Goal: Task Accomplishment & Management: Manage account settings

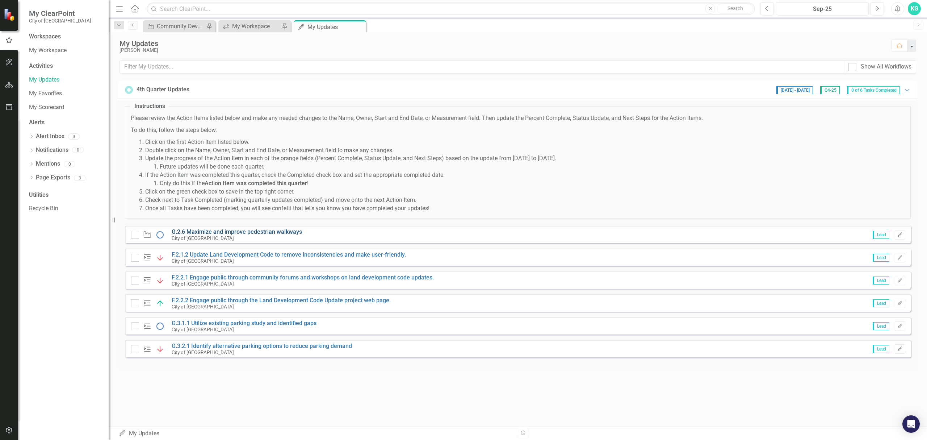
click at [238, 231] on link "G.2.6 Maximize and improve pedestrian walkways" at bounding box center [237, 231] width 130 height 7
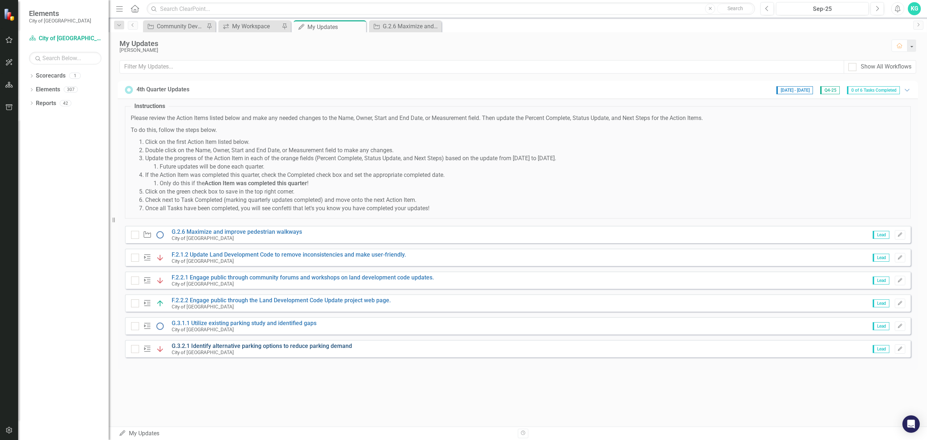
drag, startPoint x: 121, startPoint y: 219, endPoint x: 264, endPoint y: 348, distance: 192.3
click at [264, 262] on div "Instructions Please review the Action Items listed below and make any needed ch…" at bounding box center [518, 233] width 800 height 271
click at [266, 262] on div "Instructions Please review the Action Items listed below and make any needed ch…" at bounding box center [518, 232] width 786 height 268
drag, startPoint x: 356, startPoint y: 367, endPoint x: 230, endPoint y: 300, distance: 142.1
click at [230, 262] on div "Instructions Please review the Action Items listed below and make any needed ch…" at bounding box center [518, 232] width 786 height 268
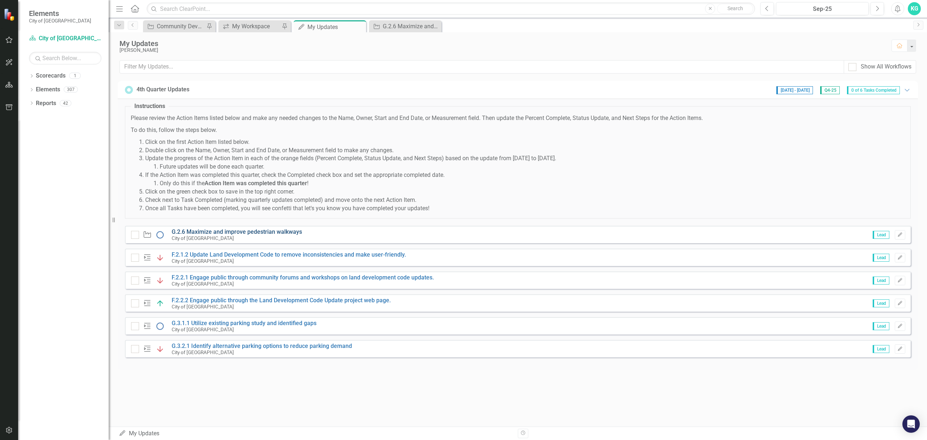
click at [229, 233] on link "G.2.6 Maximize and improve pedestrian walkways" at bounding box center [237, 231] width 130 height 7
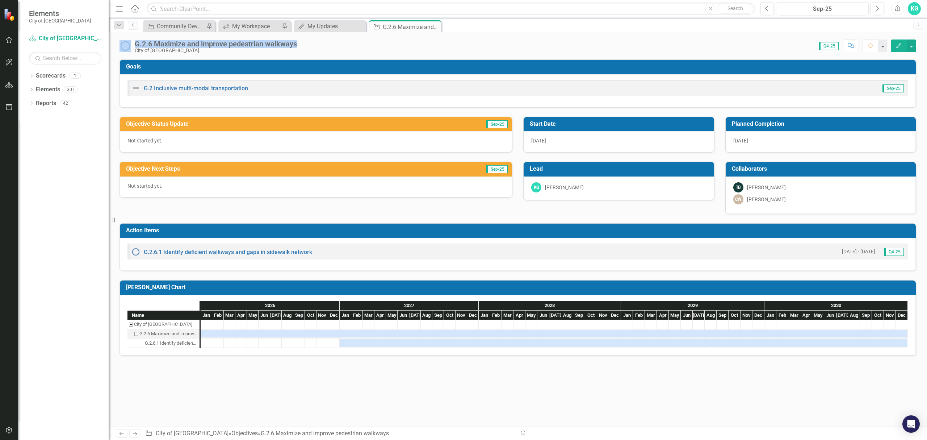
drag, startPoint x: 299, startPoint y: 44, endPoint x: 117, endPoint y: 47, distance: 182.2
click at [117, 47] on div "G.2.6 Maximize and improve pedestrian walkways City of Dunedin Score: 0.00 Q4-2…" at bounding box center [518, 43] width 818 height 22
copy div "G.2.6 Maximize and improve pedestrian walkways"
click at [610, 45] on icon "button" at bounding box center [898, 45] width 5 height 5
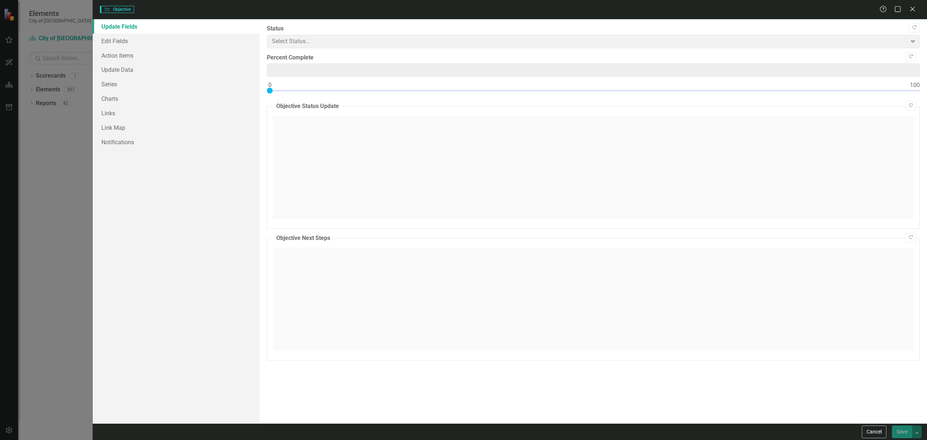
type input "0"
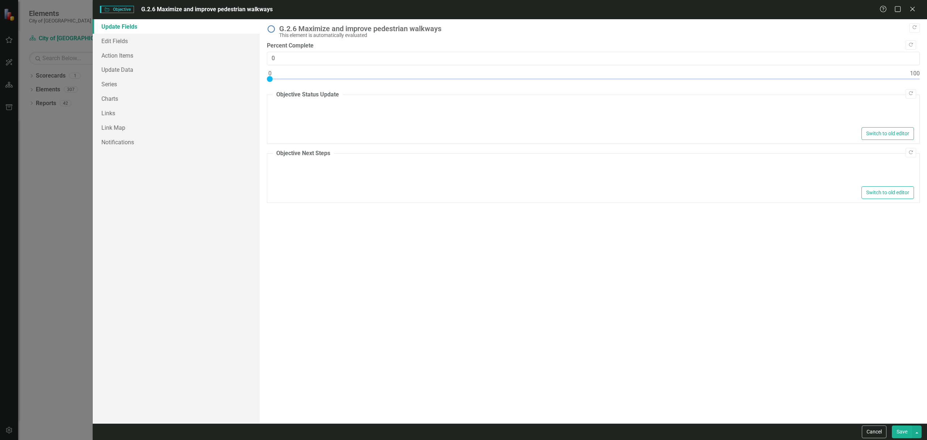
type textarea "<p>Not started yet.</p>"
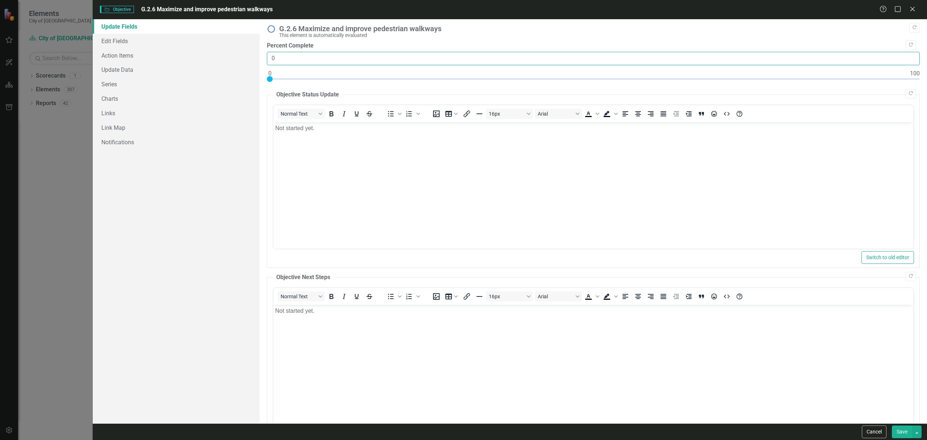
click at [276, 61] on input "0" at bounding box center [593, 58] width 653 height 13
type input "10"
drag, startPoint x: 268, startPoint y: 77, endPoint x: 335, endPoint y: 77, distance: 66.6
click at [335, 77] on div at bounding box center [334, 79] width 6 height 6
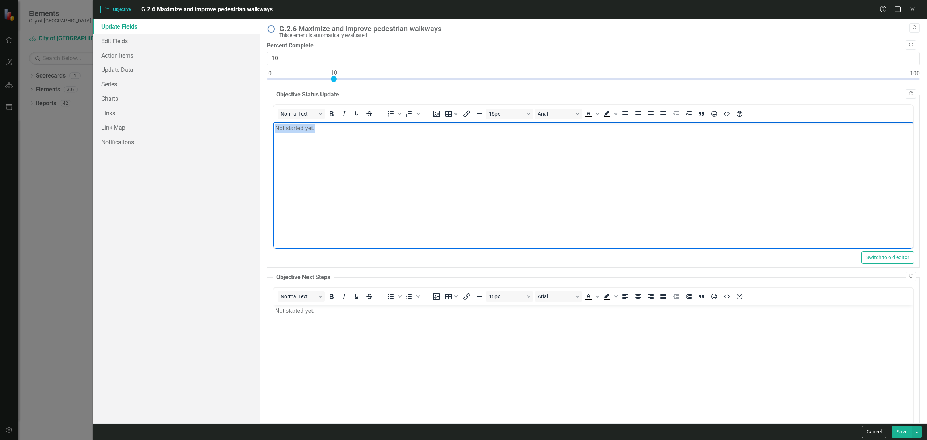
drag, startPoint x: 327, startPoint y: 130, endPoint x: 272, endPoint y: 123, distance: 55.5
click at [273, 123] on html "Not started yet." at bounding box center [593, 176] width 640 height 109
click at [278, 127] on p "Not started yet." at bounding box center [593, 127] width 636 height 9
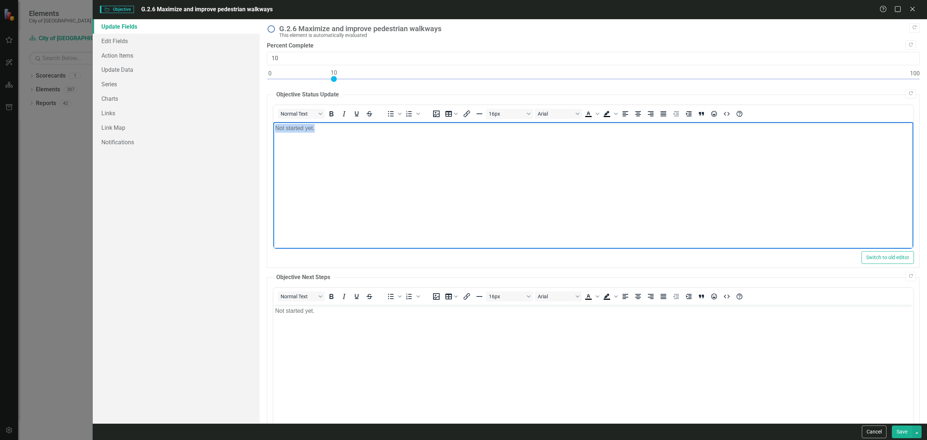
paste body "Rich Text Area. Press ALT-0 for help."
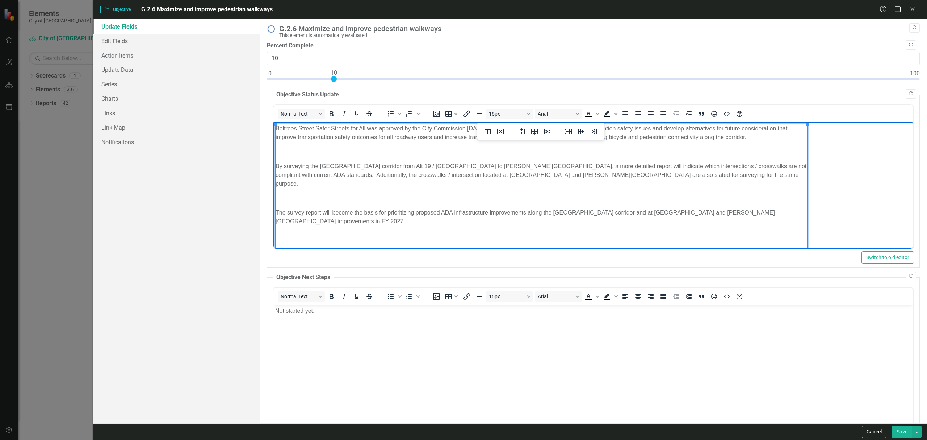
click at [323, 152] on p "Rich Text Area. Press ALT-0 for help." at bounding box center [541, 151] width 532 height 9
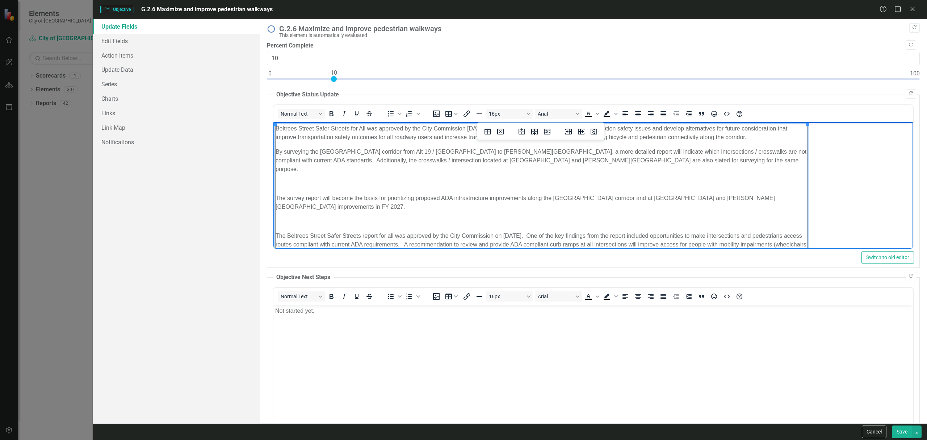
click at [306, 179] on p "Rich Text Area. Press ALT-0 for help." at bounding box center [541, 183] width 532 height 9
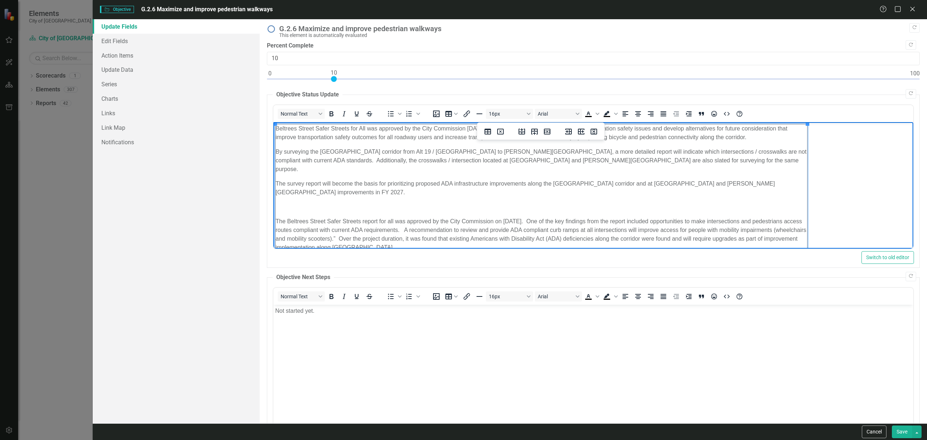
click at [307, 202] on p "Rich Text Area. Press ALT-0 for help." at bounding box center [541, 206] width 532 height 9
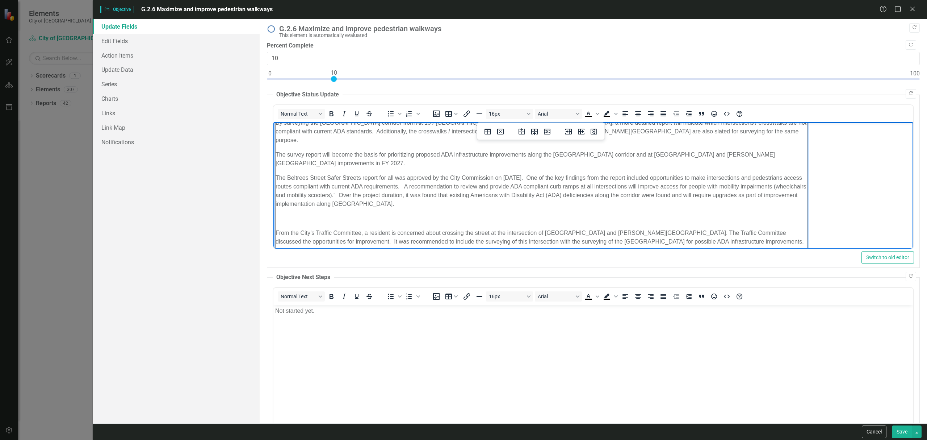
scroll to position [60, 0]
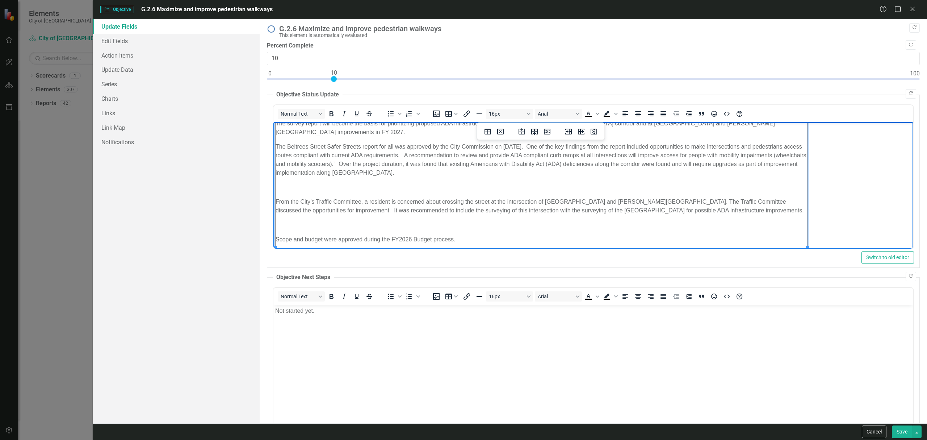
click at [302, 182] on p "Rich Text Area. Press ALT-0 for help." at bounding box center [541, 186] width 532 height 9
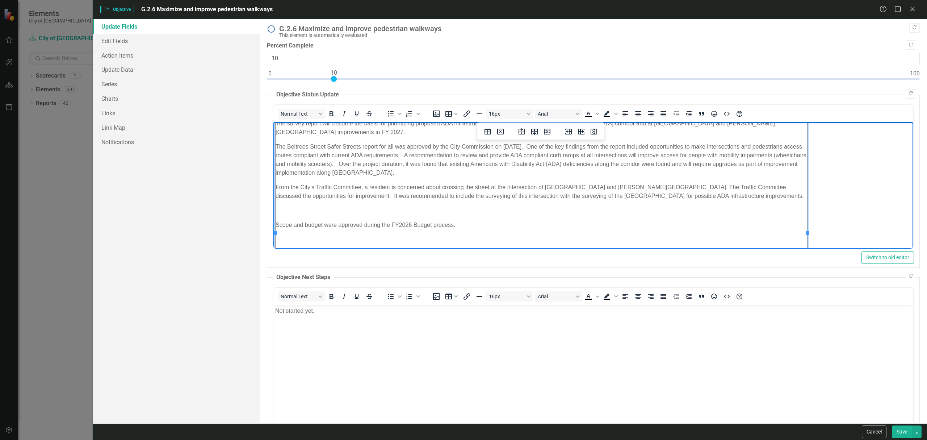
scroll to position [46, 0]
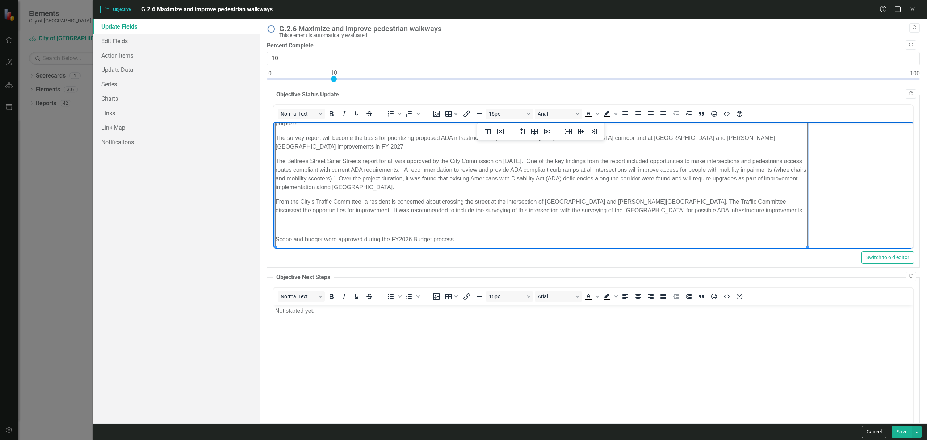
click at [295, 220] on p "Rich Text Area. Press ALT-0 for help." at bounding box center [541, 224] width 532 height 9
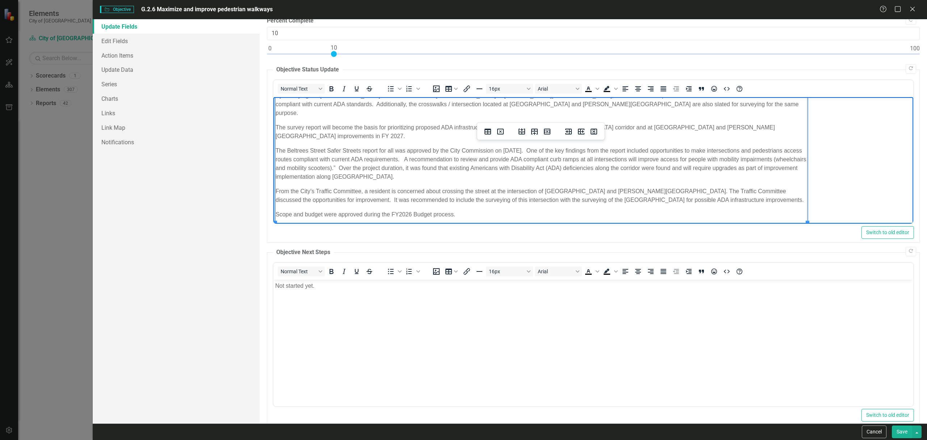
scroll to position [38, 0]
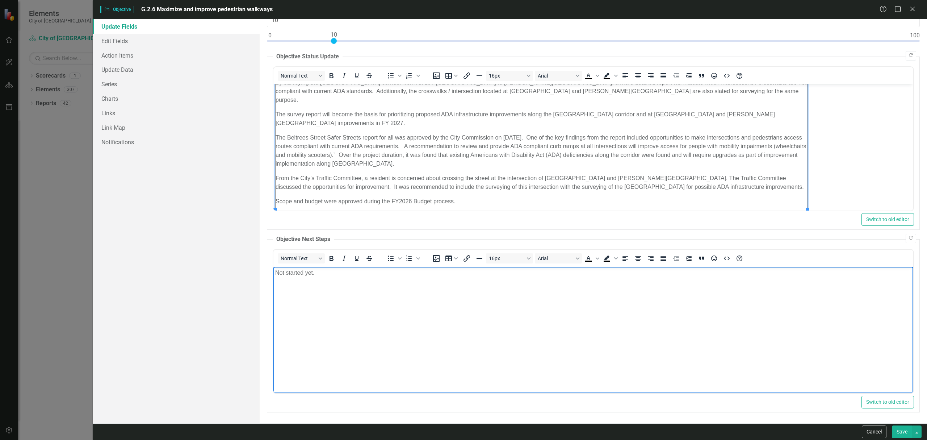
click at [329, 262] on p "Not started yet." at bounding box center [593, 272] width 636 height 9
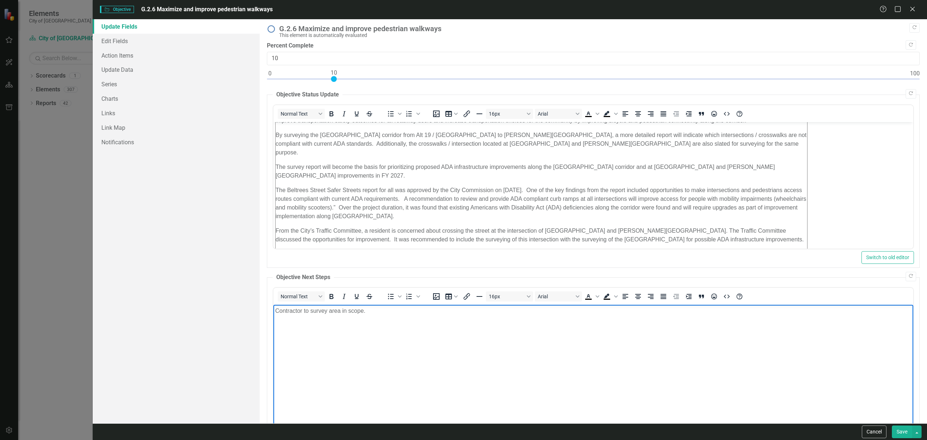
scroll to position [31, 0]
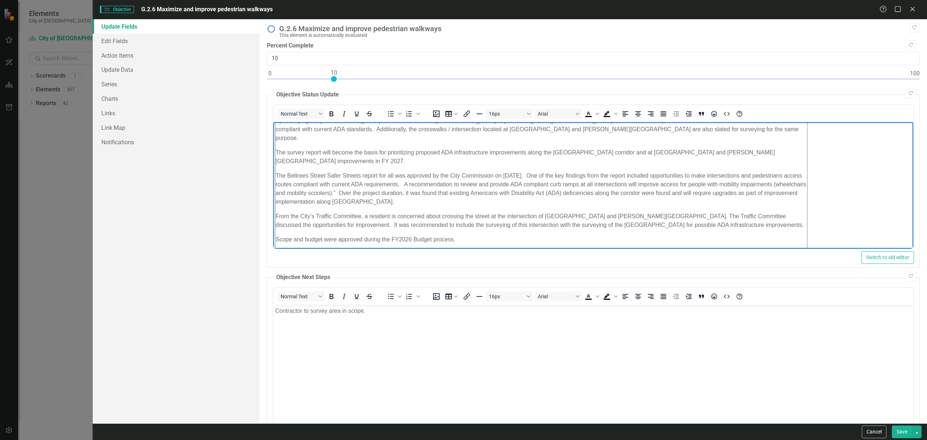
click at [278, 235] on p "Scope and budget were approved during the FY2026 Budget process." at bounding box center [541, 239] width 532 height 9
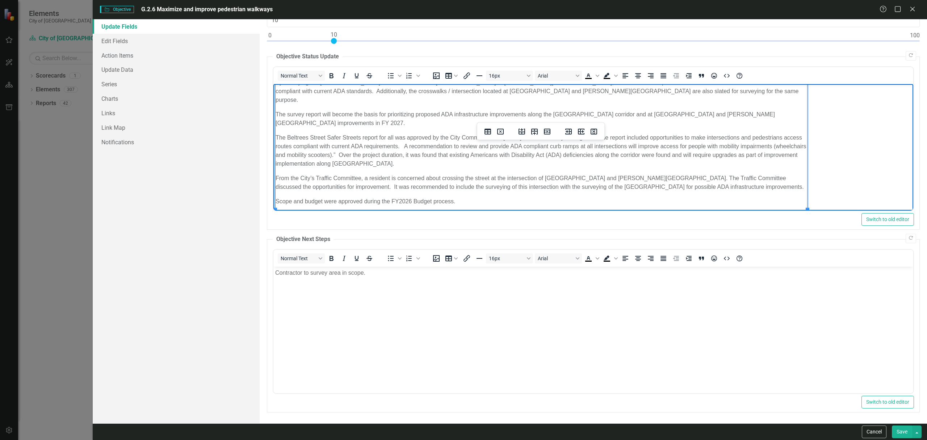
scroll to position [0, 0]
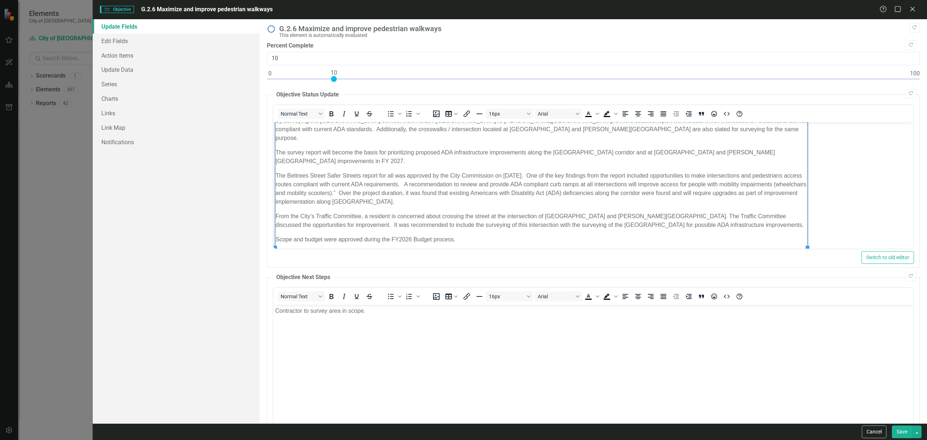
click at [131, 23] on link "Update Fields" at bounding box center [176, 26] width 167 height 14
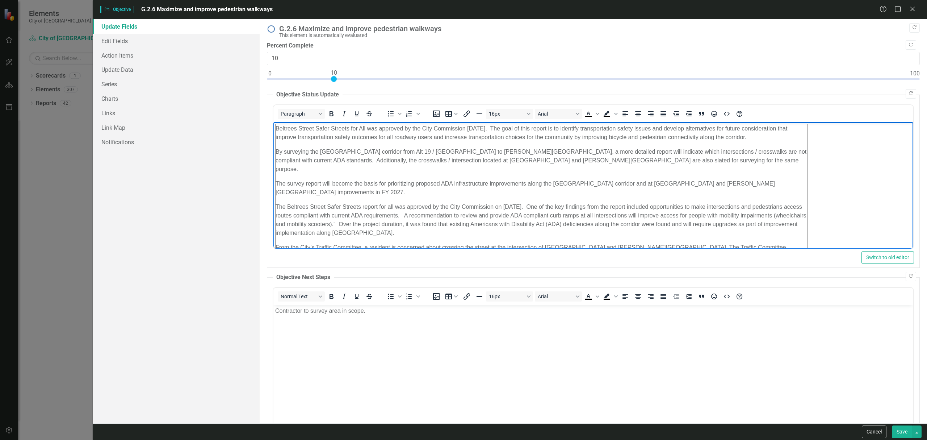
drag, startPoint x: 460, startPoint y: 225, endPoint x: 236, endPoint y: 117, distance: 248.6
click at [273, 122] on html "Beltrees Street Safer Streets for All was approved by the City Commission April…" at bounding box center [593, 209] width 640 height 175
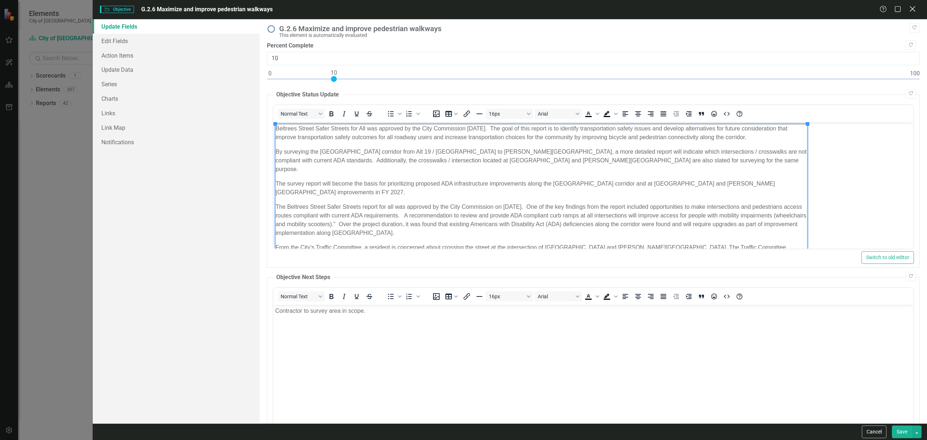
click at [610, 10] on icon "Close" at bounding box center [912, 8] width 9 height 7
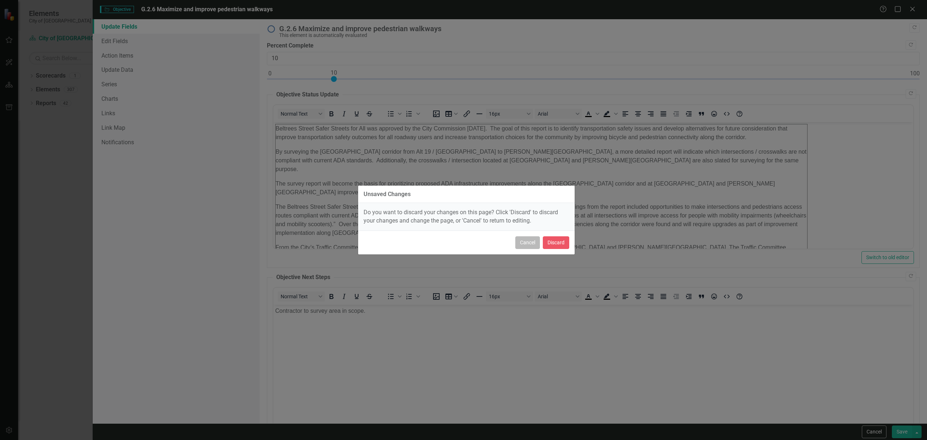
click at [529, 243] on button "Cancel" at bounding box center [527, 242] width 25 height 13
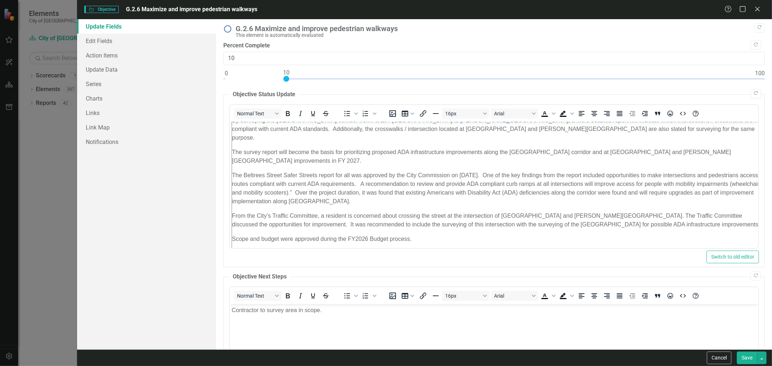
scroll to position [31, 0]
drag, startPoint x: 741, startPoint y: 360, endPoint x: 738, endPoint y: 356, distance: 4.6
click at [610, 262] on button "Save" at bounding box center [747, 358] width 20 height 13
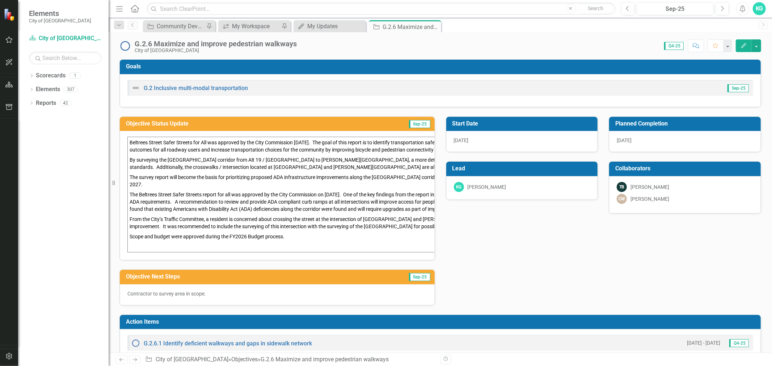
click at [458, 139] on span "1/1/26" at bounding box center [461, 141] width 15 height 6
click at [457, 142] on span "1/1/26" at bounding box center [461, 141] width 15 height 6
click at [610, 47] on icon "button" at bounding box center [744, 45] width 5 height 5
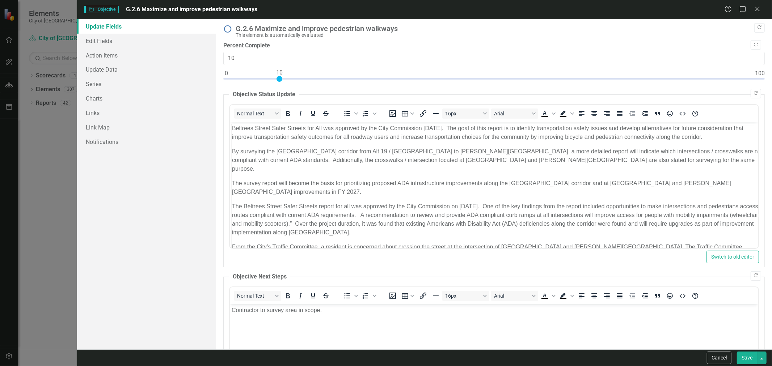
scroll to position [0, 0]
click at [109, 43] on link "Edit Fields" at bounding box center [146, 41] width 139 height 14
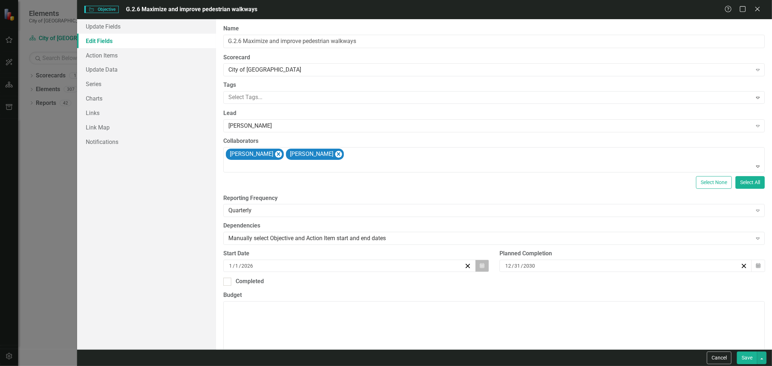
click at [480, 262] on icon "Calendar" at bounding box center [482, 266] width 4 height 5
click at [307, 175] on button "‹" at bounding box center [310, 174] width 16 height 16
click at [351, 198] on button "1" at bounding box center [349, 197] width 18 height 13
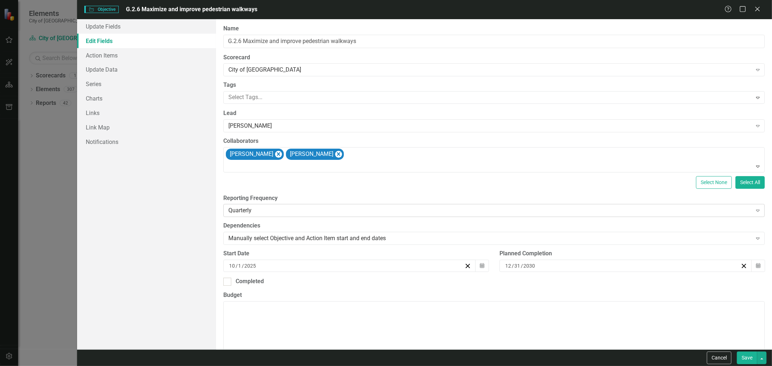
scroll to position [226, 0]
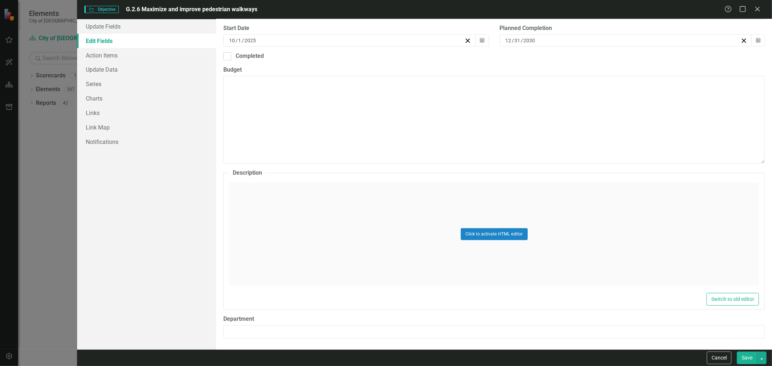
click at [610, 262] on button "Save" at bounding box center [747, 358] width 20 height 13
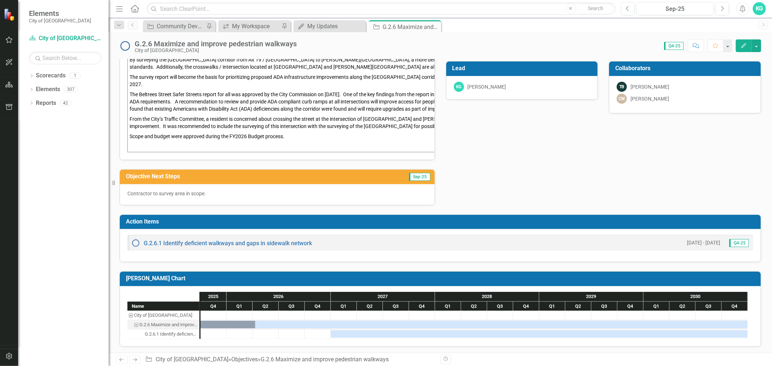
scroll to position [0, 0]
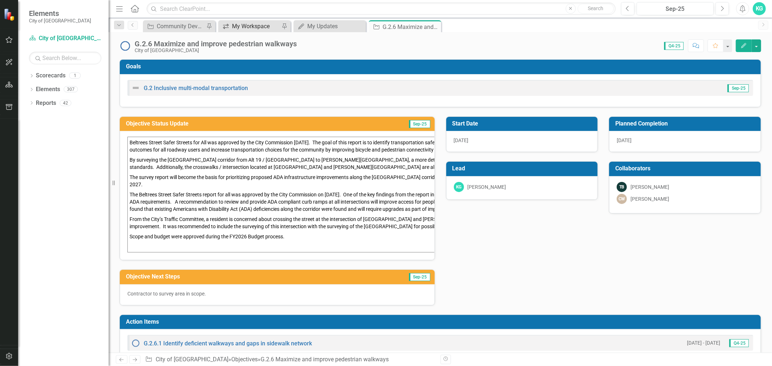
click at [240, 28] on div "My Workspace" at bounding box center [256, 26] width 48 height 9
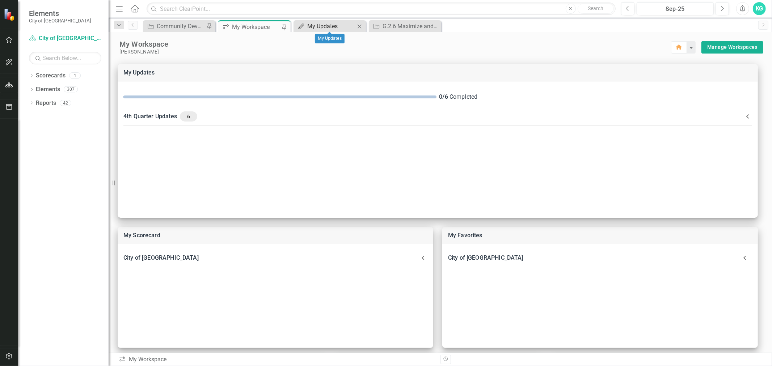
click at [333, 27] on div "My Updates" at bounding box center [331, 26] width 48 height 9
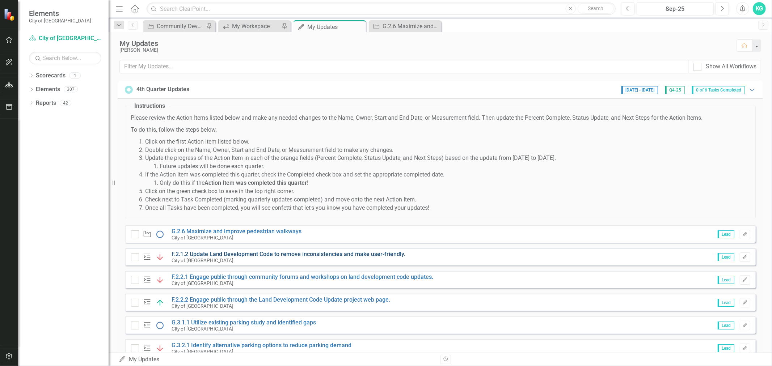
click at [218, 254] on link "F.2.1.2 Update Land Development Code to remove inconsistencies and make user-fr…" at bounding box center [289, 254] width 234 height 7
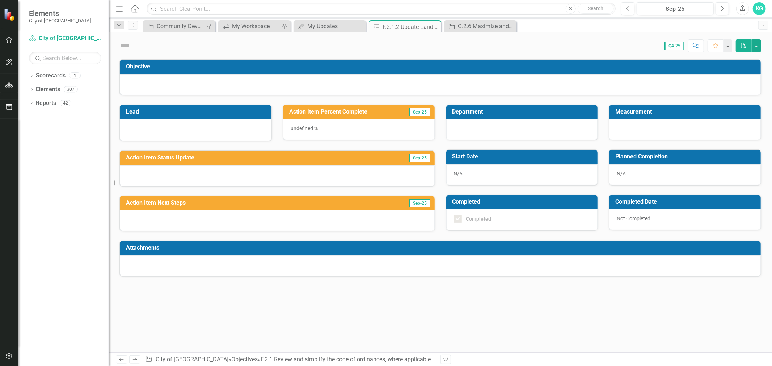
checkbox input "true"
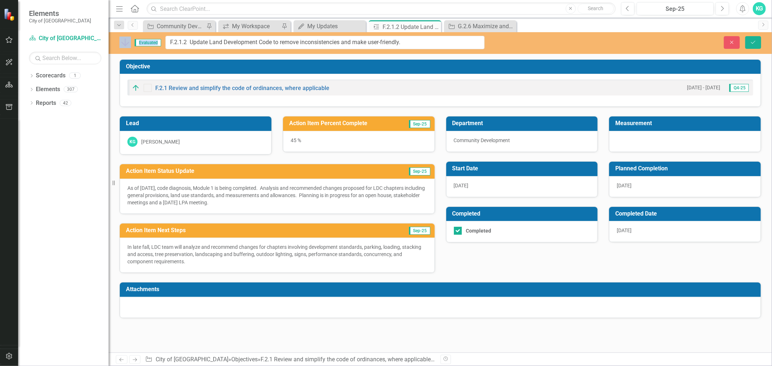
drag, startPoint x: 134, startPoint y: 42, endPoint x: 402, endPoint y: 43, distance: 268.3
drag, startPoint x: 402, startPoint y: 43, endPoint x: 168, endPoint y: 37, distance: 234.0
click at [168, 37] on input "F.2.1.2 Update Land Development Code to remove inconsistencies and make user-fr…" at bounding box center [324, 42] width 319 height 13
click at [311, 88] on link "F.2.1 Review and simplify the code of ordinances, where applicable" at bounding box center [242, 88] width 174 height 7
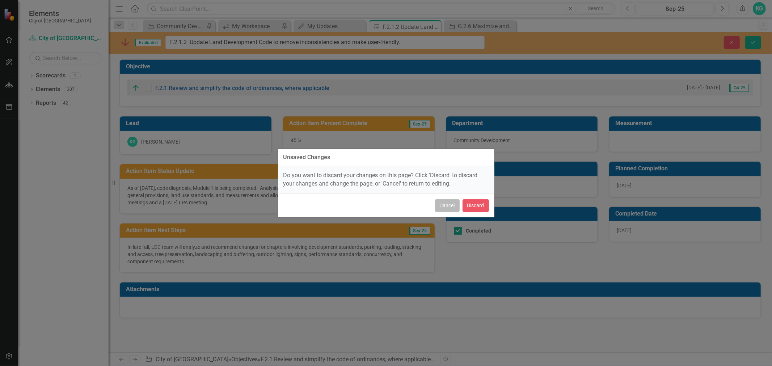
click at [440, 210] on button "Cancel" at bounding box center [447, 206] width 25 height 13
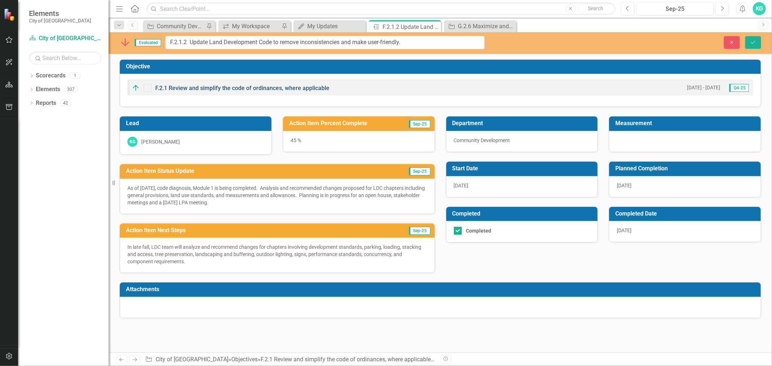
click at [200, 88] on link "F.2.1 Review and simplify the code of ordinances, where applicable" at bounding box center [242, 88] width 174 height 7
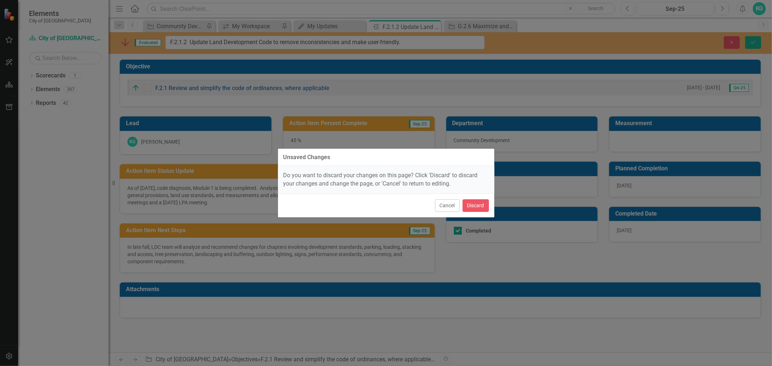
click at [552, 42] on div "Unsaved Changes Do you want to discard your changes on this page? Click 'Discar…" at bounding box center [386, 183] width 772 height 366
click at [471, 203] on button "Discard" at bounding box center [476, 206] width 26 height 13
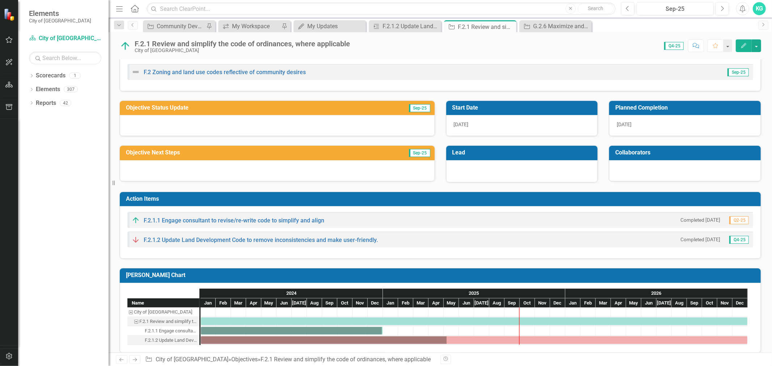
scroll to position [24, 0]
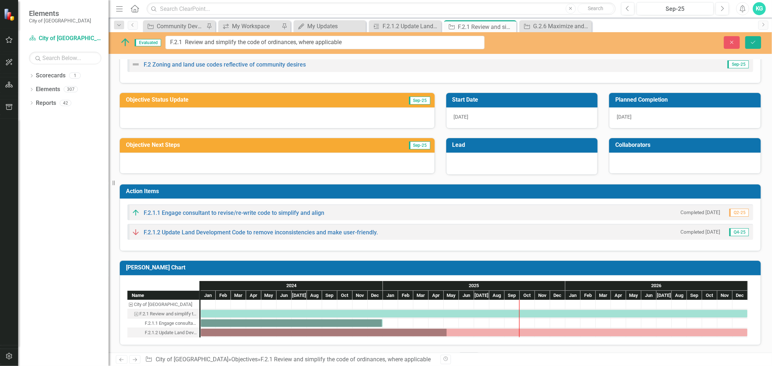
drag, startPoint x: 354, startPoint y: 44, endPoint x: 140, endPoint y: 38, distance: 214.1
click at [224, 40] on input "F.2.1 Review and simplify the code of ordinances, where applicable" at bounding box center [324, 42] width 319 height 13
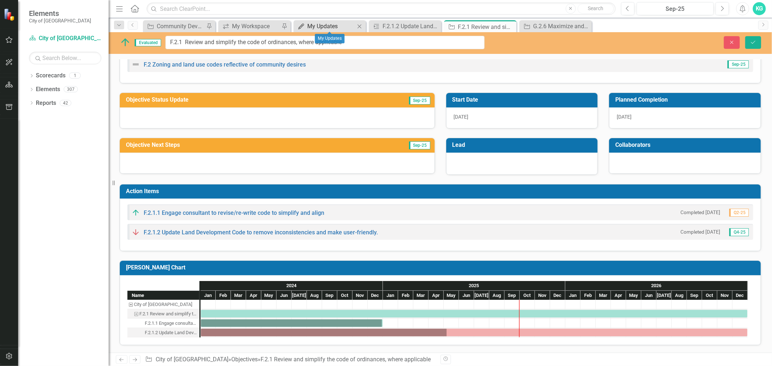
click at [318, 26] on div "My Updates" at bounding box center [331, 26] width 48 height 9
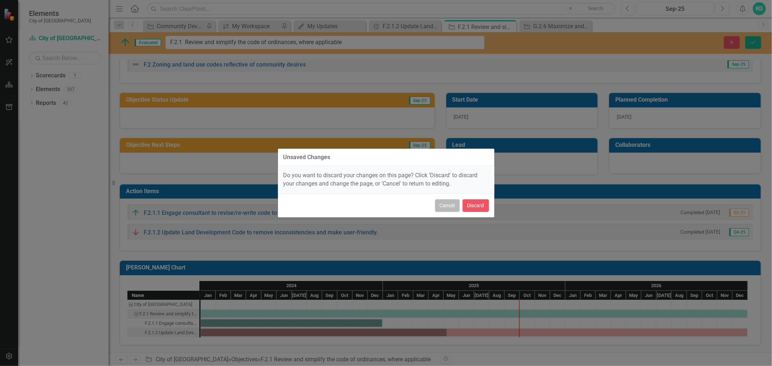
click at [457, 209] on button "Cancel" at bounding box center [447, 206] width 25 height 13
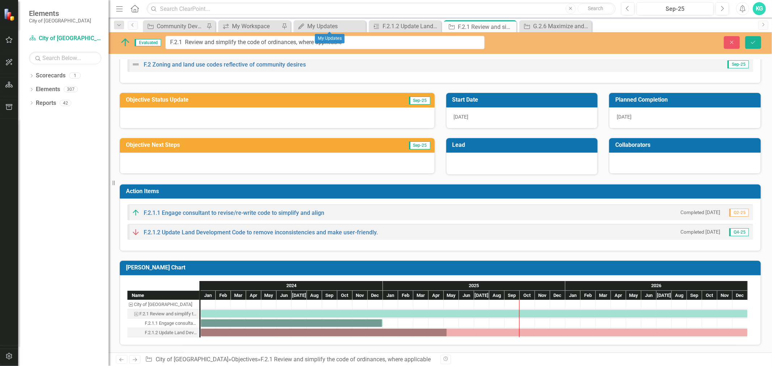
click at [537, 44] on div "Close Save" at bounding box center [634, 42] width 266 height 13
click at [195, 212] on link "F.2.1.1 Engage consultant to revise/re-write code to simplify and align" at bounding box center [234, 213] width 181 height 7
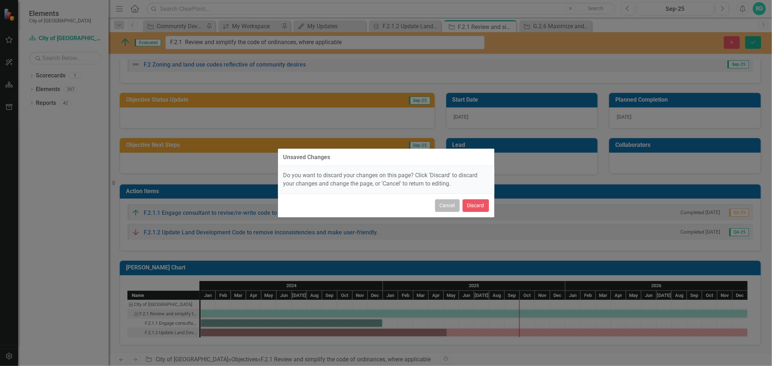
click at [445, 210] on button "Cancel" at bounding box center [447, 206] width 25 height 13
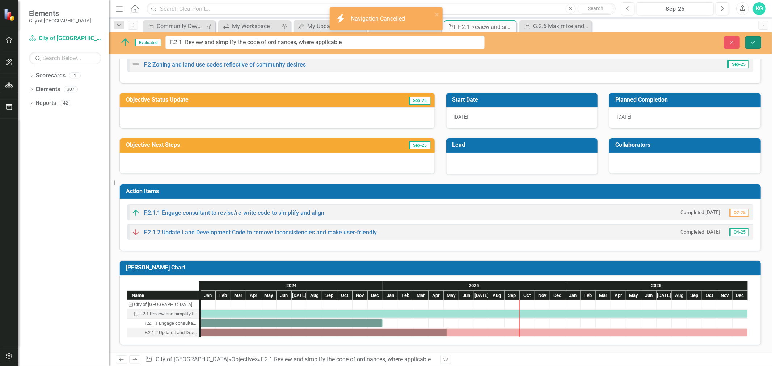
click at [610, 40] on icon "Save" at bounding box center [753, 42] width 7 height 5
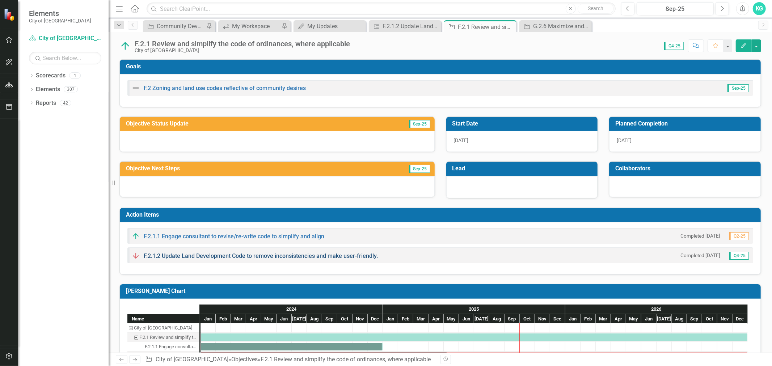
click at [305, 257] on link "F.2.1.2 Update Land Development Code to remove inconsistencies and make user-fr…" at bounding box center [261, 256] width 234 height 7
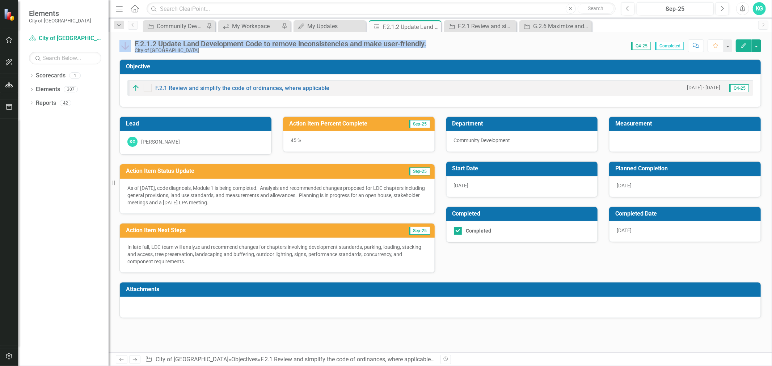
drag, startPoint x: 435, startPoint y: 44, endPoint x: 127, endPoint y: 42, distance: 307.8
click at [127, 42] on div "F.2.1.2 Update Land Development Code to remove inconsistencies and make user-fr…" at bounding box center [441, 43] width 664 height 22
copy div "F.2.1.2 Update Land Development Code to remove inconsistencies and make user-fr…"
click at [610, 45] on icon "Edit" at bounding box center [744, 45] width 7 height 5
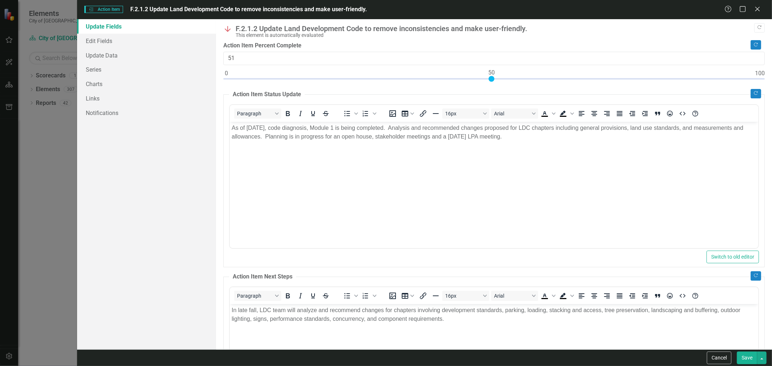
type input "50"
drag, startPoint x: 466, startPoint y: 79, endPoint x: 493, endPoint y: 84, distance: 27.7
click at [493, 84] on div at bounding box center [494, 80] width 542 height 9
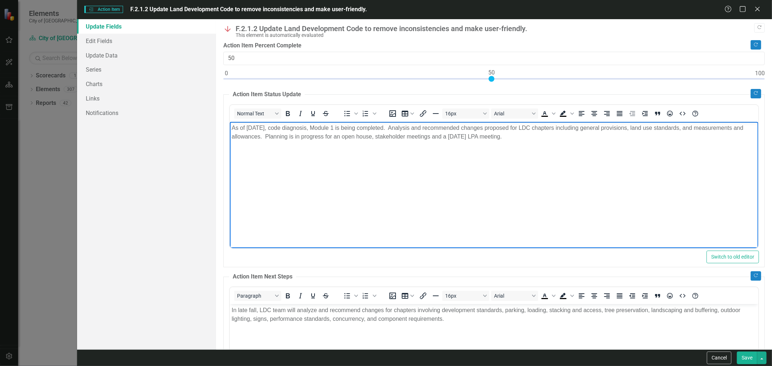
click at [392, 130] on p "As of 7/8/2025, code diagnosis, Module 1 is being completed. Analysis and recom…" at bounding box center [494, 131] width 525 height 17
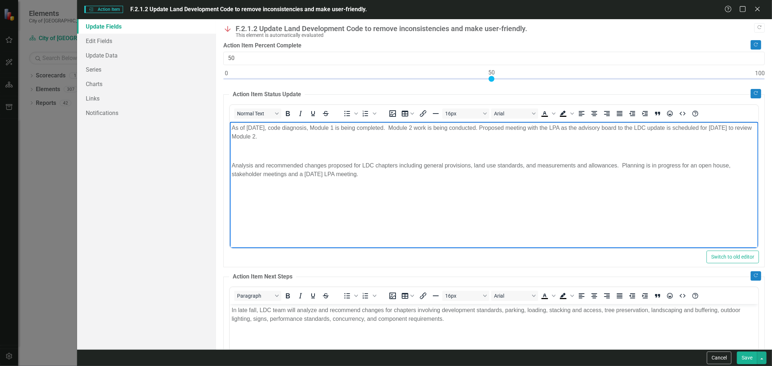
drag, startPoint x: 397, startPoint y: 173, endPoint x: 231, endPoint y: 129, distance: 171.6
click at [231, 129] on body "As of 7/8/2025, code diagnosis, Module 1 is being completed. Module 2 work is b…" at bounding box center [494, 176] width 529 height 109
copy body "As of 7/8/2025, code diagnosis, Module 1 is being completed. Module 2 work is b…"
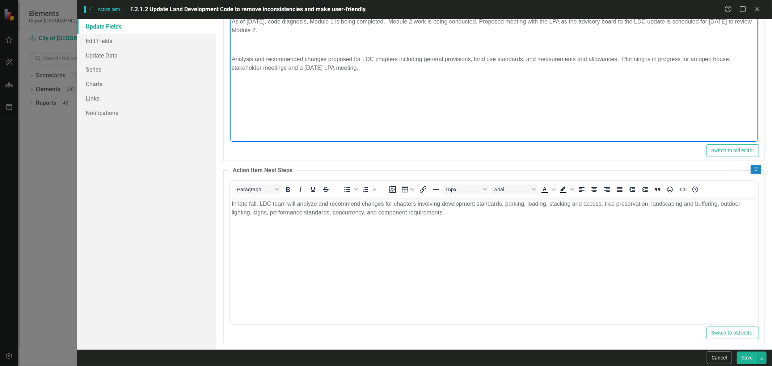
scroll to position [111, 0]
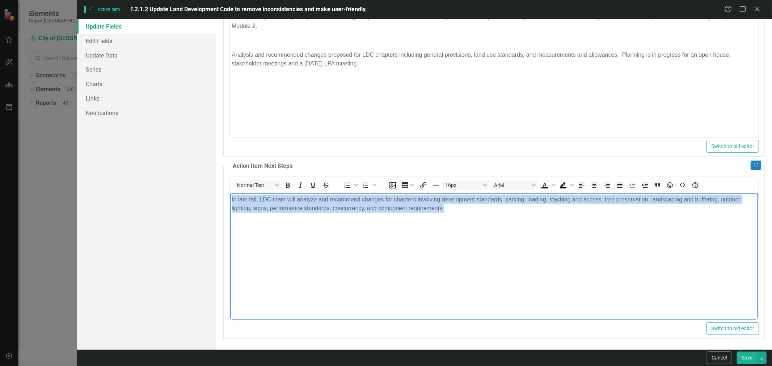
drag, startPoint x: 454, startPoint y: 206, endPoint x: 223, endPoint y: 181, distance: 231.6
click at [230, 193] on html "In late fall, LDC team will analyze and recommend changes for chapters involvin…" at bounding box center [494, 247] width 529 height 109
copy p "In late fall, LDC team will analyze and recommend changes for chapters involvin…"
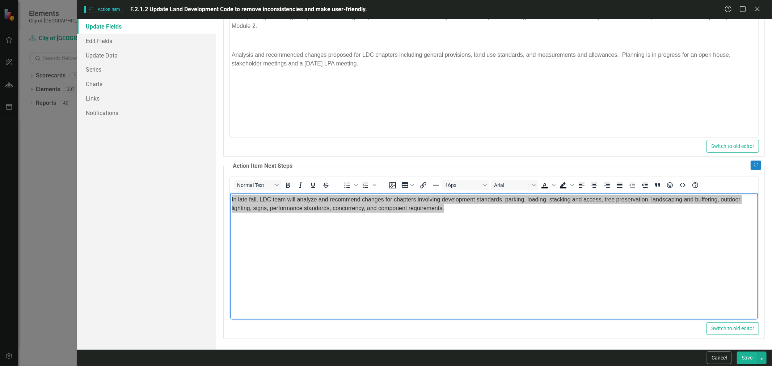
scroll to position [0, 0]
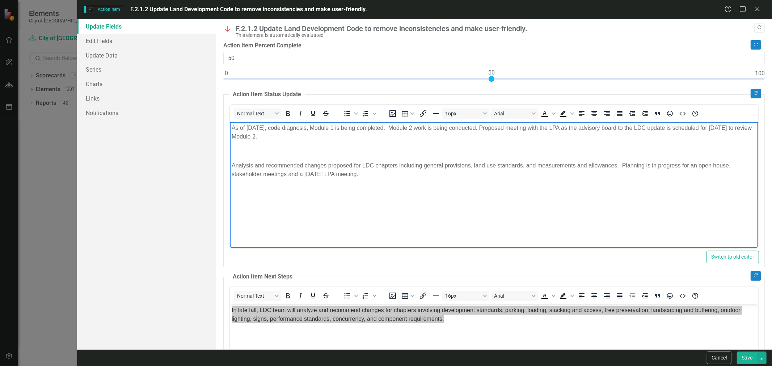
click at [283, 168] on p "Analysis and recommended changes proposed for LDC chapters including general pr…" at bounding box center [494, 169] width 525 height 17
click at [610, 262] on button "Save" at bounding box center [747, 358] width 20 height 13
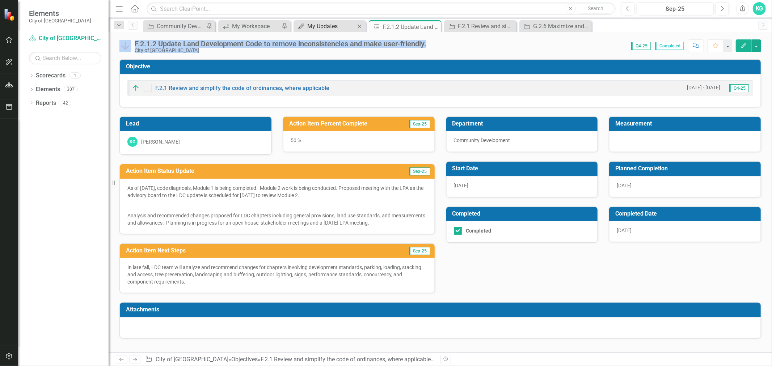
click at [322, 27] on div "My Updates" at bounding box center [331, 26] width 48 height 9
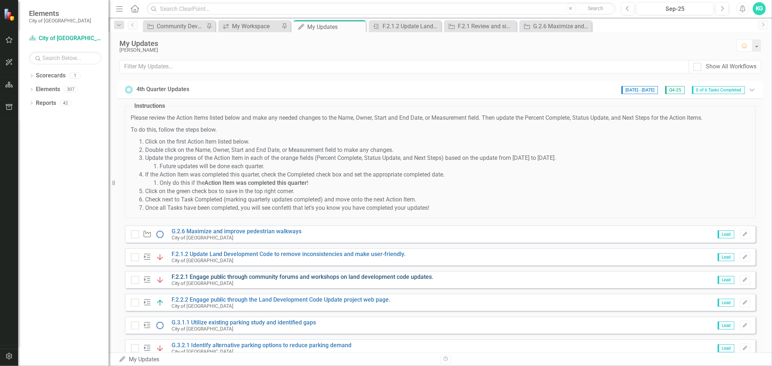
click at [211, 262] on link "F.2.2.1 Engage public through community forums and workshops on land developmen…" at bounding box center [303, 277] width 262 height 7
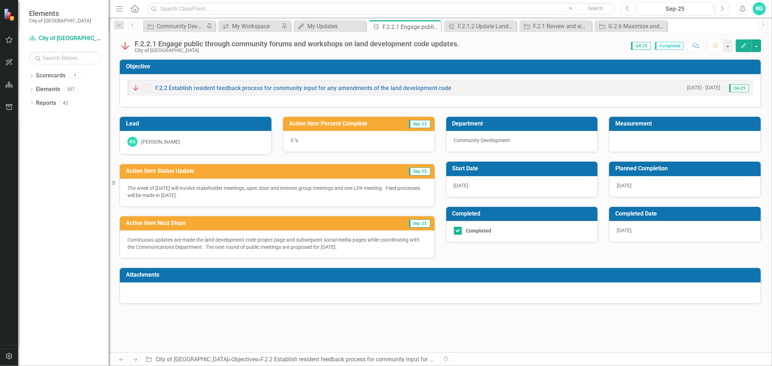
click at [227, 41] on div "F.2.2.1 Engage public through community forums and workshops on land developmen…" at bounding box center [297, 44] width 325 height 8
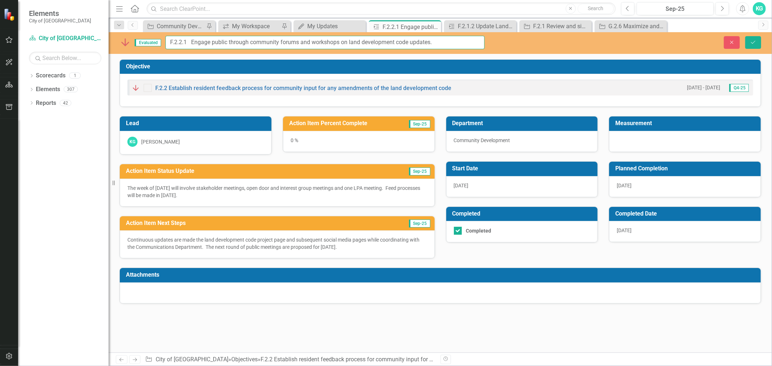
click at [227, 41] on input "F.2.2.1 Engage public through community forums and workshops on land developmen…" at bounding box center [324, 42] width 319 height 13
click at [201, 88] on link "F.2.2 Establish resident feedback process for community input for any amendment…" at bounding box center [303, 88] width 296 height 7
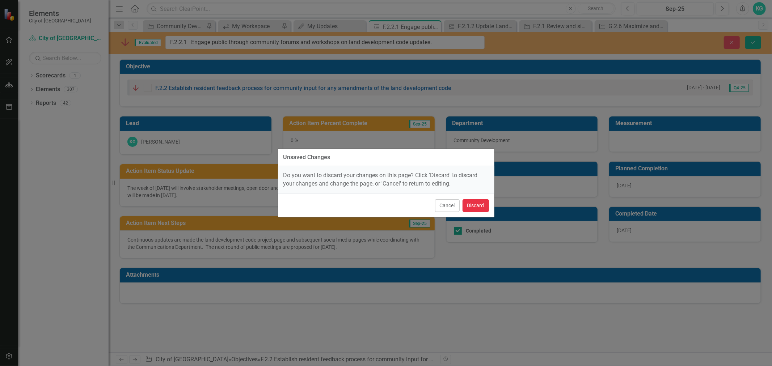
click at [466, 205] on button "Discard" at bounding box center [476, 206] width 26 height 13
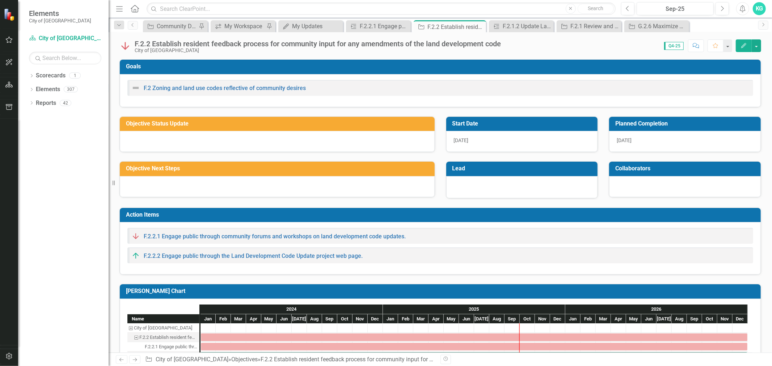
click at [270, 43] on div "F.2.2 Establish resident feedback process for community input for any amendment…" at bounding box center [318, 44] width 366 height 8
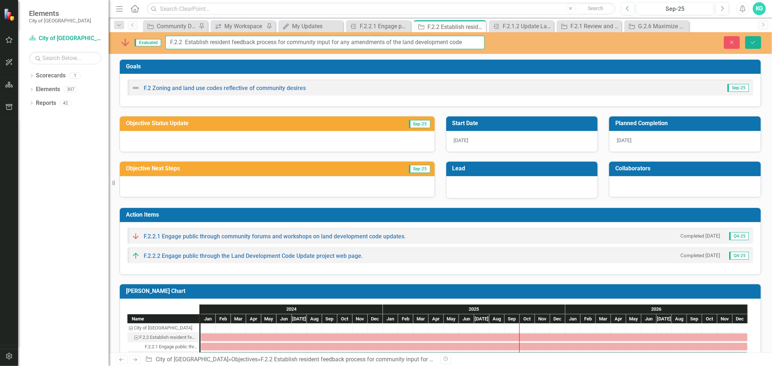
click at [270, 43] on input "F.2.2 Establish resident feedback process for community input for any amendment…" at bounding box center [324, 42] width 319 height 13
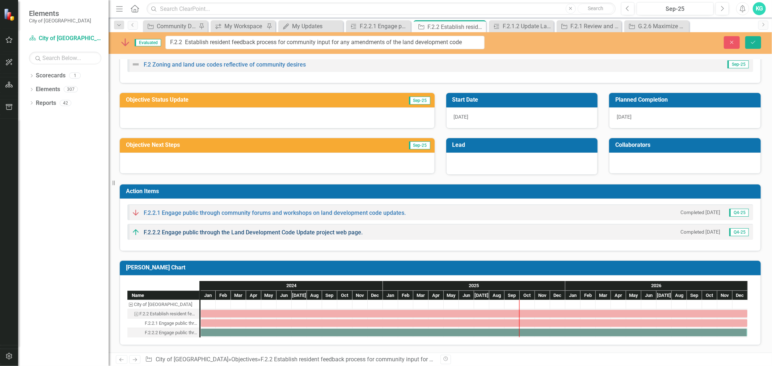
click at [217, 233] on link "F.2.2.2 Engage public through the Land Development Code Update project web page." at bounding box center [253, 232] width 219 height 7
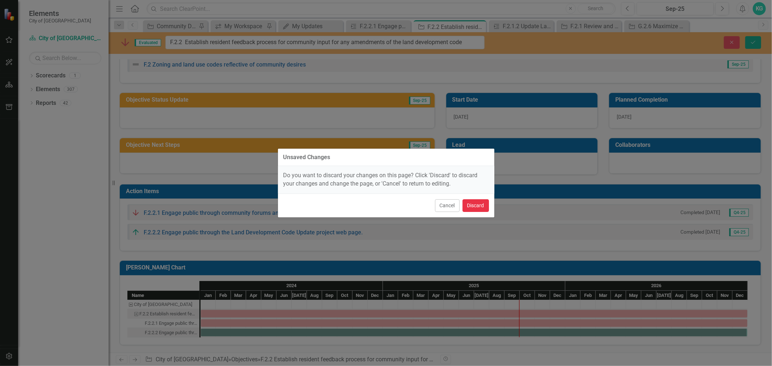
click at [473, 205] on button "Discard" at bounding box center [476, 206] width 26 height 13
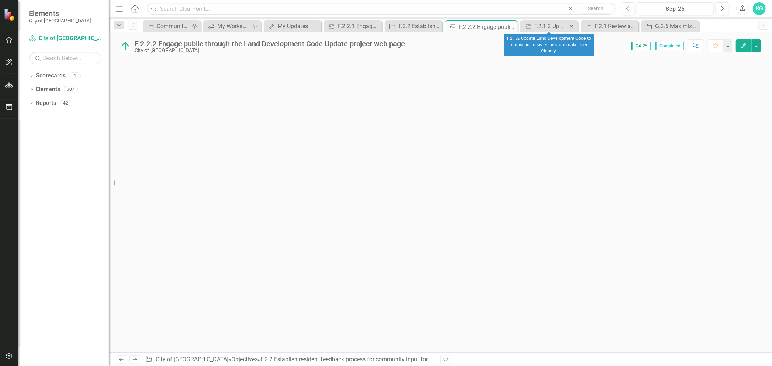
click at [570, 25] on icon at bounding box center [572, 26] width 4 height 4
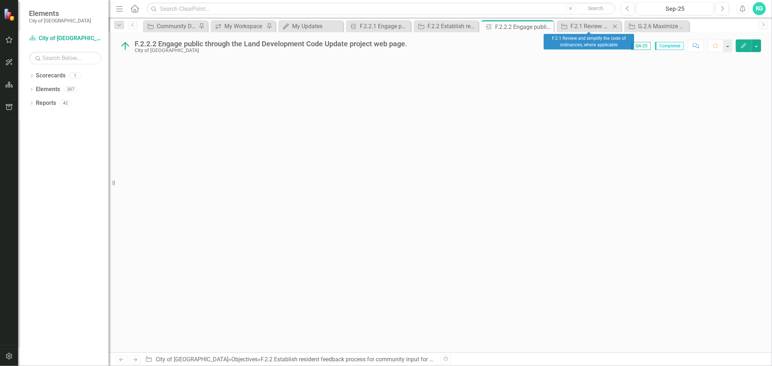
click at [610, 27] on icon at bounding box center [615, 26] width 4 height 4
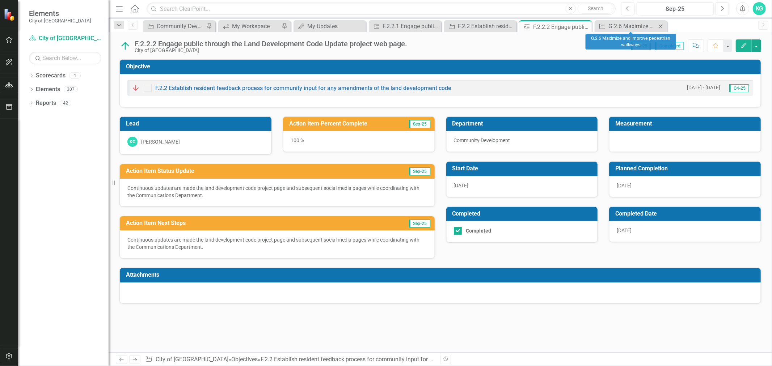
click at [610, 27] on icon "Close" at bounding box center [660, 27] width 7 height 6
click at [586, 28] on icon "Close" at bounding box center [585, 27] width 7 height 6
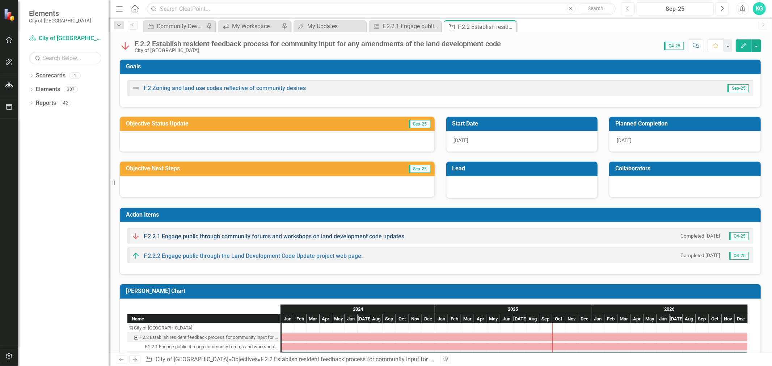
click at [193, 237] on link "F.2.2.1 Engage public through community forums and workshops on land developmen…" at bounding box center [275, 236] width 262 height 7
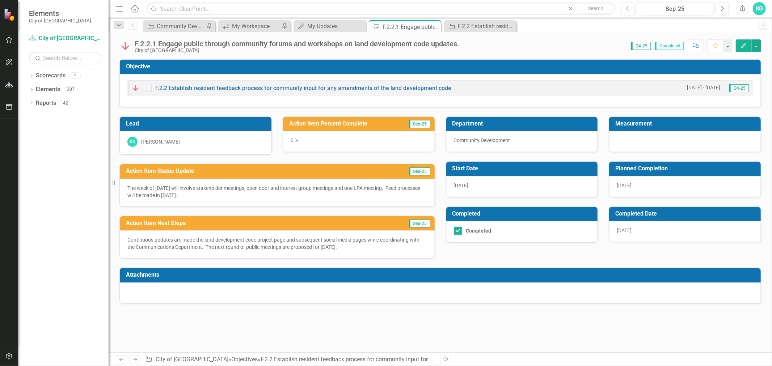
drag, startPoint x: 473, startPoint y: 88, endPoint x: 160, endPoint y: 84, distance: 313.6
click at [160, 84] on div "F.2.2 Establish resident feedback process for community input for any amendment…" at bounding box center [440, 88] width 626 height 16
click at [183, 84] on div "F.2.2 Establish resident feedback process for community input for any amendment…" at bounding box center [291, 88] width 320 height 9
click at [183, 87] on link "F.2.2 Establish resident feedback process for community input for any amendment…" at bounding box center [303, 88] width 296 height 7
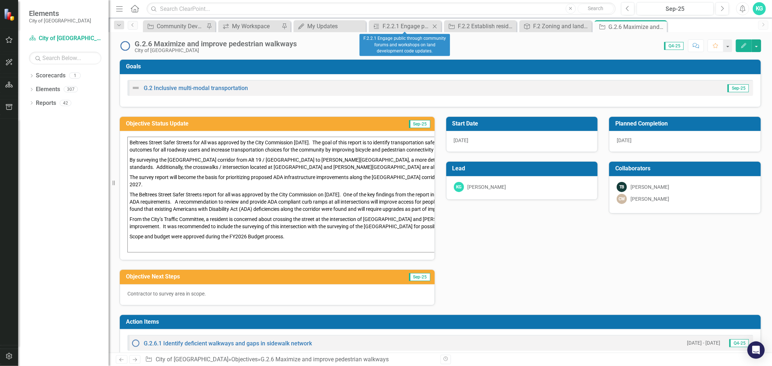
click at [436, 26] on icon "Close" at bounding box center [434, 27] width 7 height 6
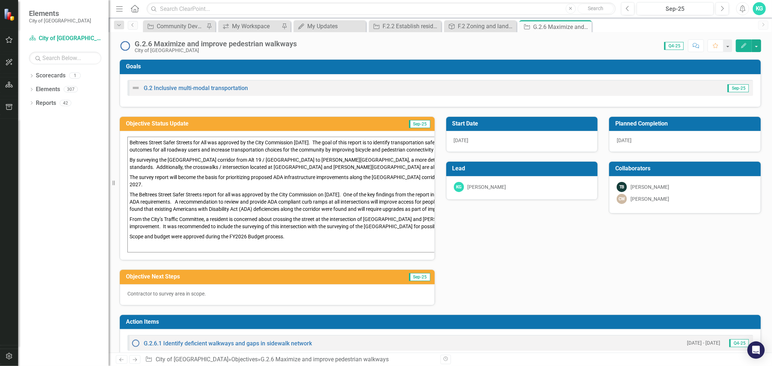
click at [0, 0] on icon "Close" at bounding box center [0, 0] width 0 height 0
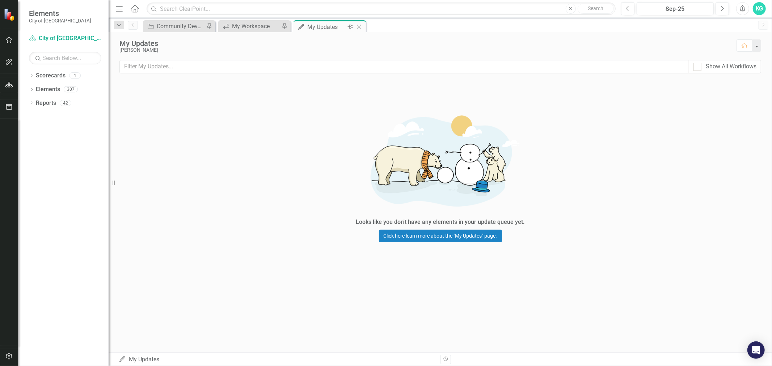
click at [308, 25] on div "My Updates" at bounding box center [326, 26] width 39 height 9
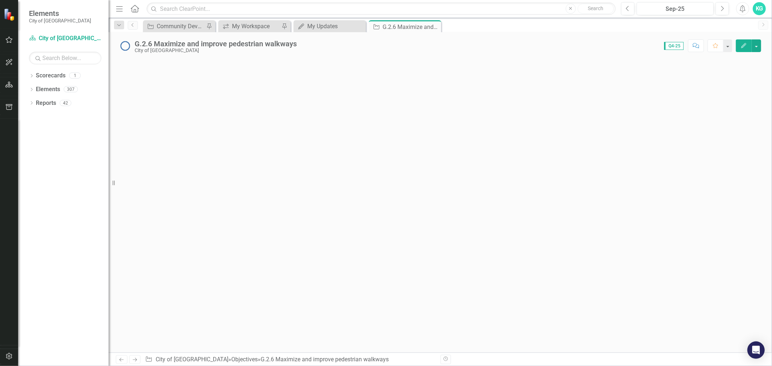
click at [745, 43] on icon "button" at bounding box center [744, 45] width 5 height 5
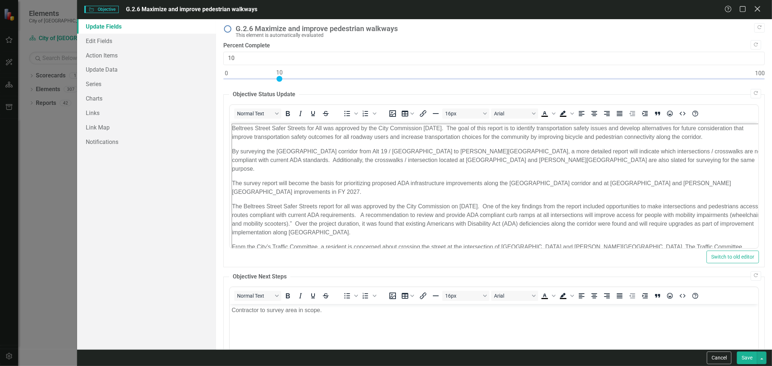
click at [759, 9] on icon "Close" at bounding box center [757, 8] width 9 height 7
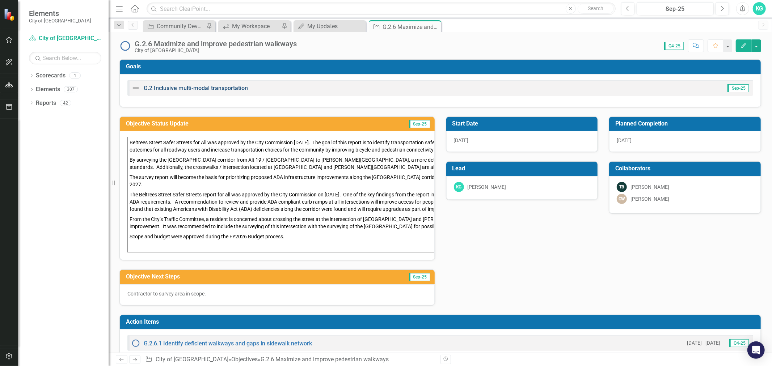
click at [158, 88] on link "G.2 Inclusive multi-modal transportation" at bounding box center [196, 88] width 104 height 7
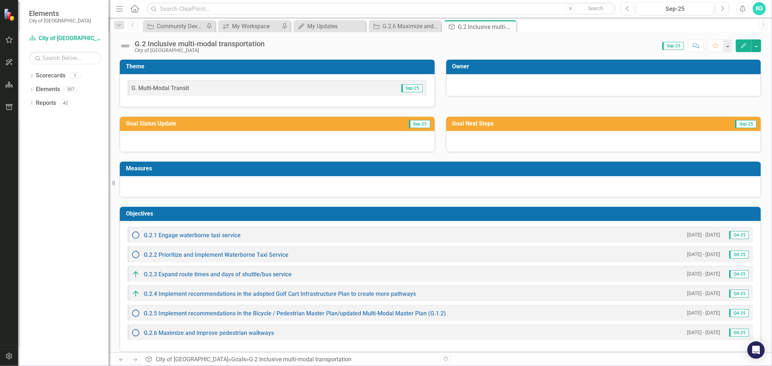
scroll to position [7, 0]
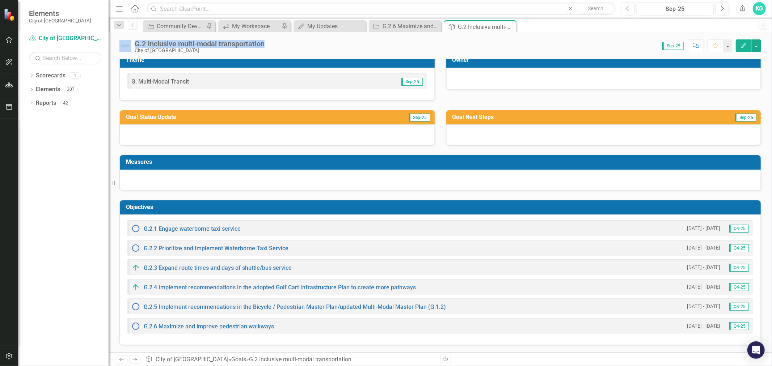
drag, startPoint x: 268, startPoint y: 45, endPoint x: 131, endPoint y: 42, distance: 136.5
click at [131, 42] on div "G.2 Inclusive multi-modal transportation City of Dunedin" at bounding box center [193, 46] width 149 height 14
copy div "G.2 Inclusive multi-modal transportation"
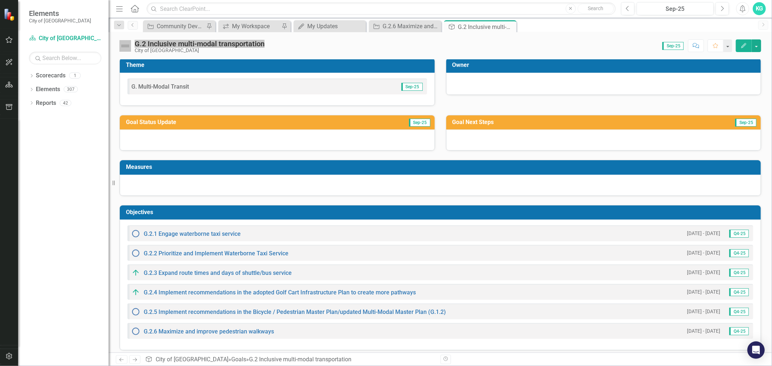
scroll to position [0, 0]
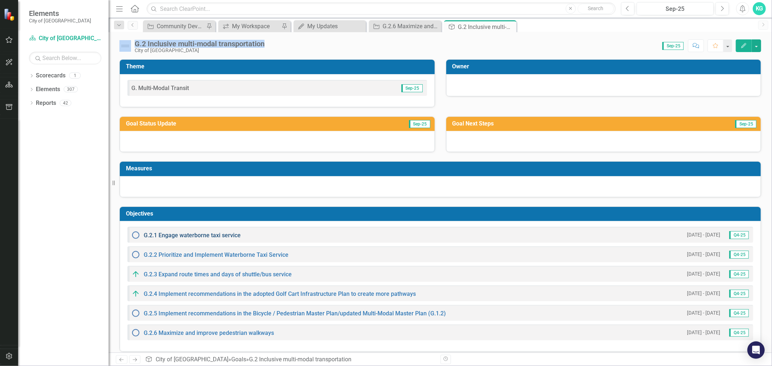
click at [186, 236] on link "G.2.1 Engage waterborne taxi service" at bounding box center [192, 235] width 97 height 7
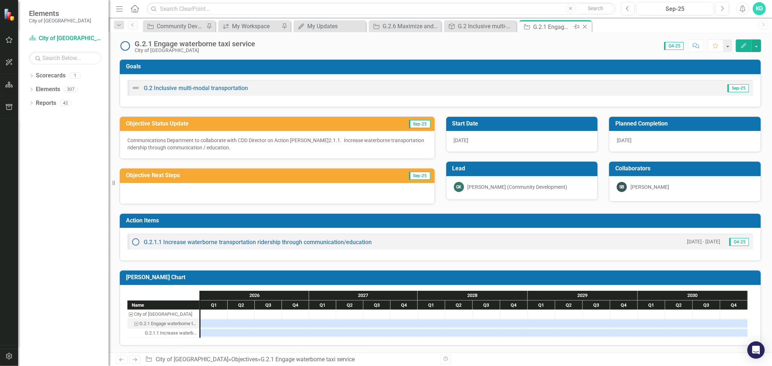
click at [584, 25] on icon "Close" at bounding box center [585, 27] width 7 height 6
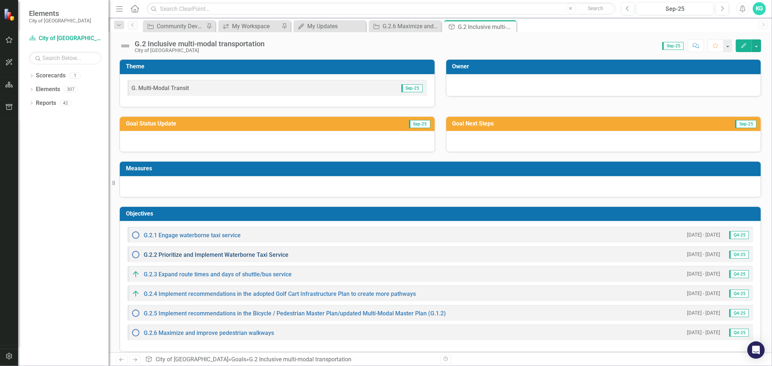
click at [169, 258] on link "G.2.2 Prioritize and Implement Waterborne Taxi Service" at bounding box center [216, 255] width 145 height 7
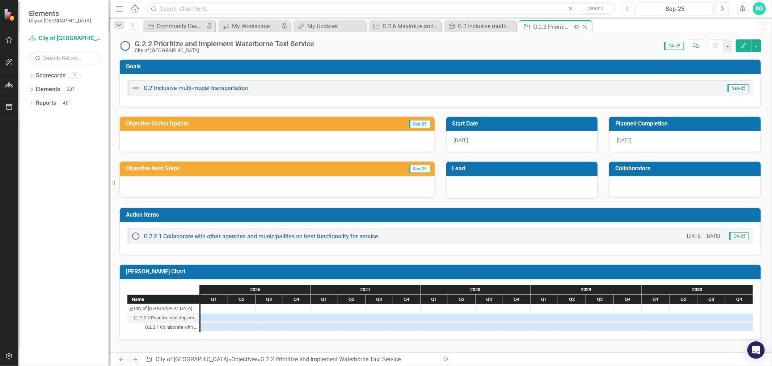
click at [585, 26] on icon at bounding box center [585, 27] width 4 height 4
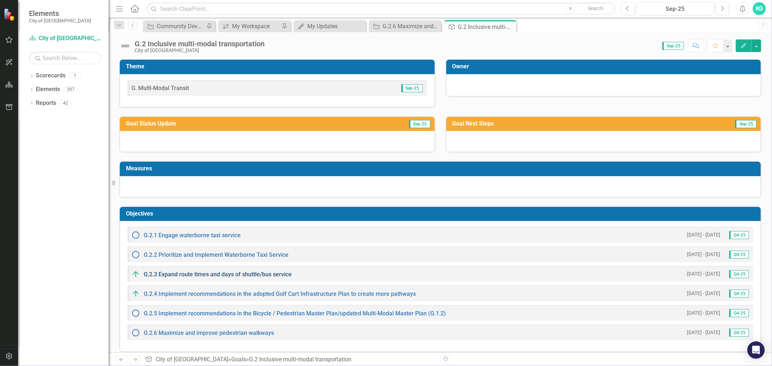
click at [214, 274] on link "G.2.3 Expand route times and days of shuttle/bus service" at bounding box center [218, 274] width 148 height 7
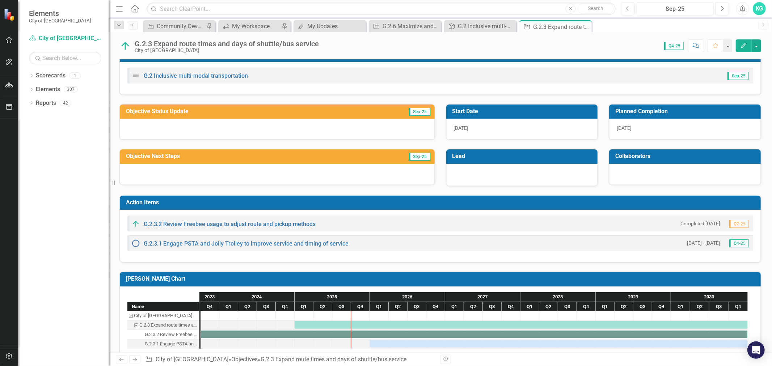
scroll to position [24, 0]
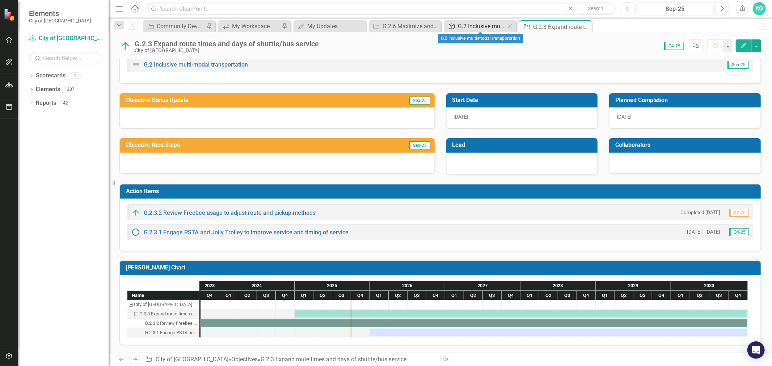
click at [471, 23] on div "G.2 Inclusive multi-modal transportation" at bounding box center [482, 26] width 48 height 9
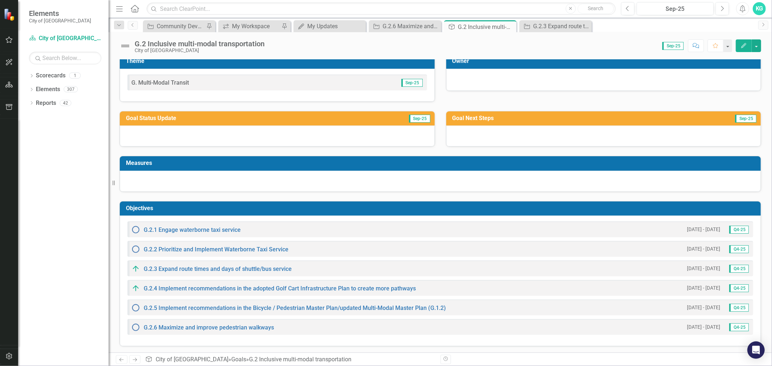
scroll to position [7, 0]
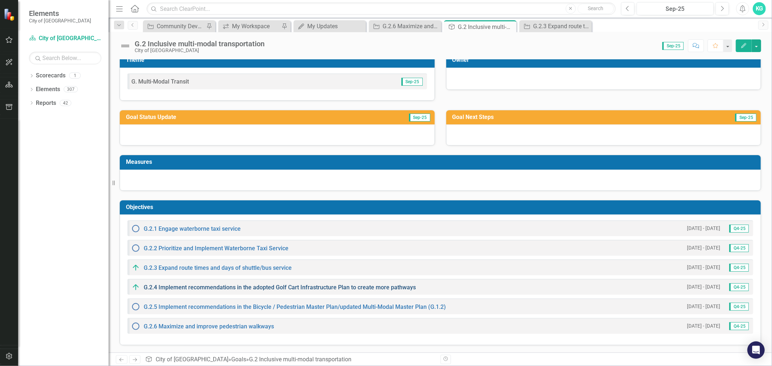
click at [201, 286] on link "G.2.4 Implement recommendations in the adopted Golf Cart Infrastructure Plan to…" at bounding box center [280, 287] width 272 height 7
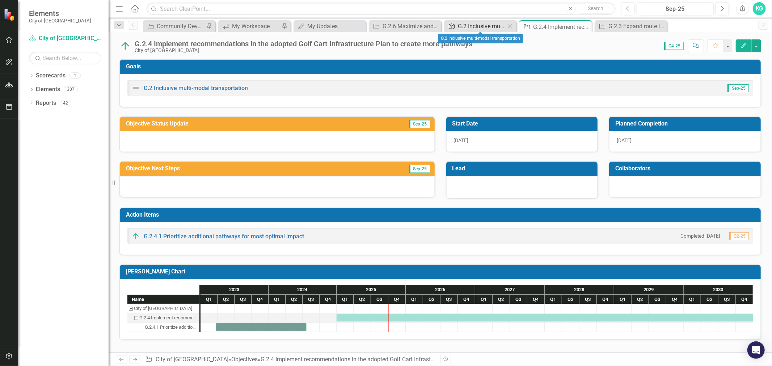
click at [476, 22] on div "G.2 Inclusive multi-modal transportation" at bounding box center [482, 26] width 48 height 9
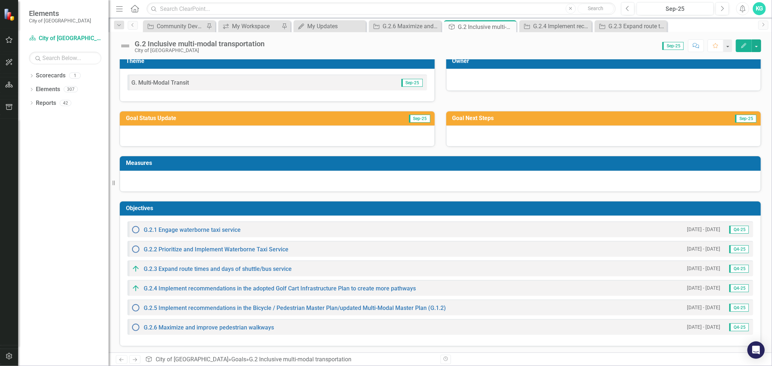
scroll to position [7, 0]
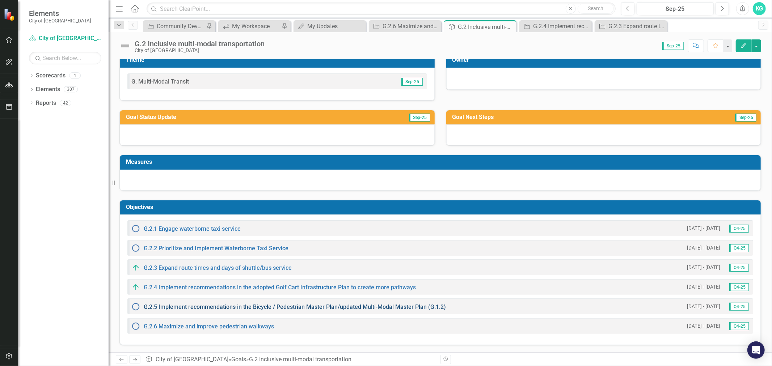
click at [194, 309] on link "G.2.5 Implement recommendations in the Bicycle / Pedestrian Master Plan/updated…" at bounding box center [295, 307] width 302 height 7
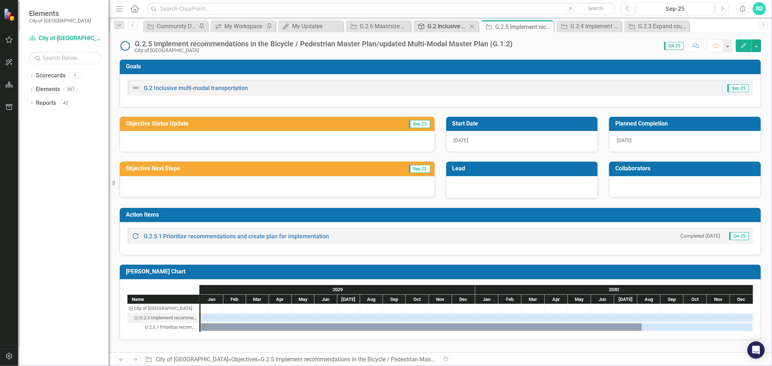
click at [453, 27] on div "G.2 Inclusive multi-modal transportation" at bounding box center [448, 26] width 40 height 9
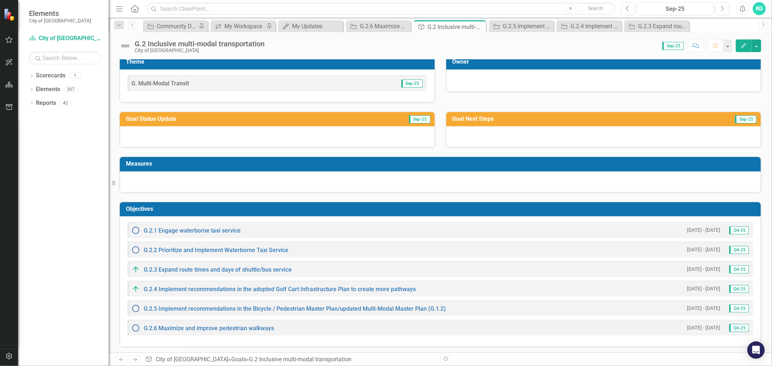
scroll to position [7, 0]
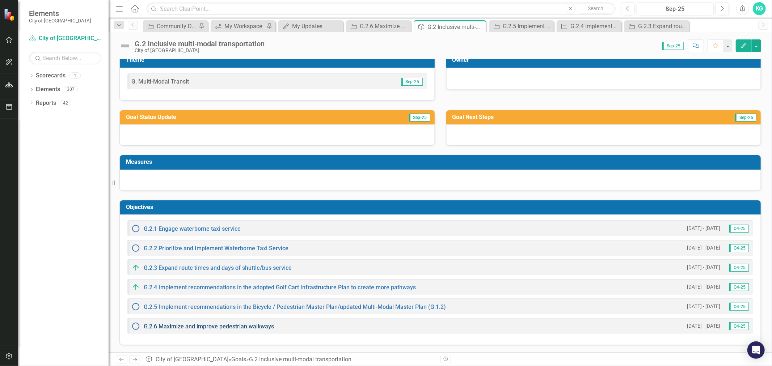
click at [234, 324] on link "G.2.6 Maximize and improve pedestrian walkways" at bounding box center [209, 326] width 130 height 7
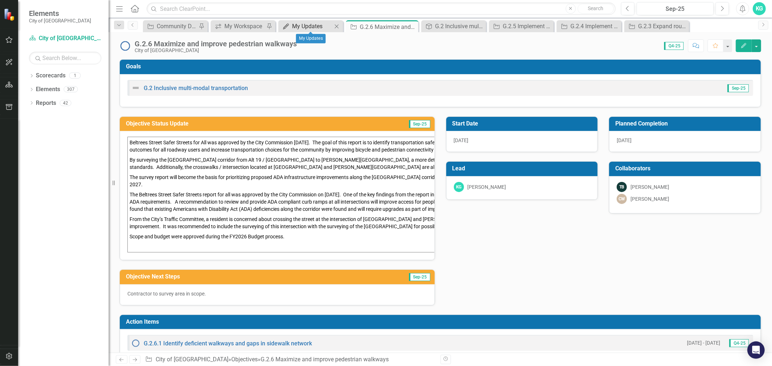
click at [306, 26] on div "My Updates" at bounding box center [312, 26] width 40 height 9
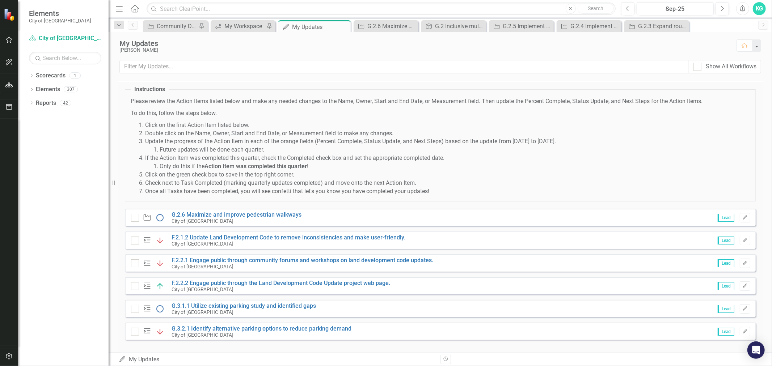
scroll to position [26, 0]
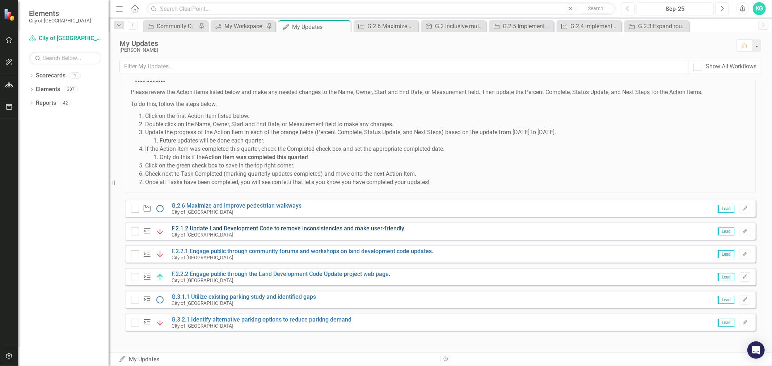
click at [205, 229] on link "F.2.1.2 Update Land Development Code to remove inconsistencies and make user-fr…" at bounding box center [289, 228] width 234 height 7
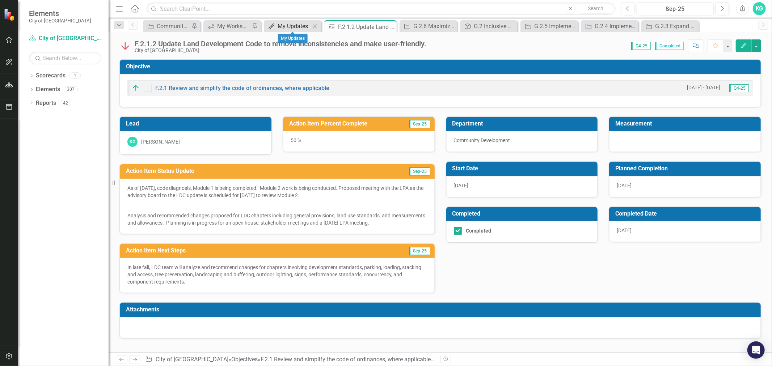
click at [280, 25] on div "My Updates" at bounding box center [294, 26] width 33 height 9
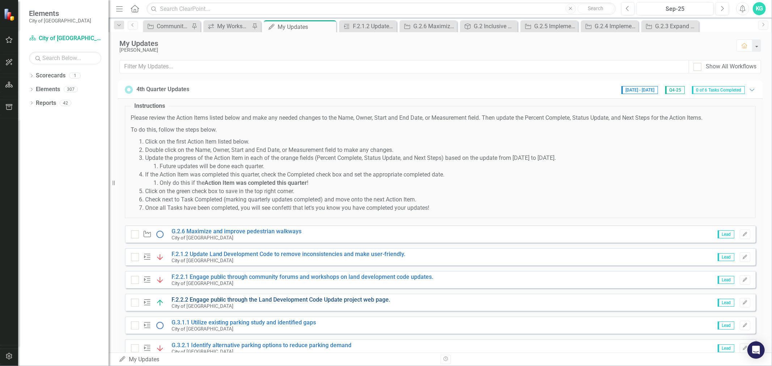
click at [198, 298] on link "F.2.2.2 Engage public through the Land Development Code Update project web page." at bounding box center [281, 300] width 219 height 7
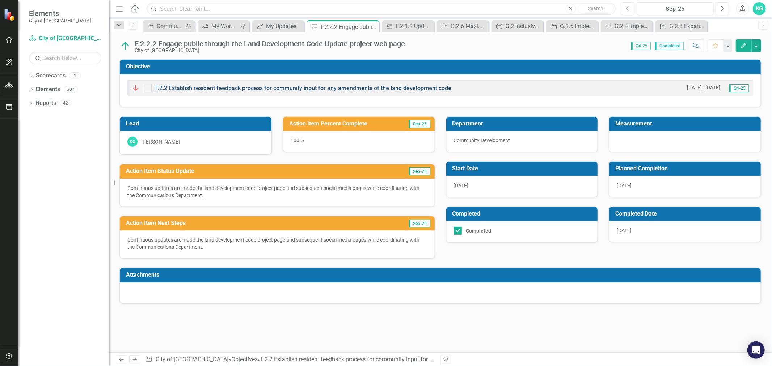
click at [209, 89] on link "F.2.2 Establish resident feedback process for community input for any amendment…" at bounding box center [303, 88] width 296 height 7
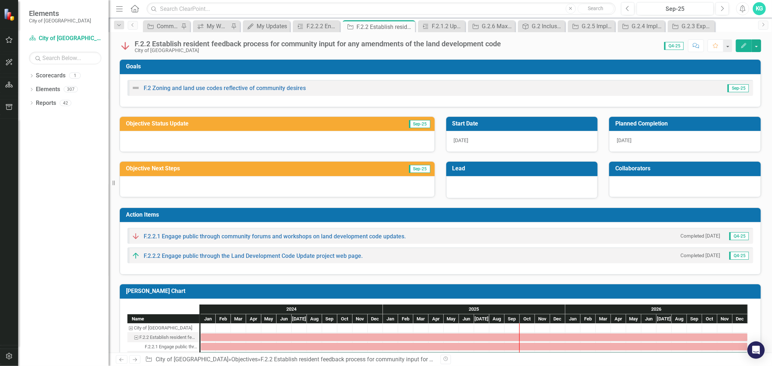
click at [624, 140] on span "12/31/26" at bounding box center [624, 141] width 15 height 6
click at [743, 43] on icon "Edit" at bounding box center [744, 45] width 7 height 5
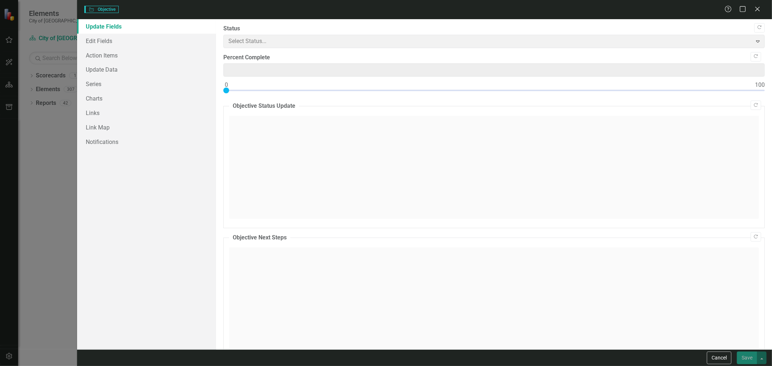
type input "0"
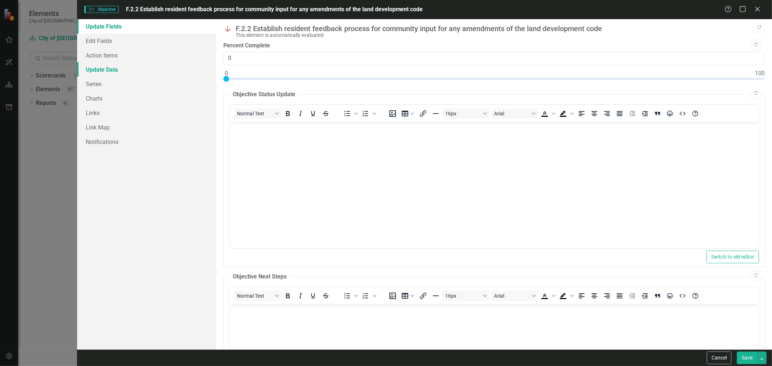
click at [96, 69] on link "Update Data" at bounding box center [146, 69] width 139 height 14
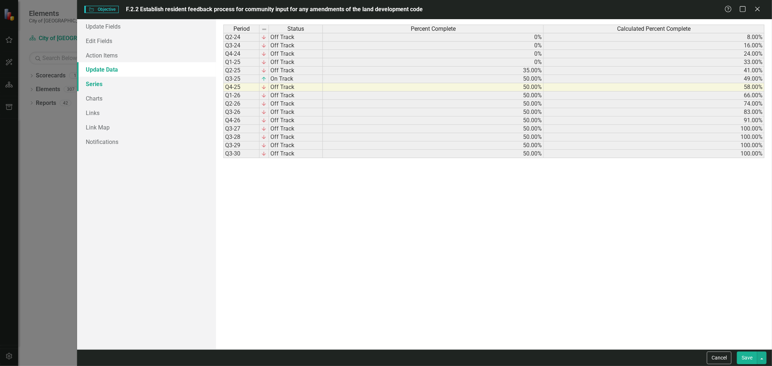
click at [103, 86] on link "Series" at bounding box center [146, 84] width 139 height 14
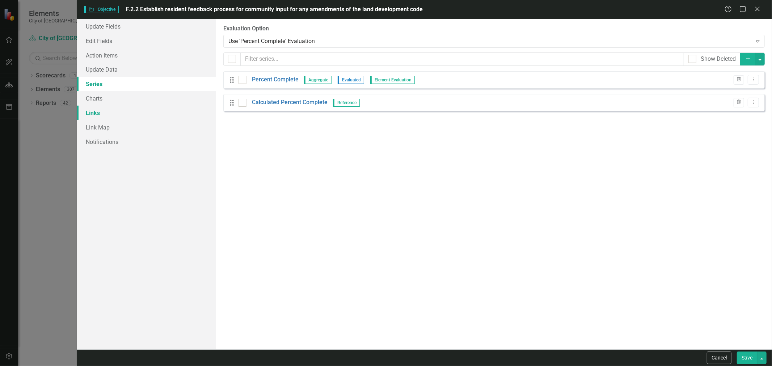
click at [93, 110] on link "Links" at bounding box center [146, 113] width 139 height 14
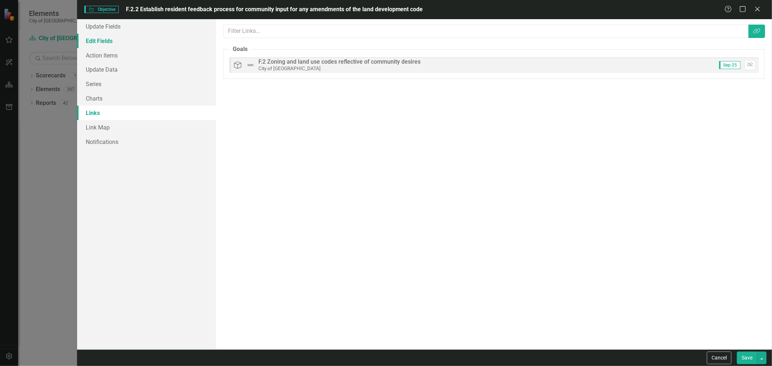
click at [96, 45] on link "Edit Fields" at bounding box center [146, 41] width 139 height 14
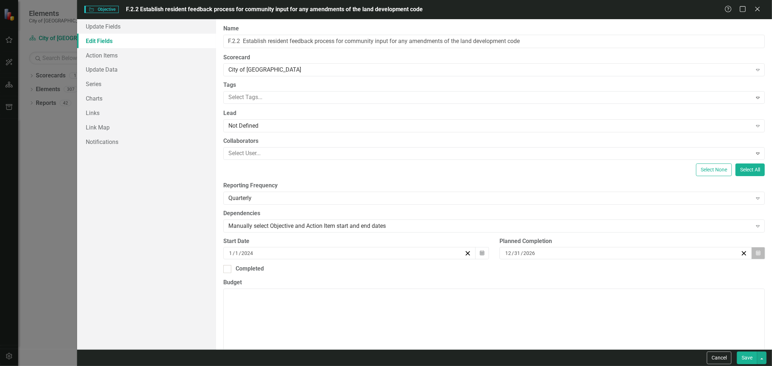
click at [752, 253] on button "Calendar" at bounding box center [759, 253] width 14 height 12
click at [184, 105] on link "Charts" at bounding box center [146, 98] width 139 height 14
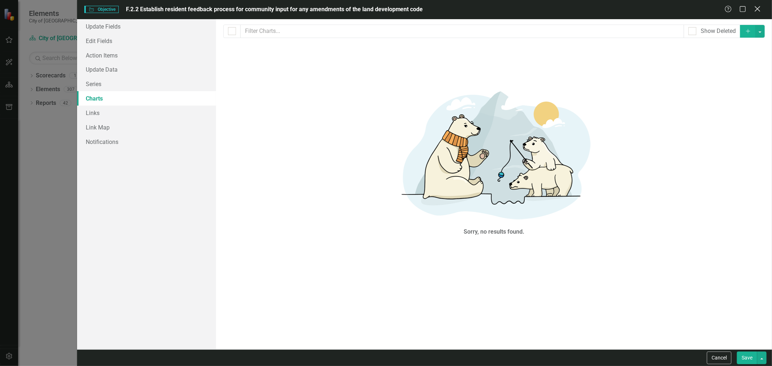
click at [758, 7] on icon "Close" at bounding box center [757, 8] width 9 height 7
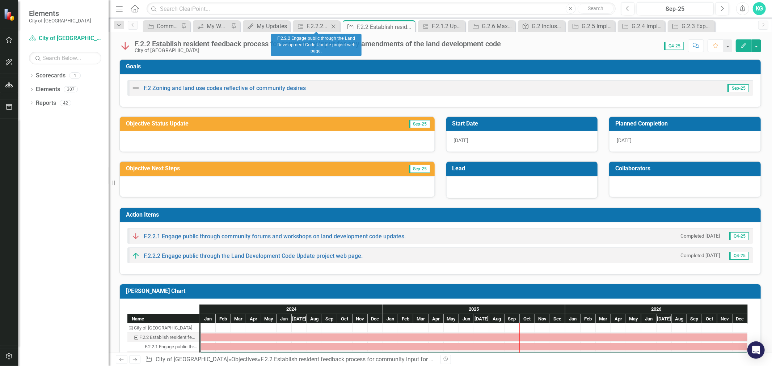
click at [333, 25] on icon "Close" at bounding box center [333, 27] width 7 height 6
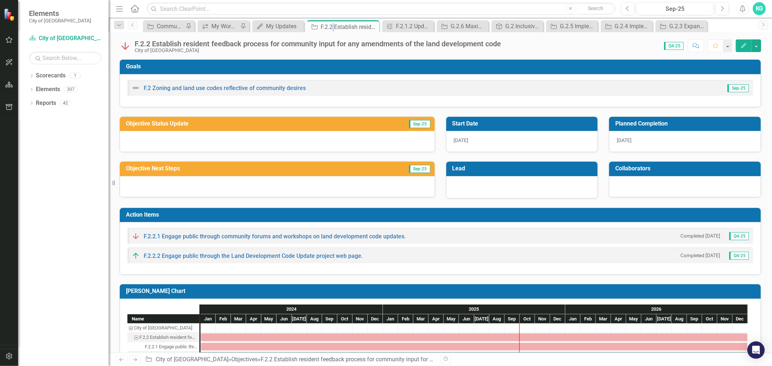
click at [332, 25] on div "F.2.2 Establish resident feedback process for community input for any amendment…" at bounding box center [349, 26] width 57 height 9
click at [374, 26] on icon "Close" at bounding box center [372, 27] width 7 height 6
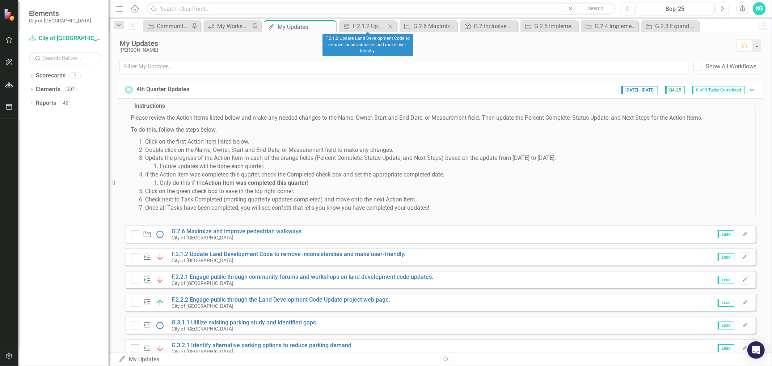
click at [391, 26] on icon "Close" at bounding box center [390, 27] width 7 height 6
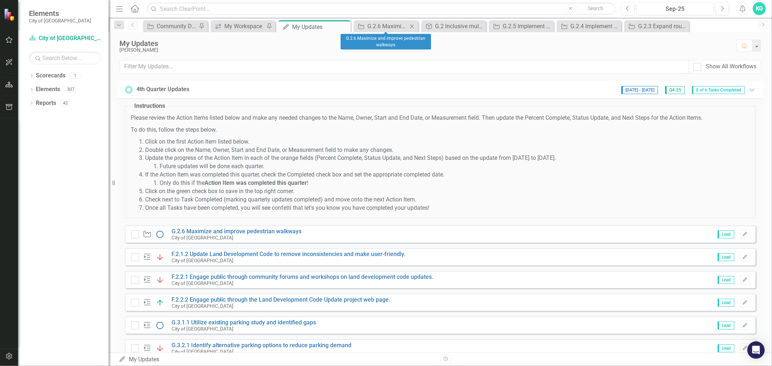
click at [415, 28] on icon "Close" at bounding box center [411, 27] width 7 height 6
click at [434, 25] on icon "Close" at bounding box center [434, 27] width 7 height 6
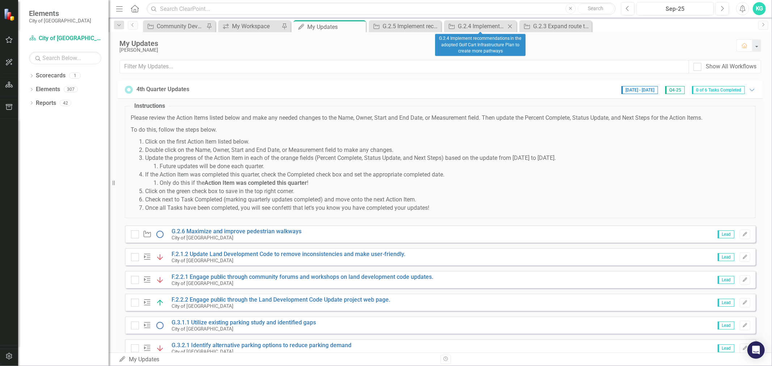
click at [512, 26] on icon "Close" at bounding box center [510, 27] width 7 height 6
click at [508, 26] on icon "Close" at bounding box center [510, 27] width 7 height 6
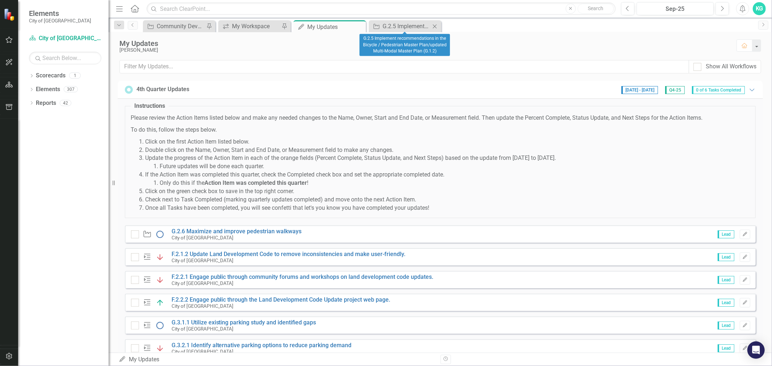
click at [436, 26] on icon "Close" at bounding box center [434, 27] width 7 height 6
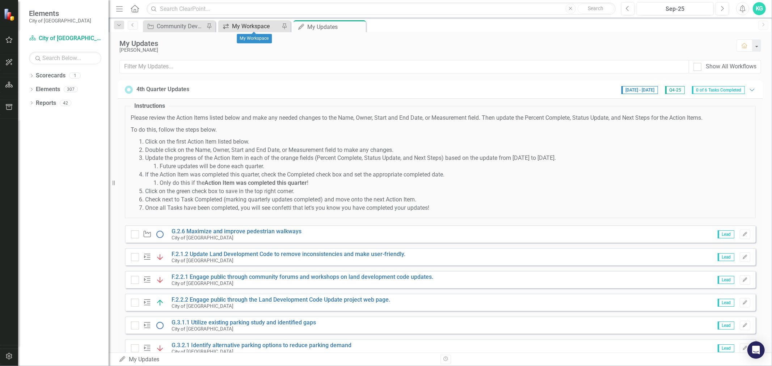
click at [249, 26] on div "My Workspace" at bounding box center [256, 26] width 48 height 9
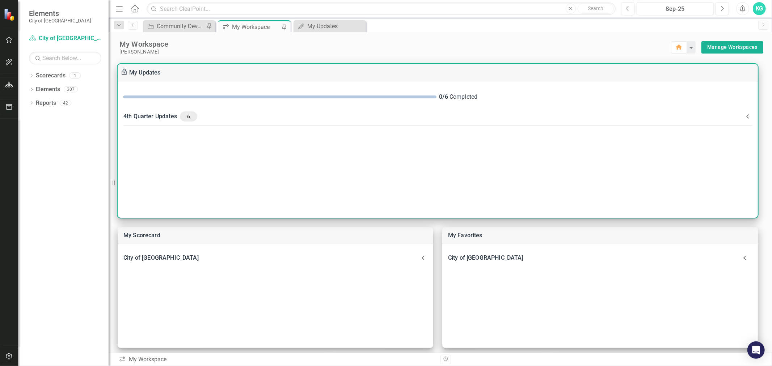
click at [145, 117] on div "4th Quarter Updates 6" at bounding box center [433, 117] width 620 height 10
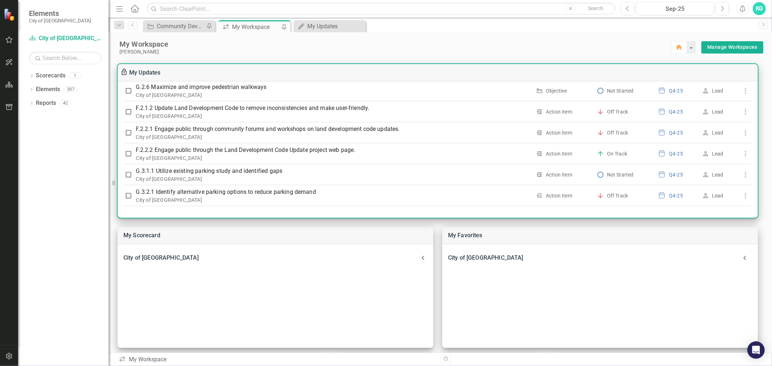
scroll to position [115, 0]
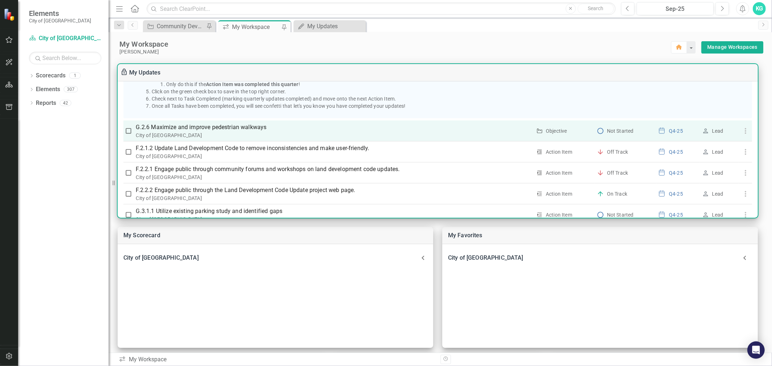
click at [748, 130] on td at bounding box center [745, 131] width 13 height 21
click at [745, 130] on icon "button" at bounding box center [746, 131] width 9 height 9
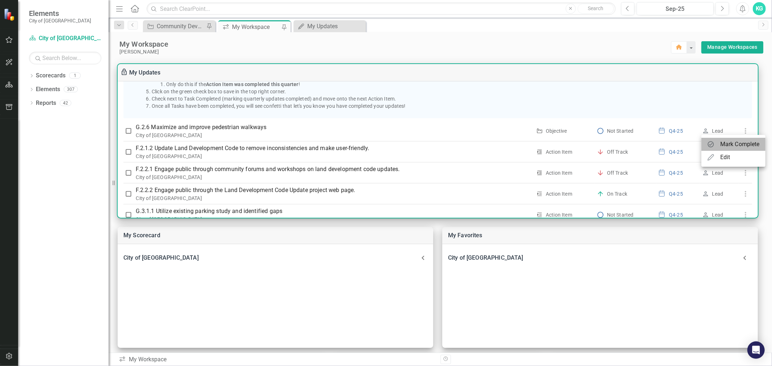
click at [741, 143] on div "Mark Complete" at bounding box center [740, 144] width 39 height 9
checkbox input "true"
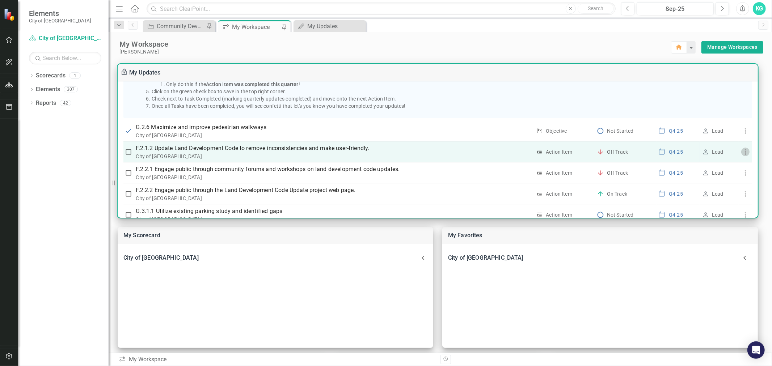
click at [743, 150] on icon "button" at bounding box center [746, 152] width 9 height 9
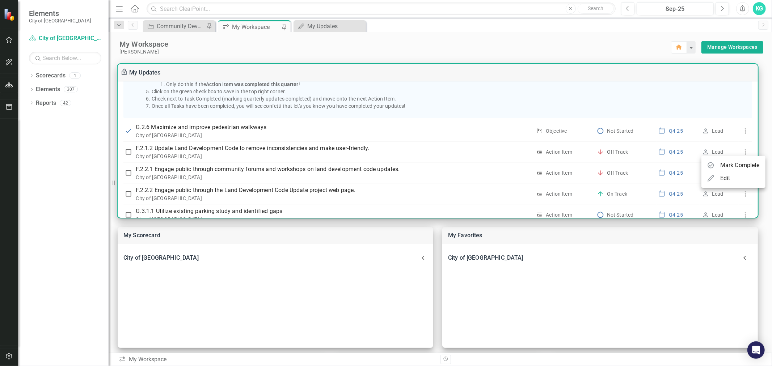
click at [740, 163] on div "Mark Complete" at bounding box center [740, 165] width 39 height 9
checkbox input "true"
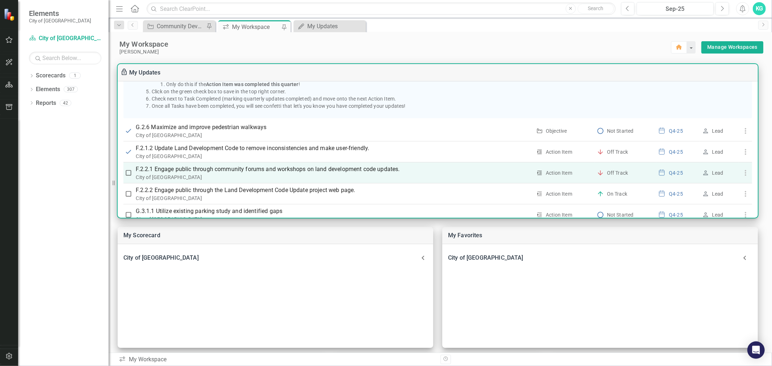
click at [742, 172] on icon "button" at bounding box center [746, 173] width 9 height 9
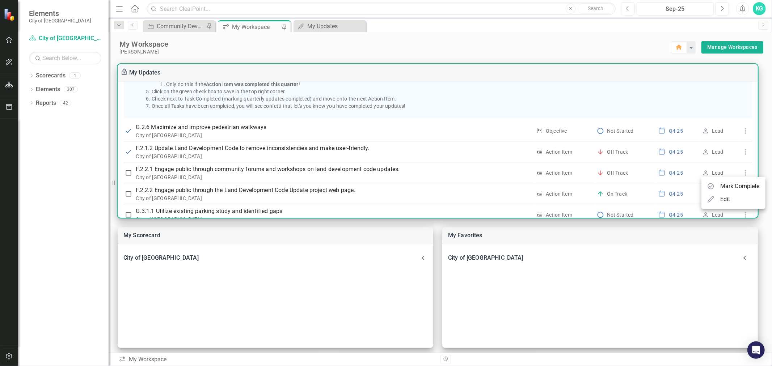
click at [739, 185] on div "Mark Complete" at bounding box center [740, 186] width 39 height 9
checkbox input "true"
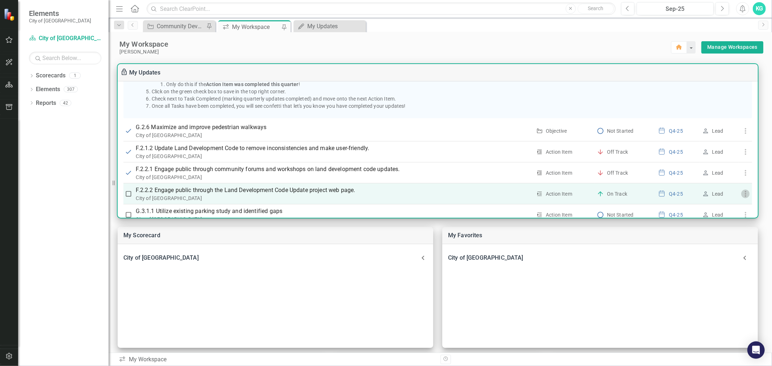
click at [745, 192] on use "button" at bounding box center [745, 194] width 1 height 6
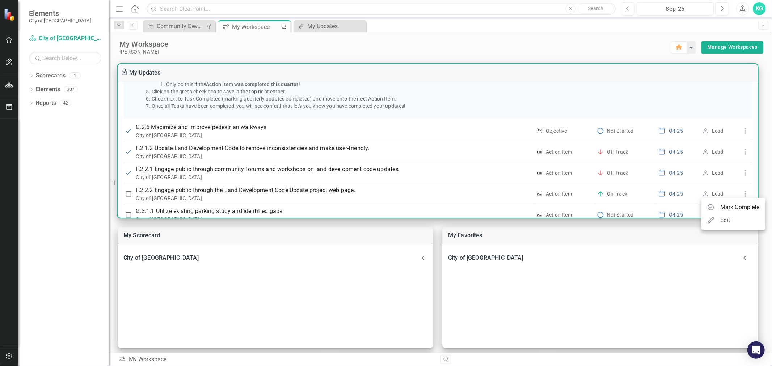
click at [741, 207] on div "Mark Complete" at bounding box center [740, 207] width 39 height 9
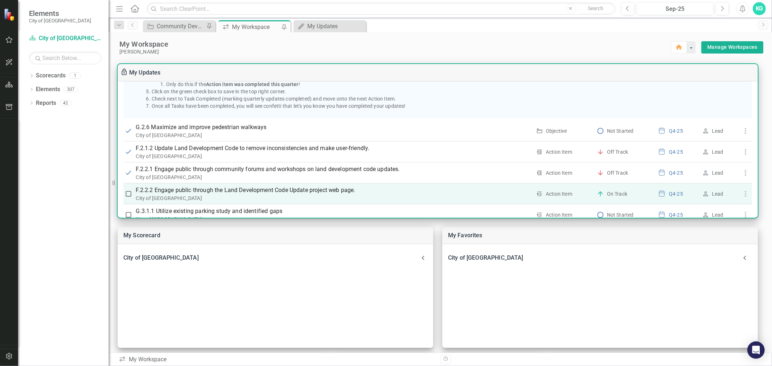
checkbox input "true"
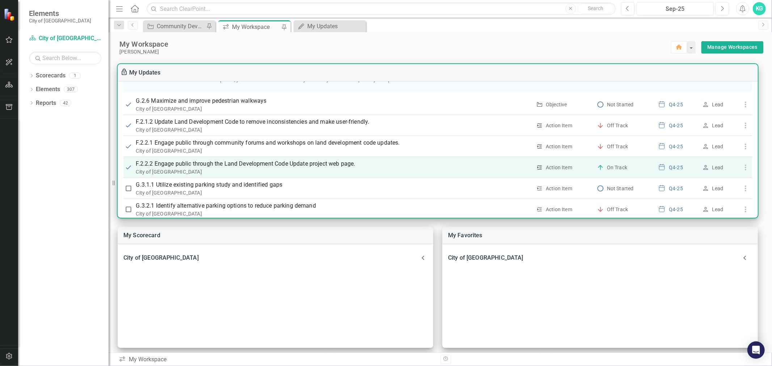
scroll to position [155, 0]
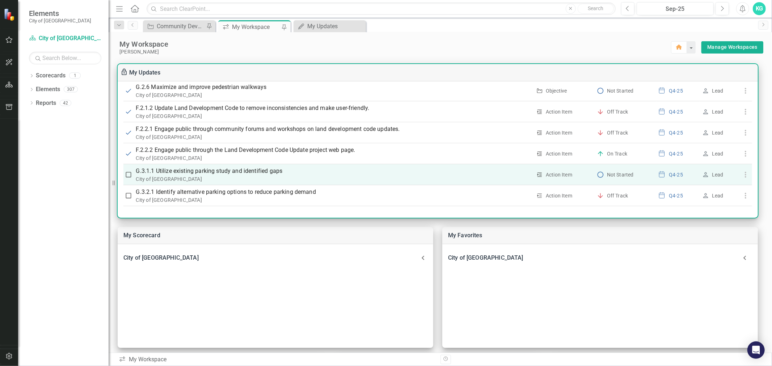
click at [184, 171] on p "G.3.1.1 Utilize existing parking study and identified gaps" at bounding box center [334, 171] width 396 height 9
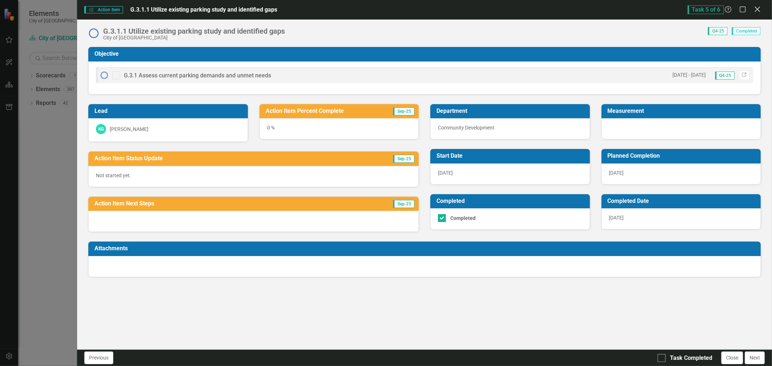
click at [755, 10] on icon "Close" at bounding box center [757, 9] width 9 height 7
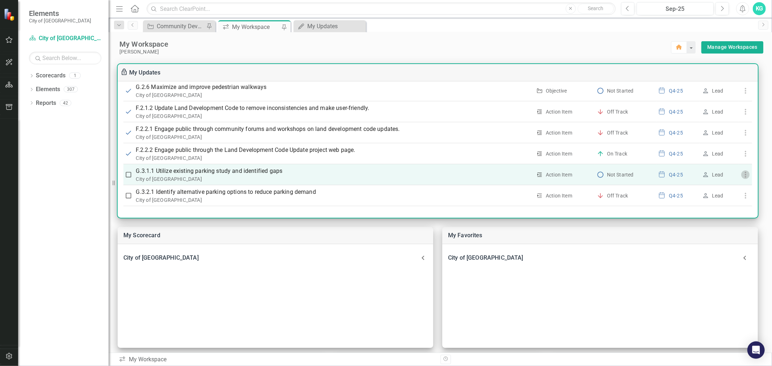
click at [742, 174] on icon "button" at bounding box center [746, 175] width 9 height 9
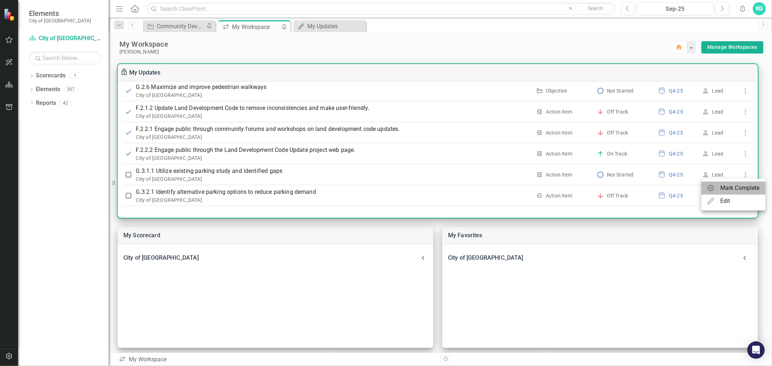
click at [734, 188] on div "Mark Complete" at bounding box center [740, 188] width 39 height 9
checkbox input "true"
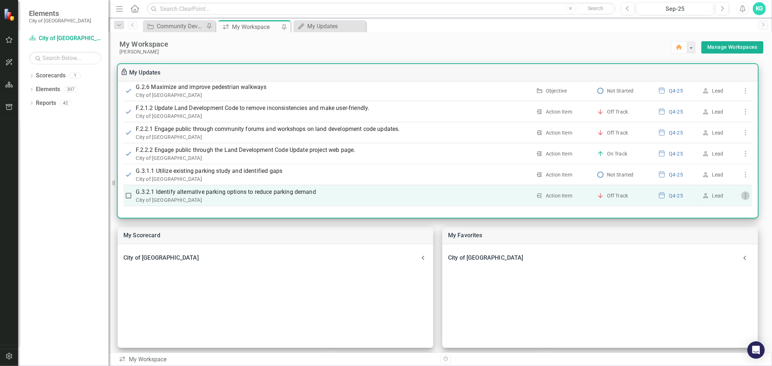
click at [746, 195] on icon "button" at bounding box center [746, 196] width 9 height 9
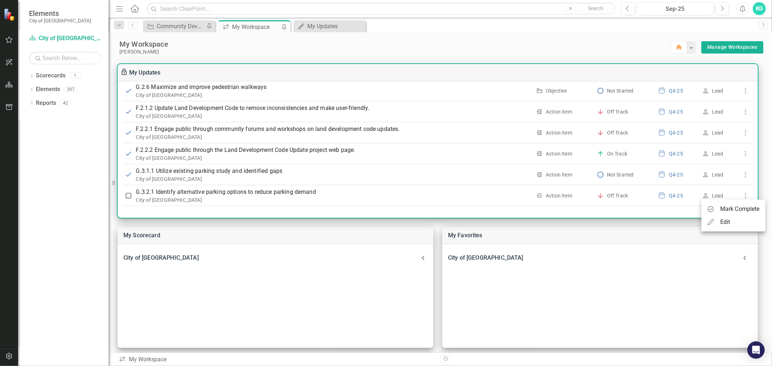
click at [757, 207] on div "Mark Complete" at bounding box center [740, 209] width 39 height 9
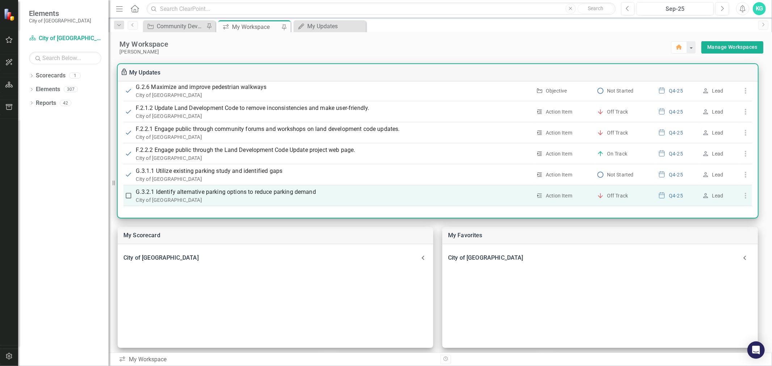
checkbox input "true"
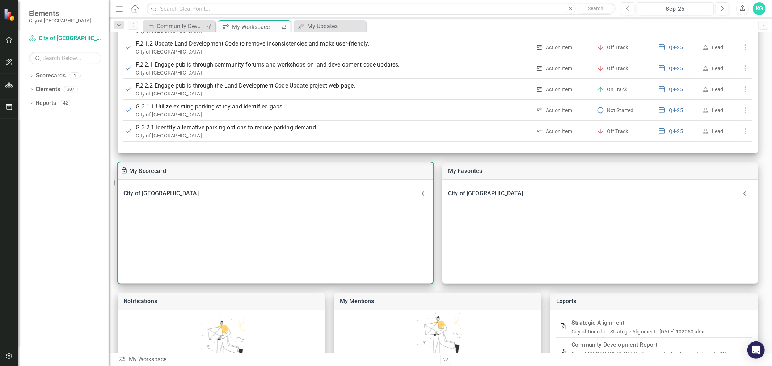
scroll to position [0, 0]
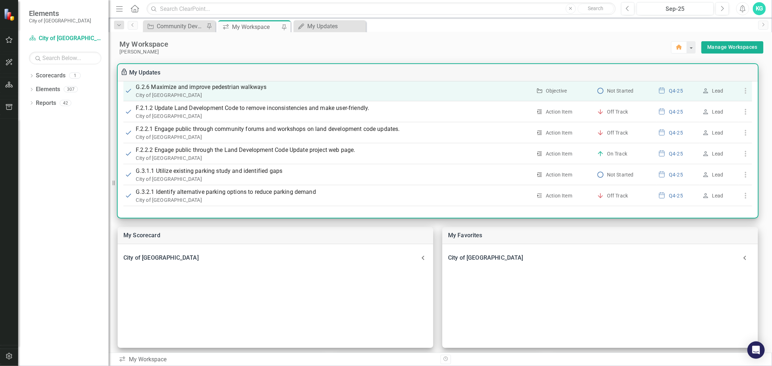
click at [174, 92] on div "City of [GEOGRAPHIC_DATA]" at bounding box center [334, 95] width 396 height 7
click at [743, 89] on icon "button" at bounding box center [746, 91] width 9 height 9
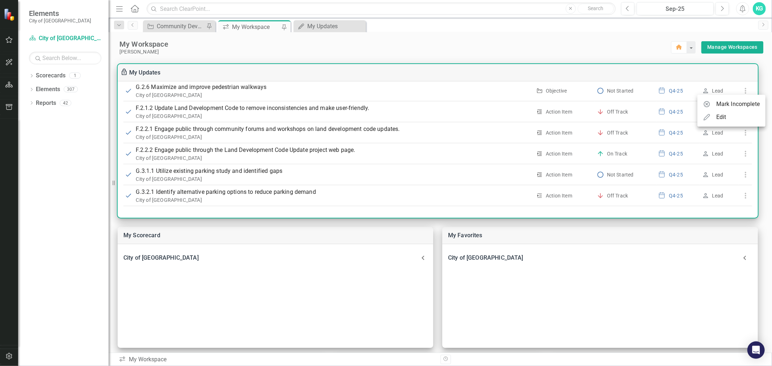
click at [714, 118] on div "Edit" at bounding box center [715, 117] width 23 height 9
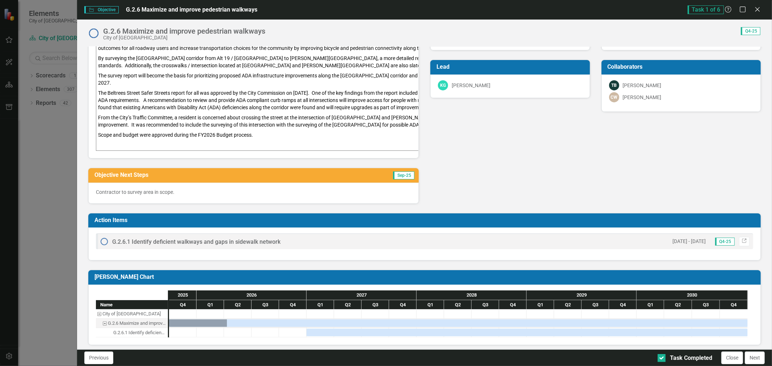
scroll to position [91, 0]
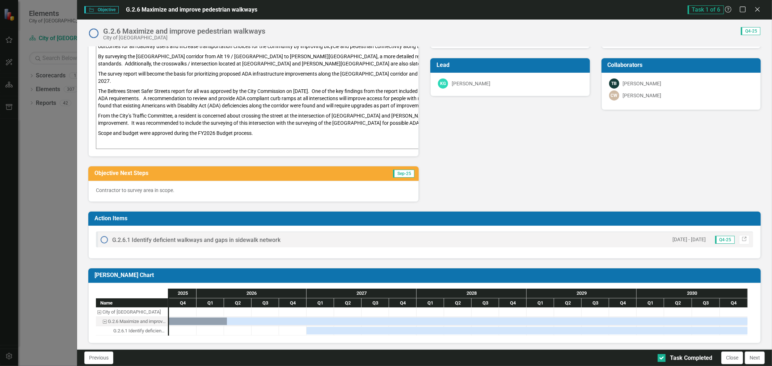
click at [717, 237] on span "Q4-25" at bounding box center [726, 240] width 20 height 8
click at [742, 238] on icon "Link" at bounding box center [744, 240] width 5 height 4
click at [756, 11] on icon at bounding box center [757, 9] width 5 height 5
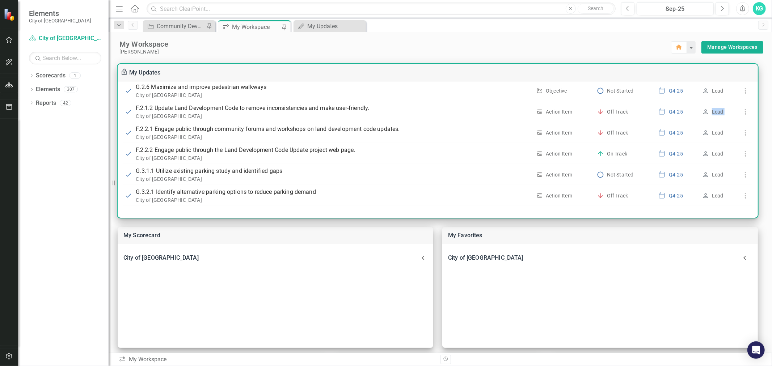
drag, startPoint x: 727, startPoint y: 107, endPoint x: 752, endPoint y: 111, distance: 25.2
click at [751, 111] on div "Please review the Action Items listed below and make any needed changes to the …" at bounding box center [438, 94] width 641 height 235
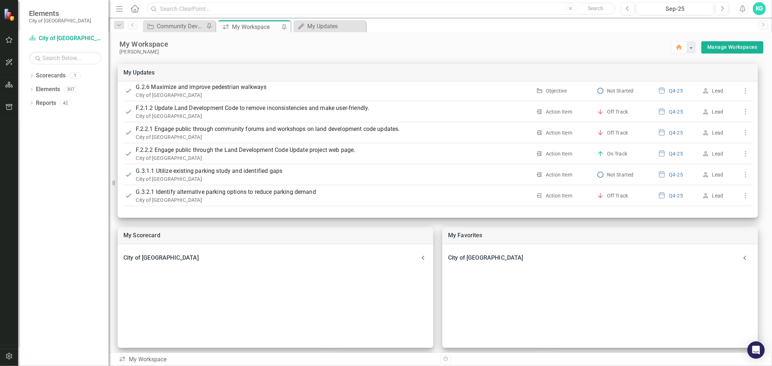
click at [413, 14] on input "text" at bounding box center [381, 9] width 469 height 13
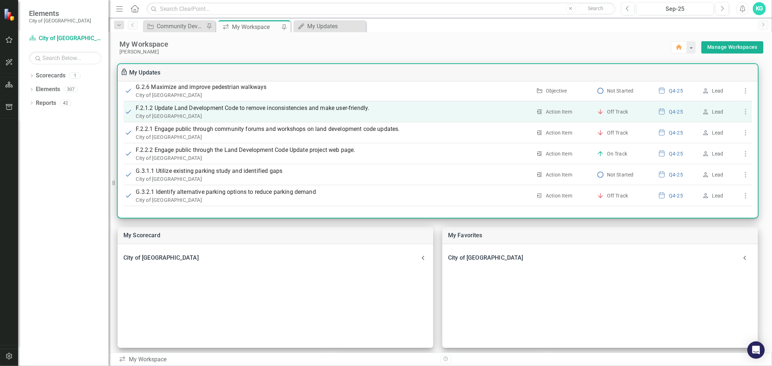
click at [744, 112] on icon "button" at bounding box center [746, 112] width 9 height 9
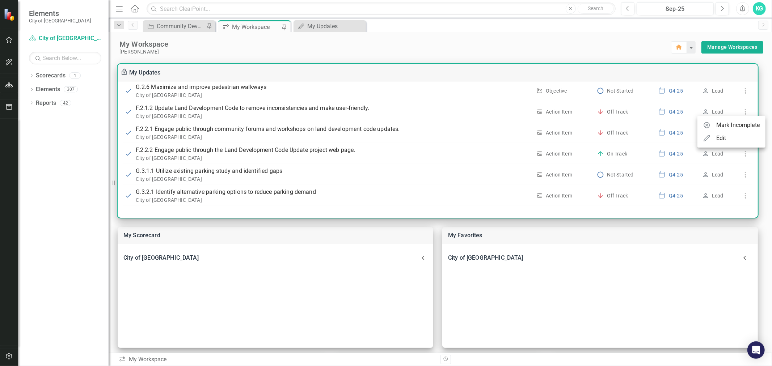
click at [723, 136] on div "Edit" at bounding box center [722, 138] width 10 height 9
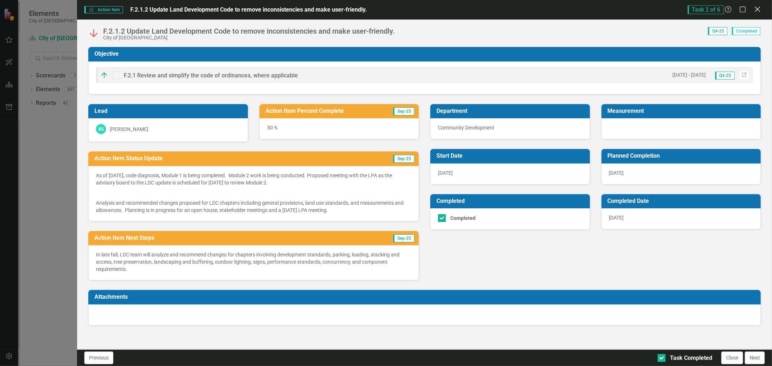
click at [759, 8] on icon "Close" at bounding box center [757, 9] width 9 height 7
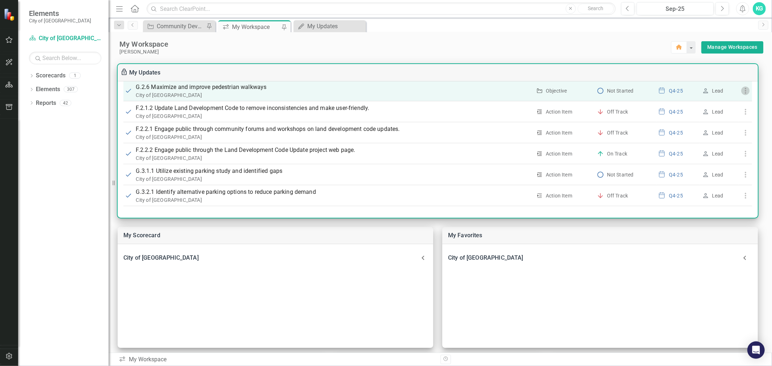
click at [742, 91] on icon "button" at bounding box center [746, 91] width 9 height 9
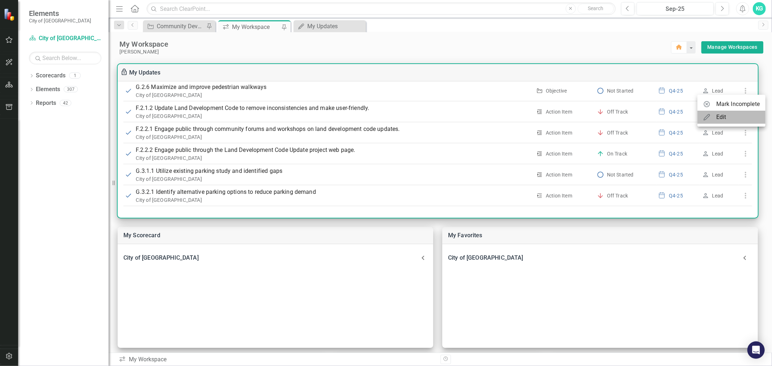
click at [727, 117] on li "Edit" at bounding box center [732, 117] width 68 height 13
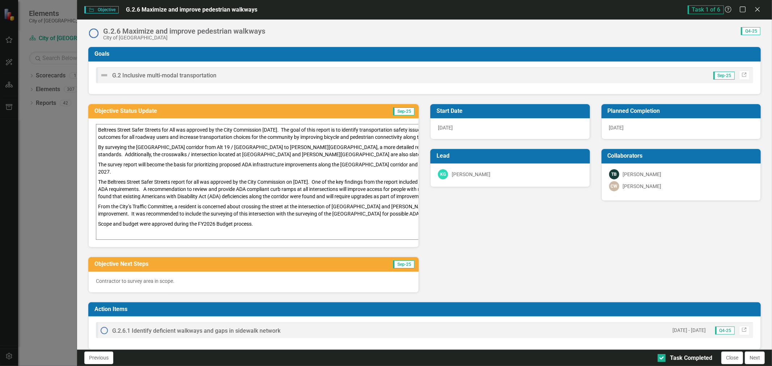
click at [133, 148] on p "By surveying the Beltrees Street corridor from Alt 19 / Edgewater Drive to Patr…" at bounding box center [362, 150] width 528 height 17
click at [97, 129] on td "Beltrees Street Safer Streets for All was approved by the City Commission April…" at bounding box center [362, 183] width 532 height 116
click at [100, 135] on p "Beltrees Street Safer Streets for All was approved by the City Commission April…" at bounding box center [362, 134] width 528 height 16
click at [99, 134] on p "Beltrees Street Safer Streets for All was approved by the City Commission April…" at bounding box center [362, 134] width 528 height 16
click at [99, 133] on p "Beltrees Street Safer Streets for All was approved by the City Commission April…" at bounding box center [362, 134] width 528 height 16
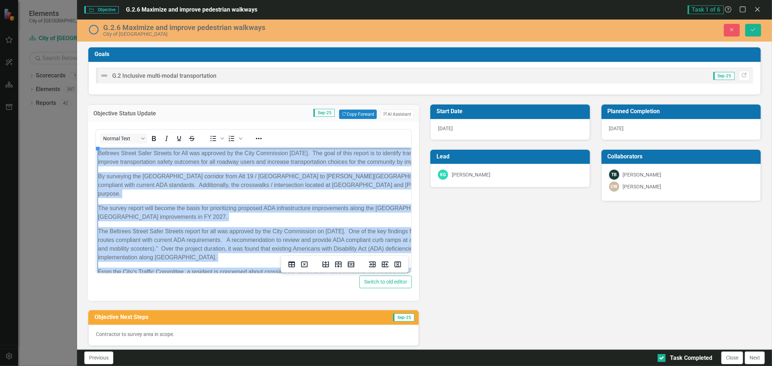
scroll to position [37, 0]
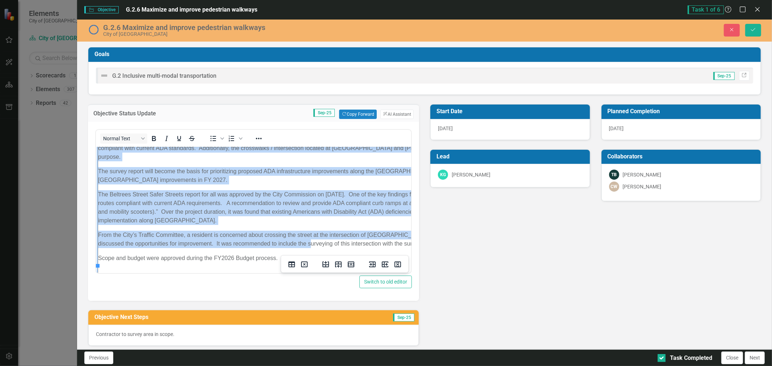
drag, startPoint x: 98, startPoint y: 152, endPoint x: 446, endPoint y: 389, distance: 420.9
click at [350, 242] on td "Beltrees Street Safer Streets for All was approved by the City Commission April…" at bounding box center [364, 197] width 532 height 171
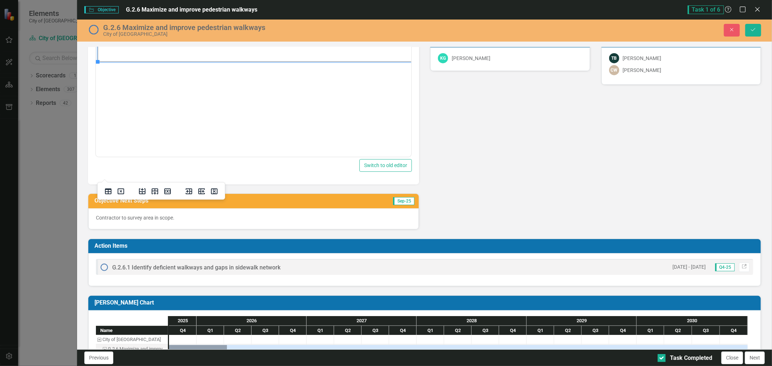
scroll to position [146, 0]
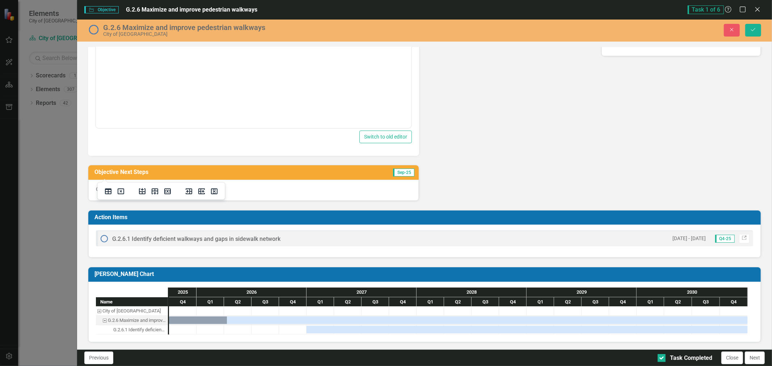
click at [529, 95] on div "Objective Status Update Sep-25 Copy Forward Copy Forward ClearPoint AI AI Assis…" at bounding box center [425, 75] width 684 height 251
click at [131, 184] on div "Contractor to survey area in scope." at bounding box center [253, 190] width 331 height 21
click at [154, 173] on h3 "Objective Next Steps" at bounding box center [209, 172] width 228 height 7
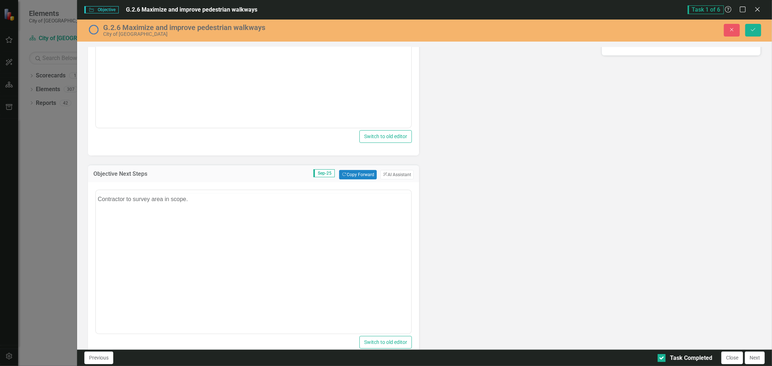
click at [154, 173] on h3 "Objective Next Steps" at bounding box center [149, 174] width 112 height 7
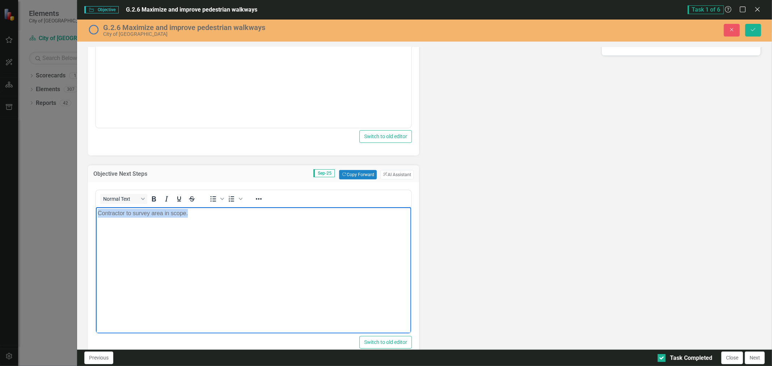
drag, startPoint x: 199, startPoint y: 218, endPoint x: 54, endPoint y: 217, distance: 144.8
click at [96, 217] on html "Contractor to survey area in scope." at bounding box center [253, 261] width 315 height 109
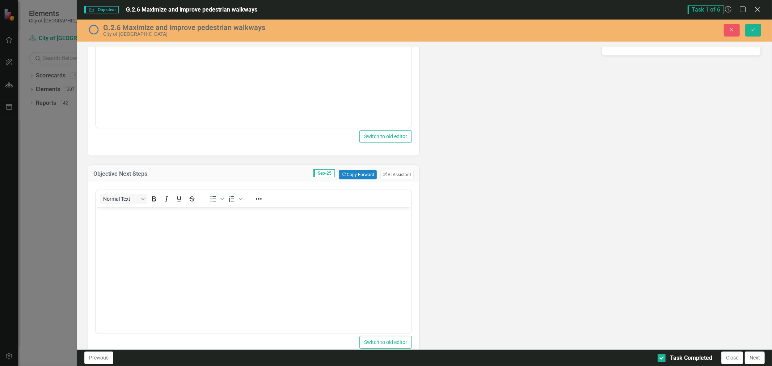
click at [489, 132] on div "Objective Status Update Sep-25 Copy Forward Copy Forward ClearPoint AI AI Assis…" at bounding box center [425, 156] width 684 height 412
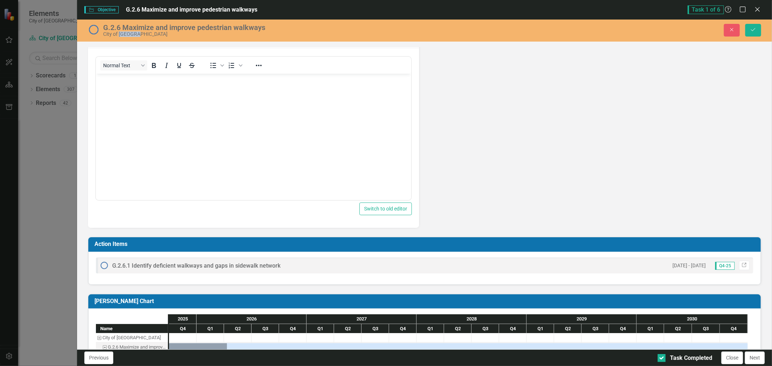
scroll to position [306, 0]
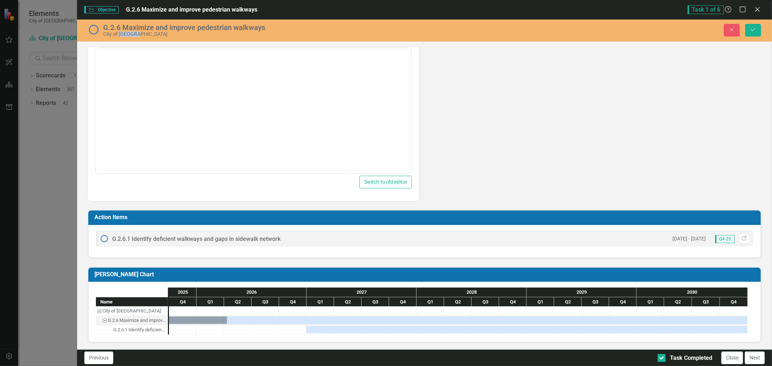
click at [211, 238] on span "G.2.6.1 Identify deficient walkways and gaps in sidewalk network" at bounding box center [196, 239] width 168 height 7
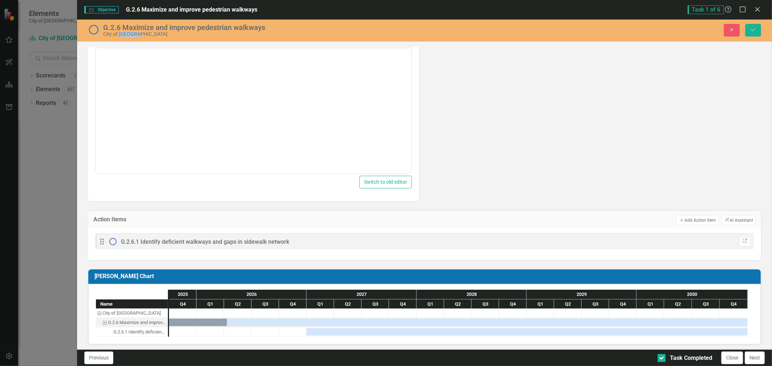
click at [211, 240] on span "G.2.6.1 Identify deficient walkways and gaps in sidewalk network" at bounding box center [205, 242] width 168 height 7
click at [743, 239] on icon "Link" at bounding box center [745, 241] width 5 height 4
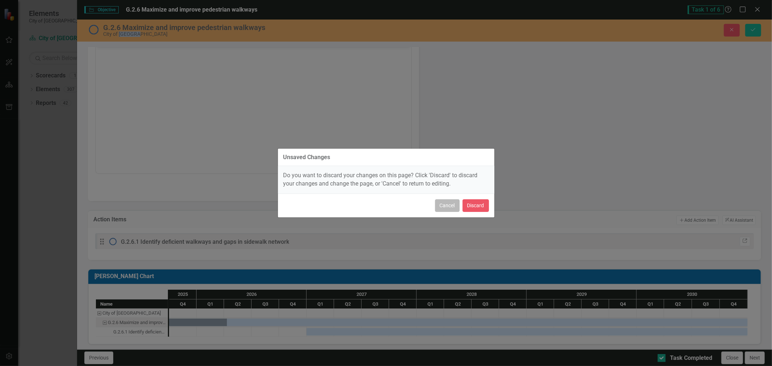
click at [455, 206] on button "Cancel" at bounding box center [447, 206] width 25 height 13
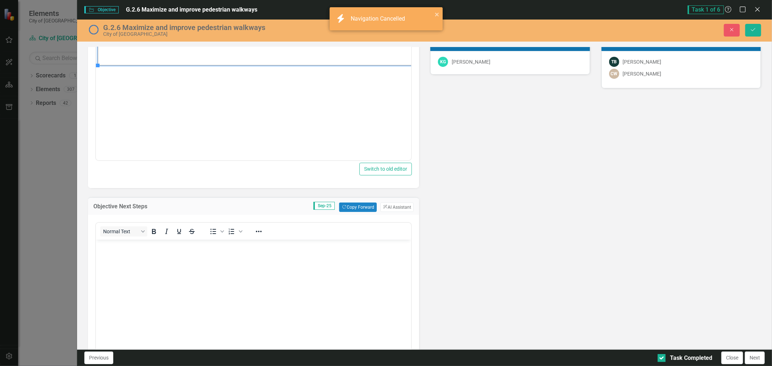
scroll to position [0, 0]
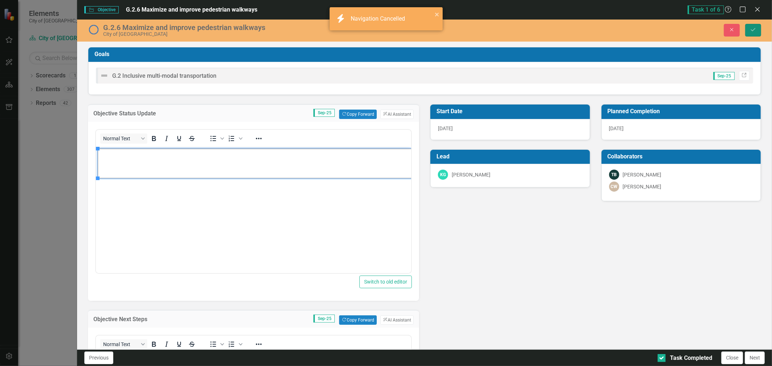
click at [759, 25] on button "Save" at bounding box center [754, 30] width 16 height 13
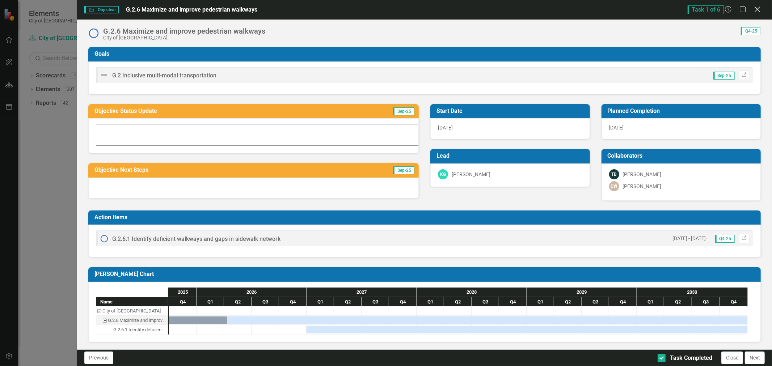
click at [759, 8] on icon "Close" at bounding box center [757, 9] width 9 height 7
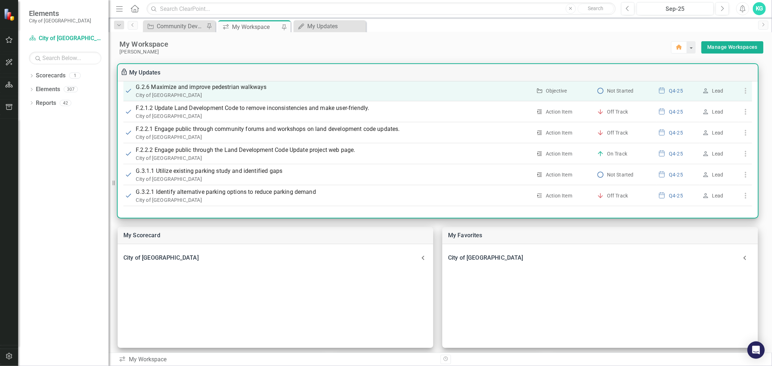
click at [162, 95] on div "City of [GEOGRAPHIC_DATA]" at bounding box center [334, 95] width 396 height 7
click at [163, 87] on p "G.2.6 Maximize and improve pedestrian walkways" at bounding box center [334, 87] width 396 height 9
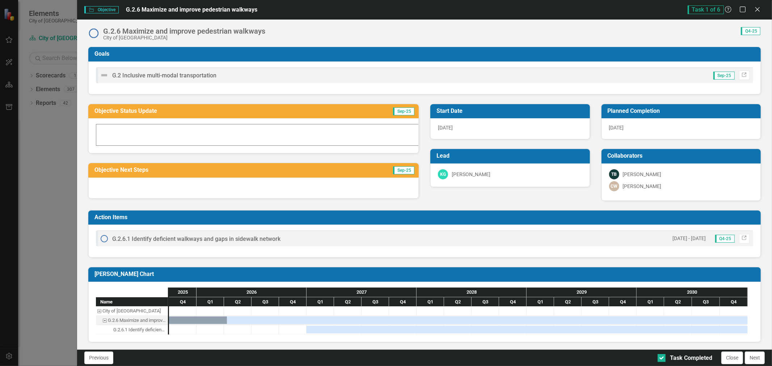
click at [210, 242] on span "G.2.6.1 Identify deficient walkways and gaps in sidewalk network" at bounding box center [196, 239] width 168 height 7
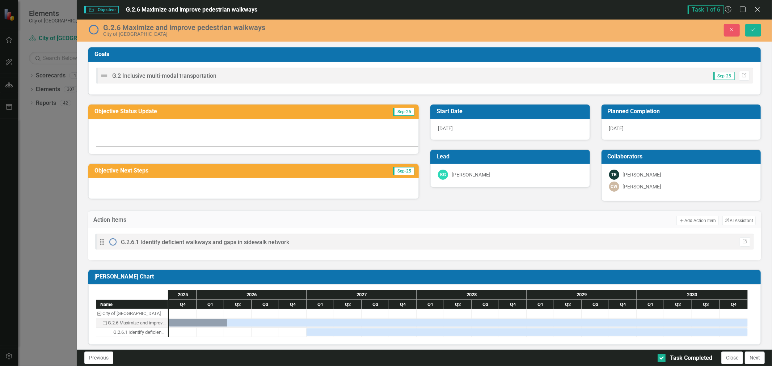
click at [209, 244] on span "G.2.6.1 Identify deficient walkways and gaps in sidewalk network" at bounding box center [205, 242] width 168 height 7
click at [743, 244] on icon "Link" at bounding box center [745, 242] width 5 height 4
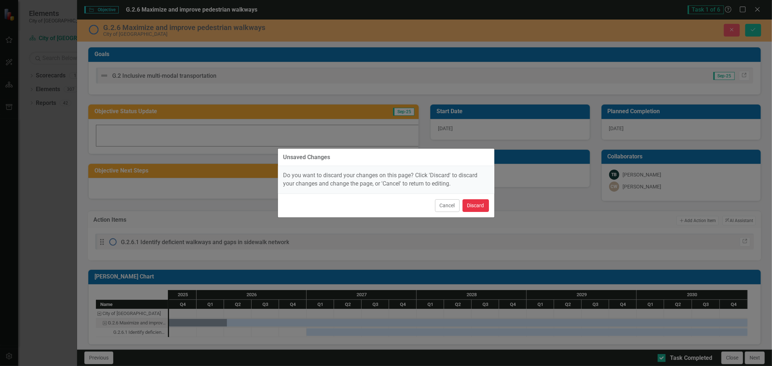
click at [484, 205] on button "Discard" at bounding box center [476, 206] width 26 height 13
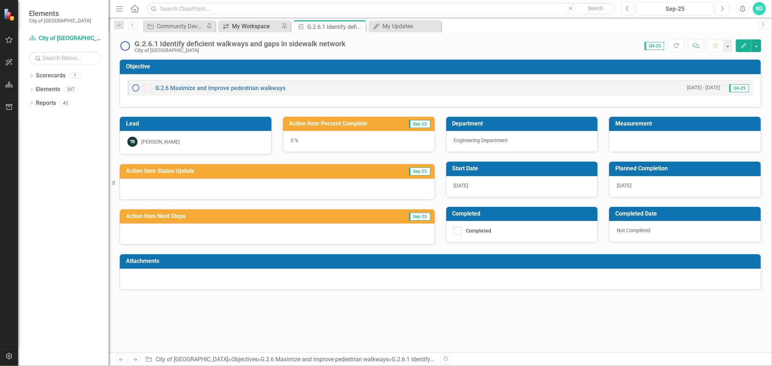
click at [238, 24] on div "My Workspace" at bounding box center [256, 26] width 48 height 9
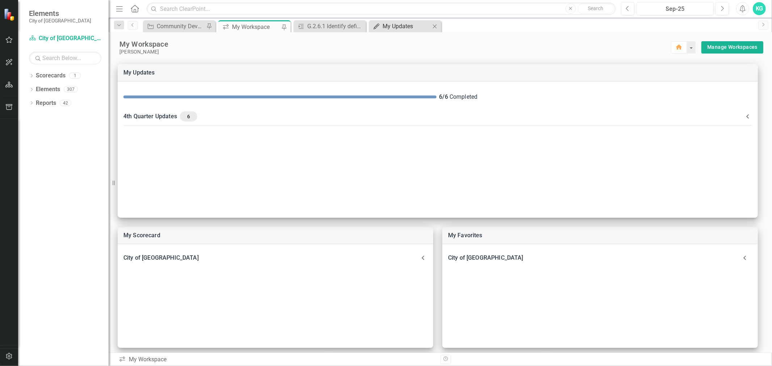
click at [423, 26] on div "My Updates" at bounding box center [407, 26] width 48 height 9
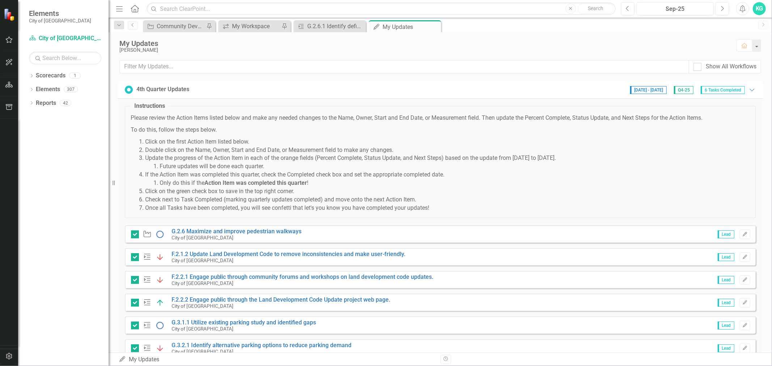
checkbox input "true"
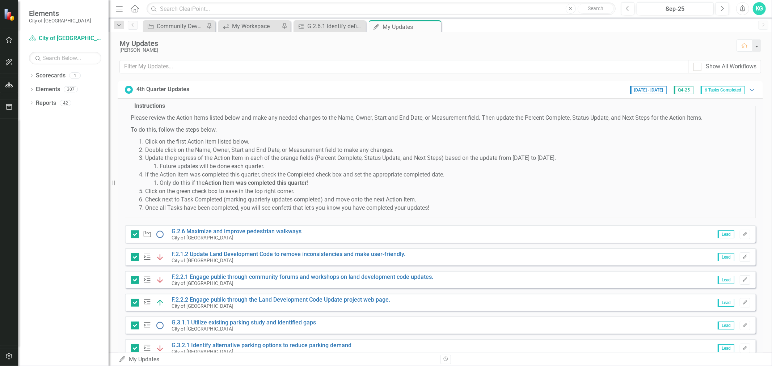
checkbox input "true"
click at [248, 231] on link "G.2.6 Maximize and improve pedestrian walkways" at bounding box center [237, 231] width 130 height 7
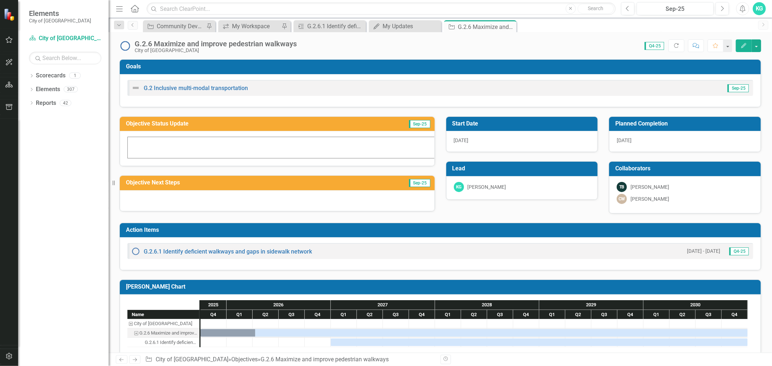
click at [459, 143] on span "10/1/25" at bounding box center [461, 141] width 15 height 6
click at [461, 140] on span "10/1/25" at bounding box center [461, 141] width 15 height 6
click at [466, 127] on td "Start Date" at bounding box center [524, 125] width 142 height 12
click at [740, 42] on button "Edit" at bounding box center [744, 45] width 16 height 13
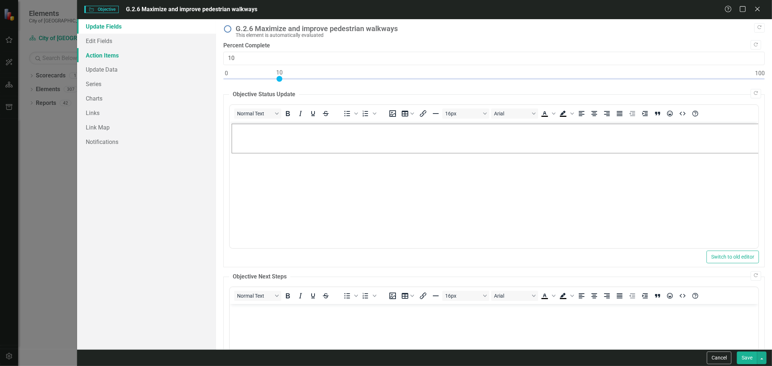
click at [107, 54] on link "Action Items" at bounding box center [146, 55] width 139 height 14
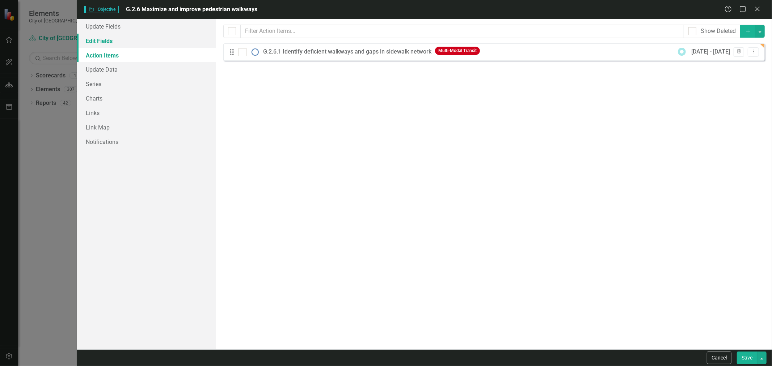
click at [111, 42] on link "Edit Fields" at bounding box center [146, 41] width 139 height 14
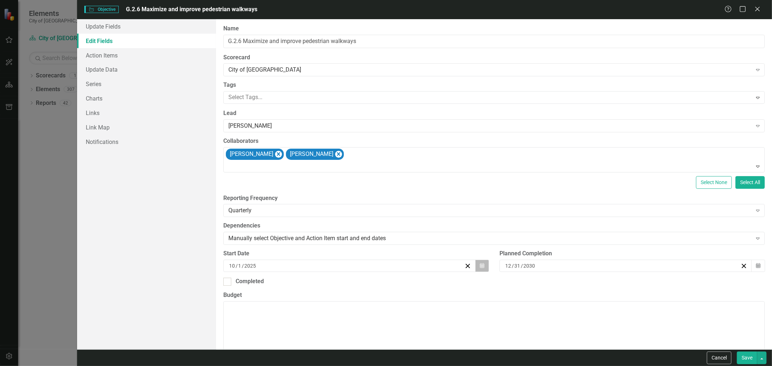
click at [481, 267] on icon "button" at bounding box center [482, 265] width 4 height 5
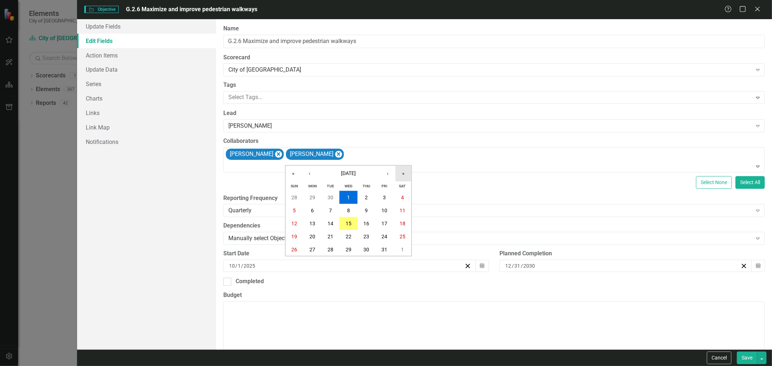
click at [404, 176] on button "»" at bounding box center [404, 174] width 16 height 16
drag, startPoint x: 294, startPoint y: 177, endPoint x: 311, endPoint y: 175, distance: 16.9
click at [294, 177] on button "«" at bounding box center [294, 174] width 16 height 16
click at [388, 176] on button "›" at bounding box center [388, 174] width 16 height 16
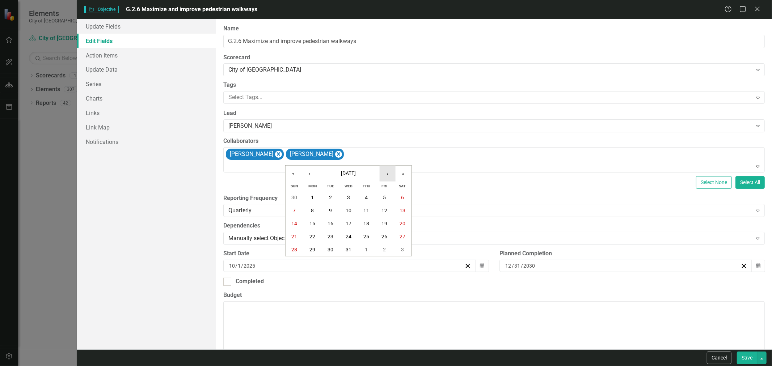
click at [388, 176] on button "›" at bounding box center [388, 174] width 16 height 16
click at [350, 199] on abbr "31" at bounding box center [349, 198] width 6 height 6
click at [480, 265] on icon "Calendar" at bounding box center [482, 266] width 4 height 5
click at [366, 251] on abbr "1" at bounding box center [366, 250] width 3 height 6
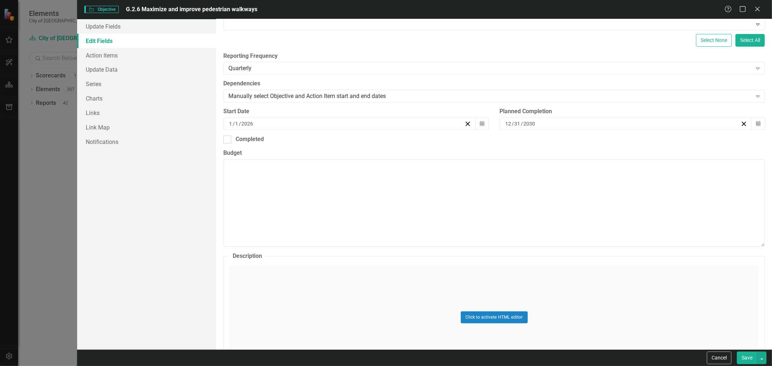
scroll to position [226, 0]
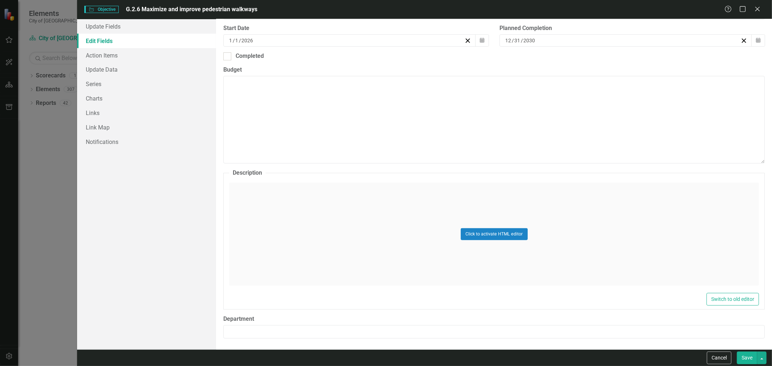
click at [741, 355] on button "Save" at bounding box center [747, 358] width 20 height 13
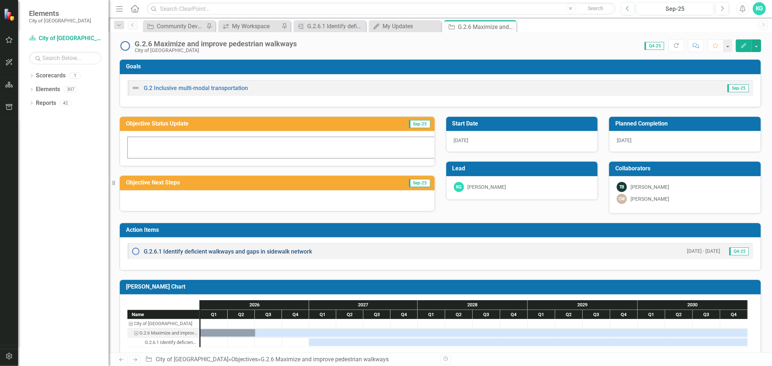
click at [176, 254] on link "G.2.6.1 Identify deficient walkways and gaps in sidewalk network" at bounding box center [228, 251] width 168 height 7
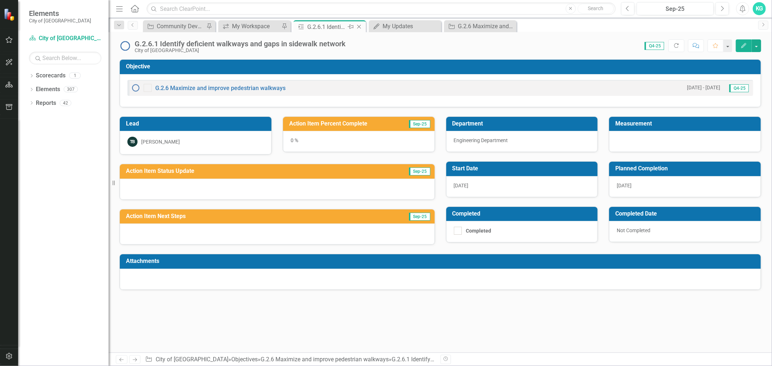
click at [359, 26] on icon at bounding box center [359, 27] width 4 height 4
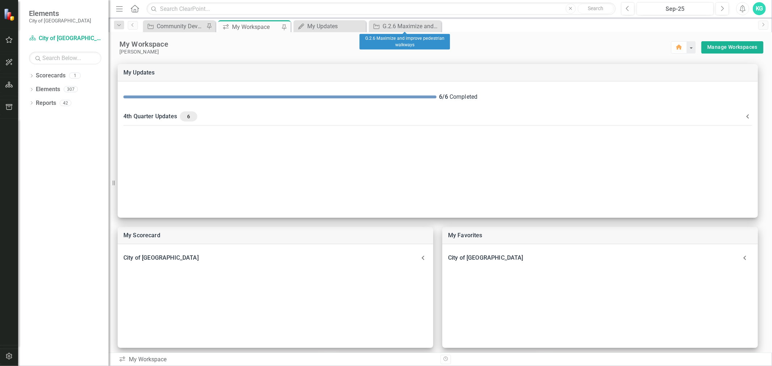
drag, startPoint x: 435, startPoint y: 25, endPoint x: 431, endPoint y: 27, distance: 4.6
click at [0, 0] on icon "Close" at bounding box center [0, 0] width 0 height 0
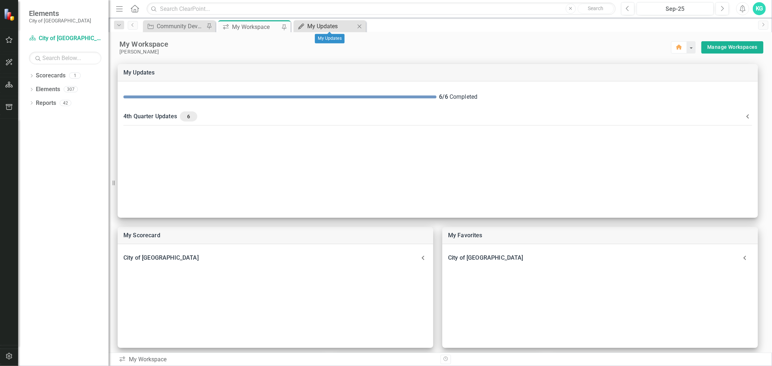
click at [331, 27] on div "My Updates" at bounding box center [331, 26] width 48 height 9
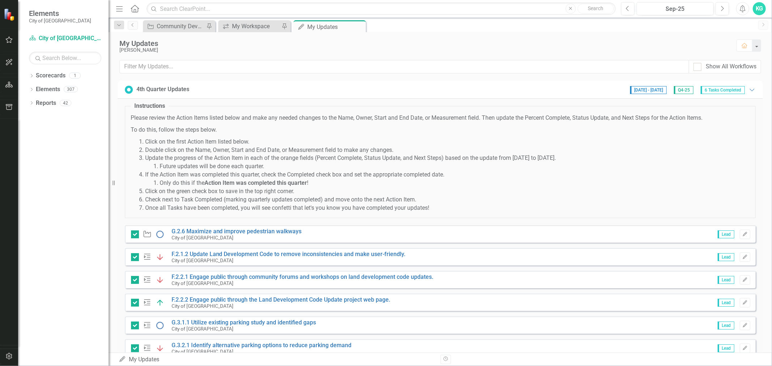
scroll to position [26, 0]
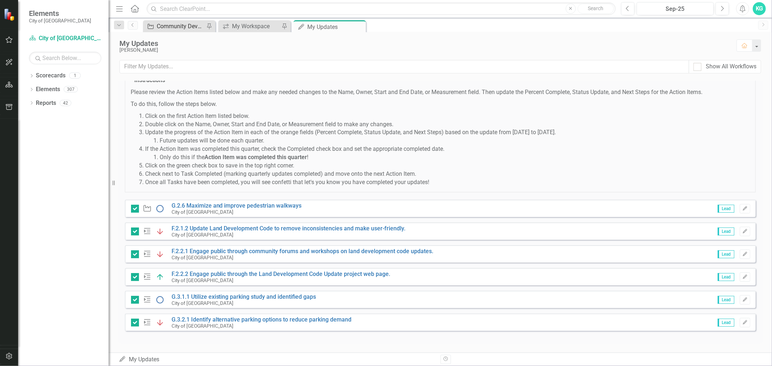
click at [183, 28] on div "Community Development Report" at bounding box center [181, 26] width 48 height 9
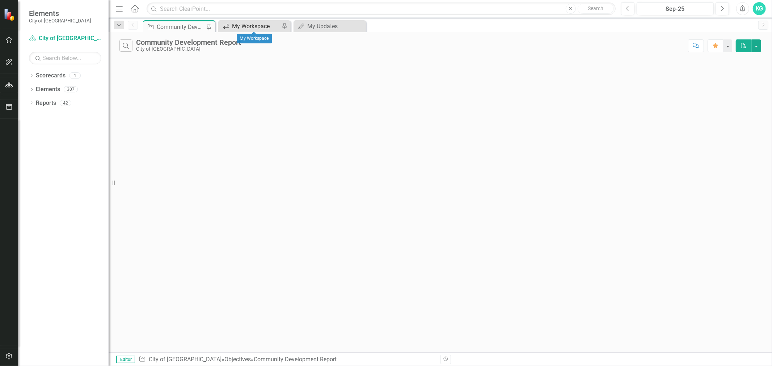
click at [255, 25] on div "My Workspace" at bounding box center [256, 26] width 48 height 9
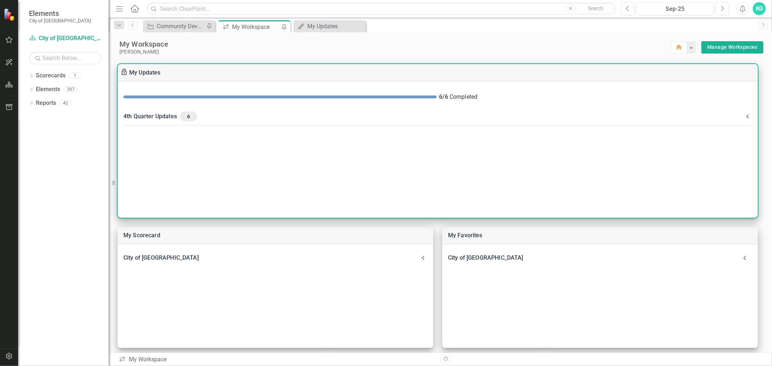
click at [165, 114] on div "4th Quarter Updates 6" at bounding box center [433, 117] width 620 height 10
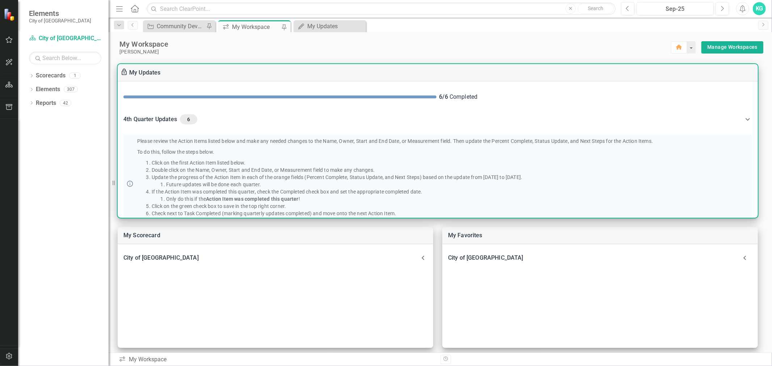
drag, startPoint x: 190, startPoint y: 192, endPoint x: 314, endPoint y: 187, distance: 124.3
click at [313, 187] on ol "Click on the first Action Item listed below. Double click on the Name, Owner, S…" at bounding box center [395, 191] width 516 height 65
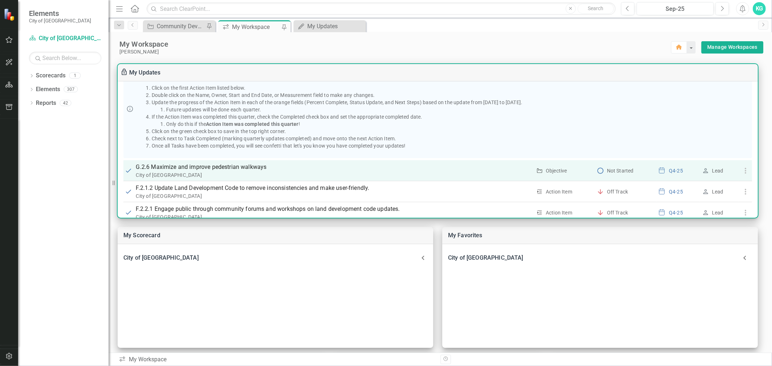
scroll to position [80, 0]
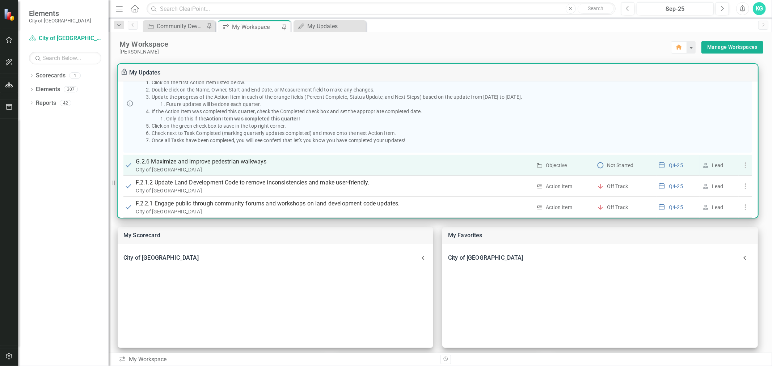
click at [156, 170] on div "City of [GEOGRAPHIC_DATA]" at bounding box center [334, 169] width 396 height 7
click at [156, 161] on p "G.2.6 Maximize and improve pedestrian walkways" at bounding box center [334, 162] width 396 height 9
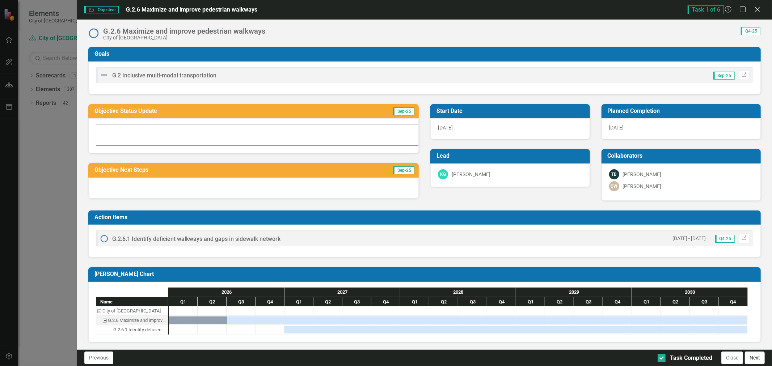
click at [753, 359] on button "Next" at bounding box center [755, 358] width 20 height 13
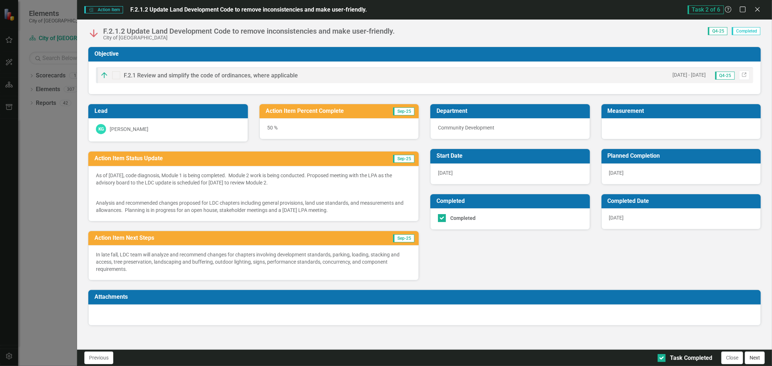
click at [756, 357] on button "Next" at bounding box center [755, 358] width 20 height 13
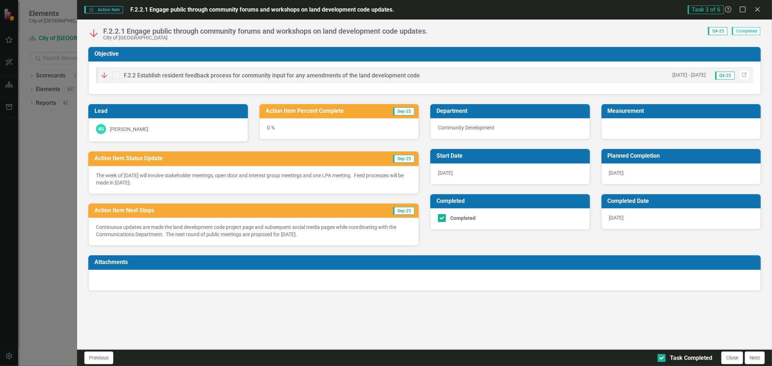
click at [756, 357] on button "Next" at bounding box center [755, 358] width 20 height 13
click at [755, 357] on button "Next" at bounding box center [755, 358] width 20 height 13
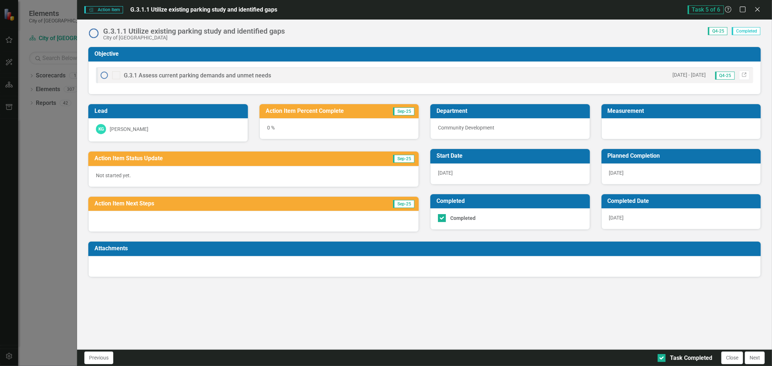
click at [755, 357] on button "Next" at bounding box center [755, 358] width 20 height 13
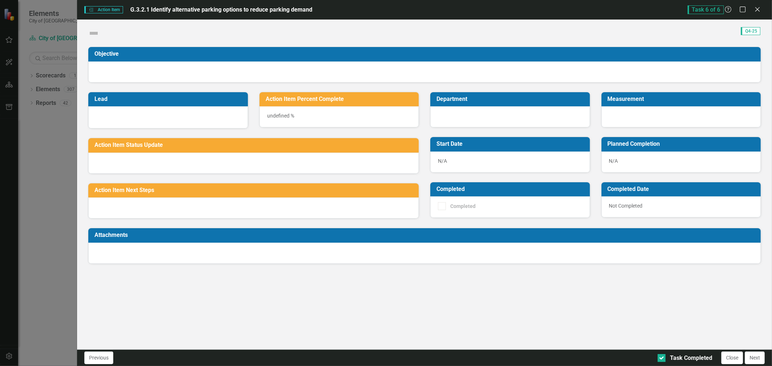
checkbox input "true"
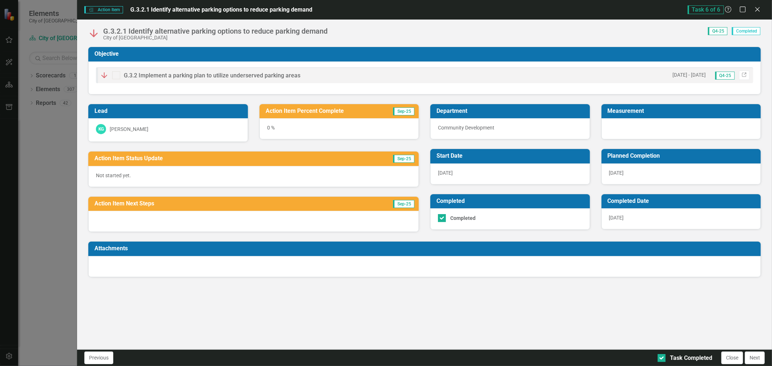
click at [755, 357] on button "Next" at bounding box center [755, 358] width 20 height 13
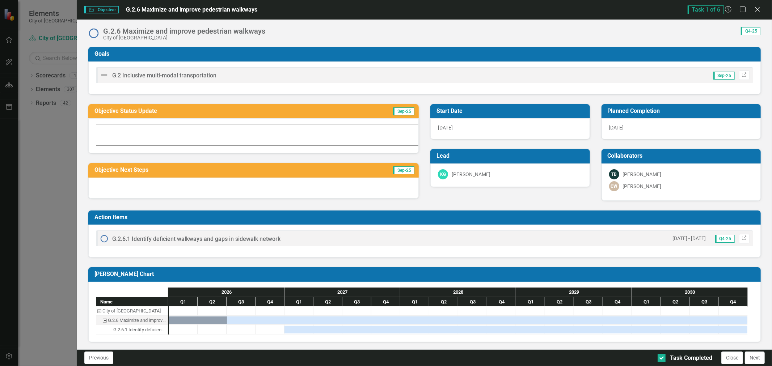
click at [755, 357] on button "Next" at bounding box center [755, 358] width 20 height 13
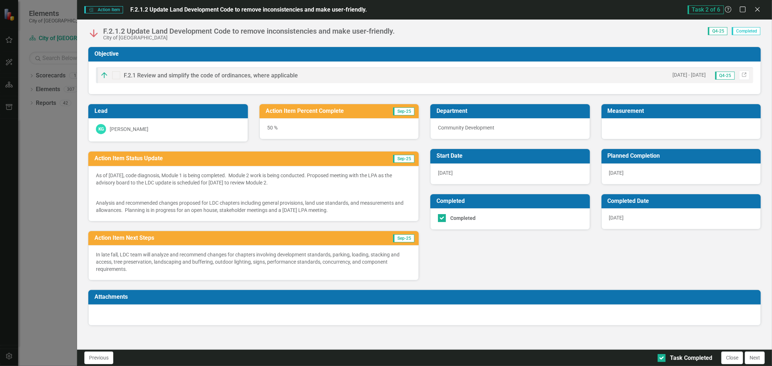
click at [755, 357] on button "Next" at bounding box center [755, 358] width 20 height 13
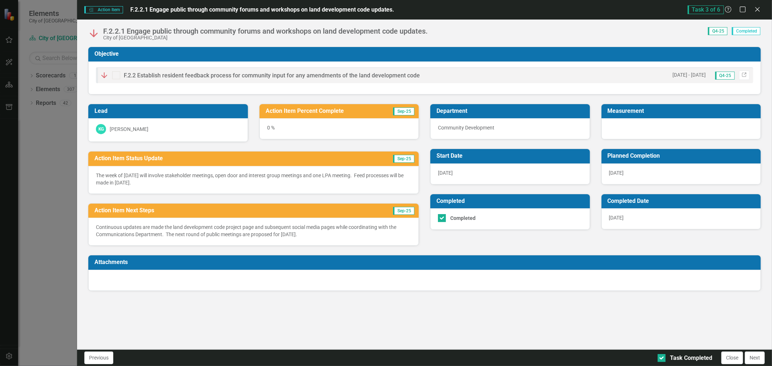
click at [401, 158] on span "Sep-25" at bounding box center [403, 159] width 21 height 8
click at [372, 157] on td "Sep-25" at bounding box center [376, 160] width 78 height 12
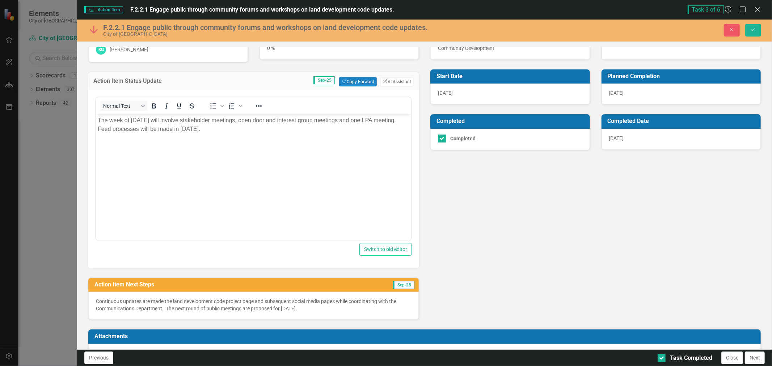
click at [319, 308] on p "Continuous updates are made the land development code project page and subseque…" at bounding box center [253, 305] width 315 height 14
drag, startPoint x: 320, startPoint y: 308, endPoint x: 298, endPoint y: 306, distance: 22.6
click at [298, 306] on p "Continuous updates are made the land development code project page and subseque…" at bounding box center [253, 305] width 315 height 14
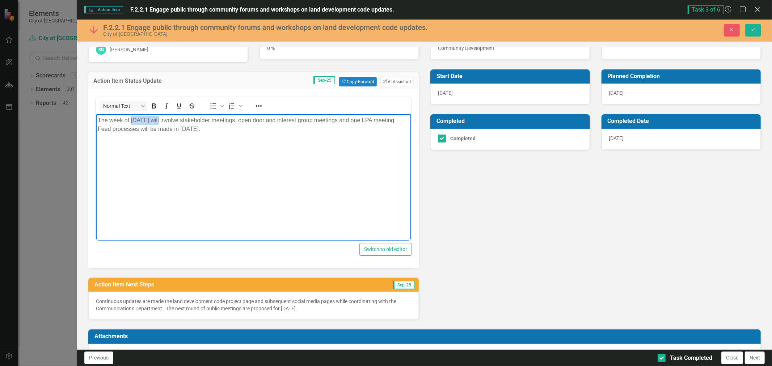
drag, startPoint x: 163, startPoint y: 118, endPoint x: 131, endPoint y: 121, distance: 32.0
click at [131, 121] on p "The week of September 8 will involve stakeholder meetings, open door and intere…" at bounding box center [254, 124] width 312 height 17
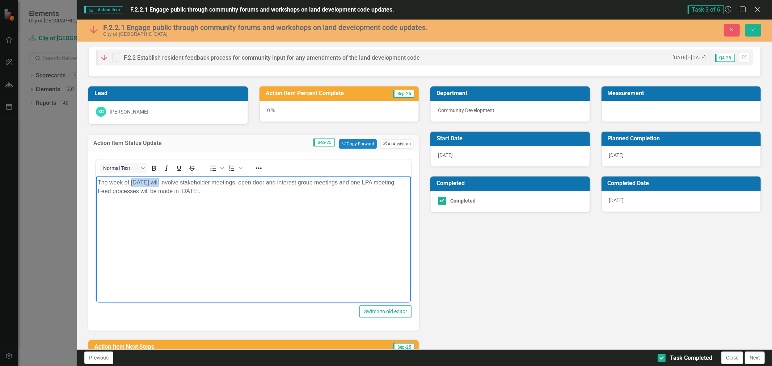
scroll to position [0, 0]
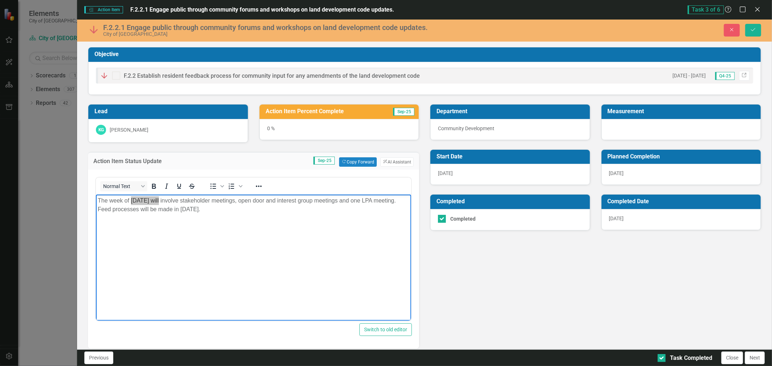
click at [175, 71] on div "F.2.2 Establish resident feedback process for community input for any amendment…" at bounding box center [425, 76] width 658 height 16
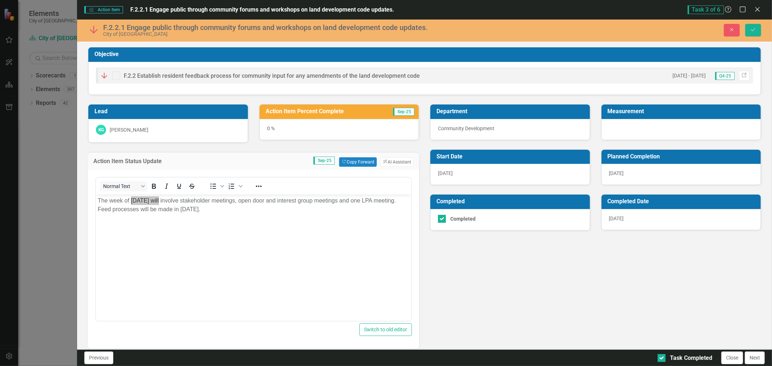
click at [172, 75] on span "F.2.2 Establish resident feedback process for community input for any amendment…" at bounding box center [272, 75] width 296 height 7
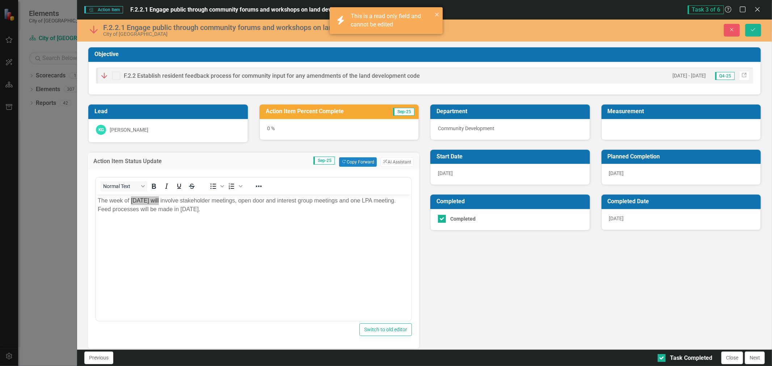
drag, startPoint x: 422, startPoint y: 79, endPoint x: 131, endPoint y: 75, distance: 290.8
click at [149, 79] on div "F.2.2 Establish resident feedback process for community input for any amendment…" at bounding box center [425, 76] width 658 height 16
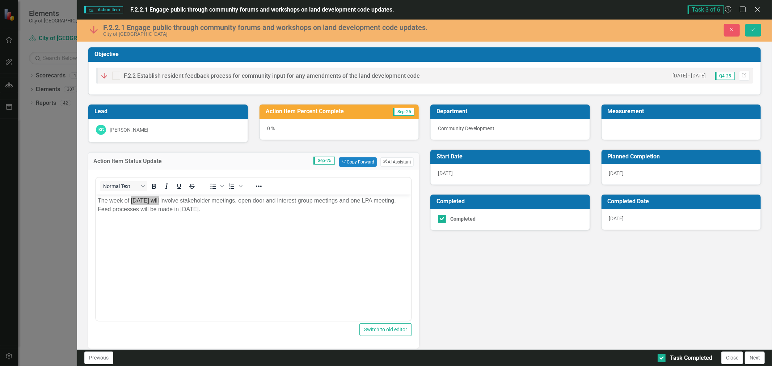
drag, startPoint x: 124, startPoint y: 76, endPoint x: 242, endPoint y: 67, distance: 118.0
click at [242, 68] on div "F.2.2 Establish resident feedback process for community input for any amendment…" at bounding box center [425, 76] width 658 height 16
click at [243, 75] on span "F.2.2 Establish resident feedback process for community input for any amendment…" at bounding box center [272, 75] width 296 height 7
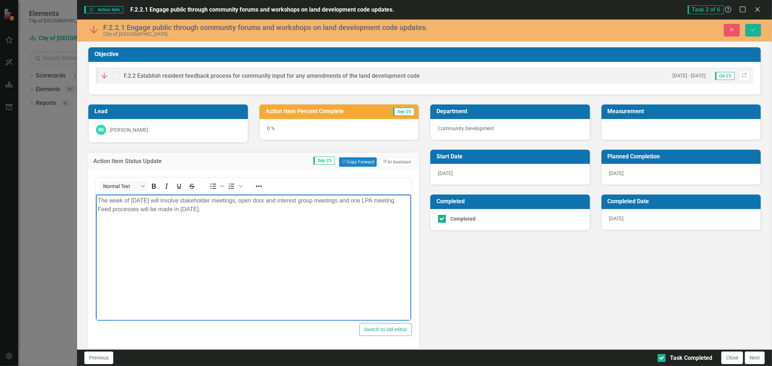
drag, startPoint x: 339, startPoint y: 269, endPoint x: 192, endPoint y: 268, distance: 147.4
click at [192, 268] on body "The week of September 8 will involve stakeholder meetings, open door and intere…" at bounding box center [253, 248] width 315 height 109
drag, startPoint x: 249, startPoint y: 210, endPoint x: 96, endPoint y: 202, distance: 152.7
click at [96, 202] on body "The week of September 8 will involve stakeholder meetings, open door and intere…" at bounding box center [253, 248] width 315 height 109
copy p "The week of September 8 will involve stakeholder meetings, open door and intere…"
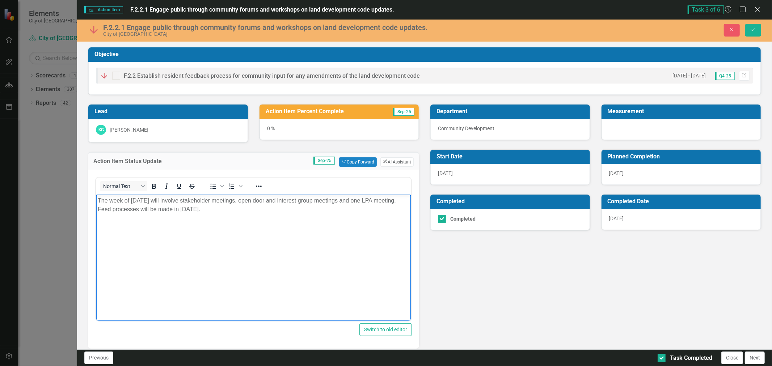
click at [98, 202] on p "The week of September 8 will involve stakeholder meetings, open door and intere…" at bounding box center [254, 204] width 312 height 17
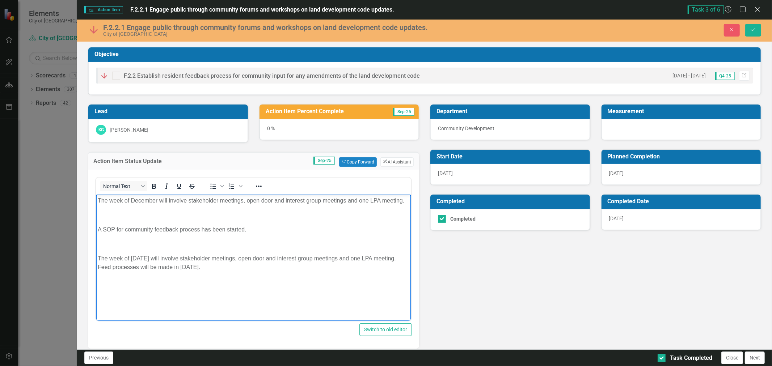
click at [93, 211] on div "<p>The week of September 8 will involve stakeholder meetings, open door and int…" at bounding box center [253, 259] width 331 height 179
click at [149, 214] on p "Rich Text Area. Press ALT-0 for help." at bounding box center [254, 215] width 312 height 9
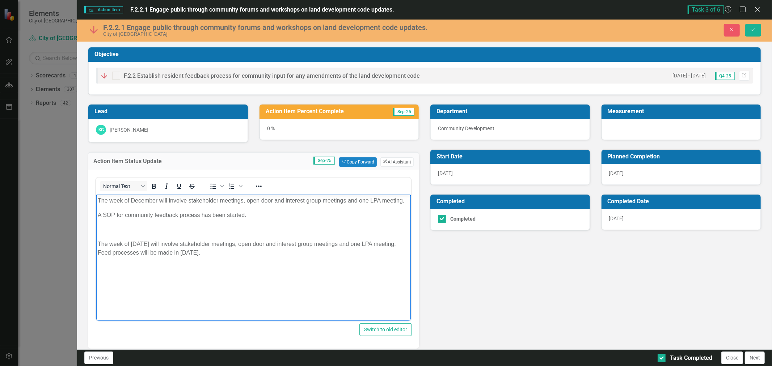
click at [135, 228] on p "Rich Text Area. Press ALT-0 for help." at bounding box center [254, 229] width 312 height 9
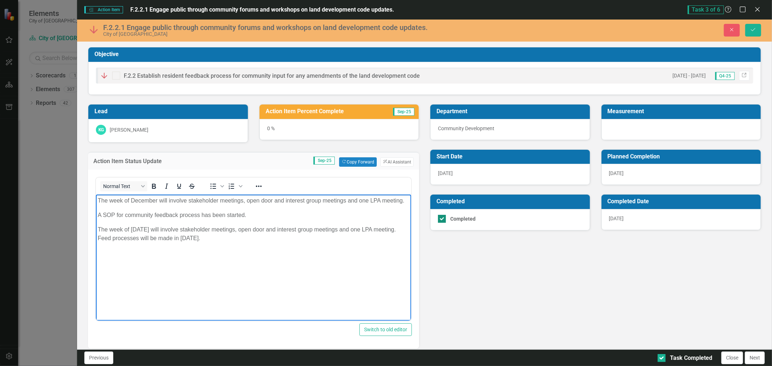
click at [439, 221] on div at bounding box center [442, 219] width 8 height 8
click at [439, 220] on input "Completed" at bounding box center [440, 217] width 5 height 5
checkbox input "false"
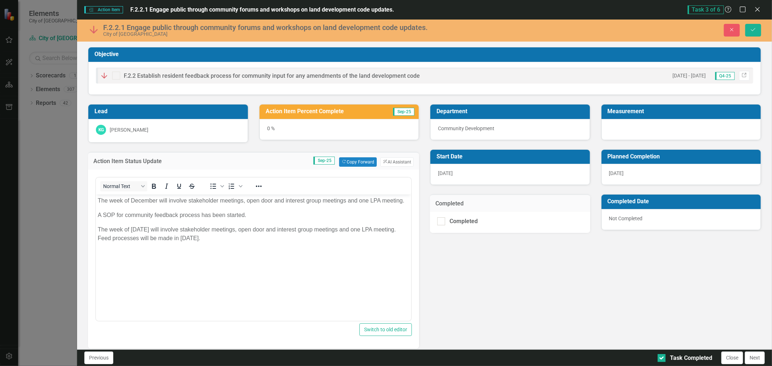
click at [393, 109] on span "Sep-25" at bounding box center [403, 112] width 21 height 8
click at [373, 110] on h3 "Action Item Percent Complete" at bounding box center [324, 111] width 117 height 7
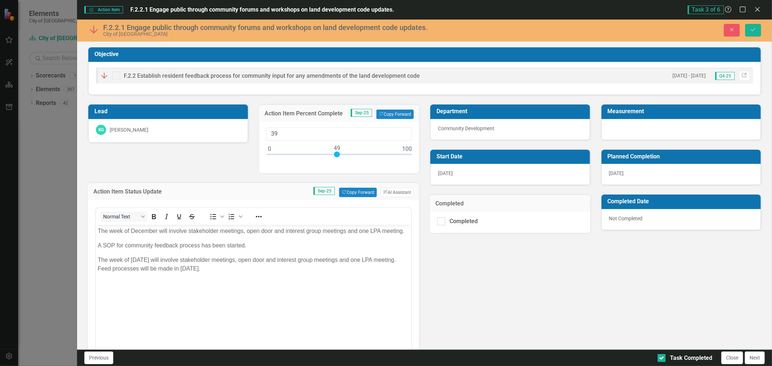
type input "50"
drag, startPoint x: 266, startPoint y: 153, endPoint x: 335, endPoint y: 147, distance: 69.4
click at [336, 152] on div at bounding box center [339, 155] width 6 height 6
drag, startPoint x: 440, startPoint y: 222, endPoint x: 311, endPoint y: 1, distance: 256.4
click at [440, 222] on div at bounding box center [441, 222] width 8 height 8
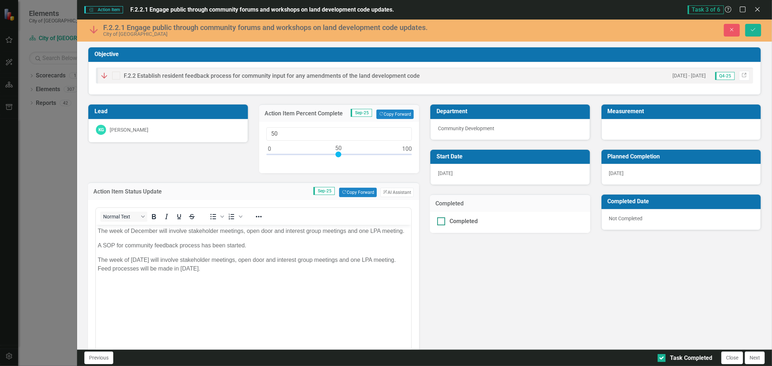
click at [440, 222] on input "Completed" at bounding box center [439, 220] width 5 height 5
checkbox input "true"
click at [736, 357] on button "Close" at bounding box center [733, 358] width 22 height 13
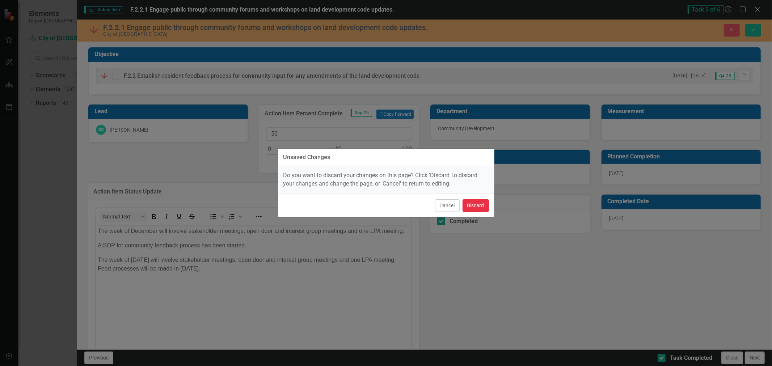
click at [473, 207] on button "Discard" at bounding box center [476, 206] width 26 height 13
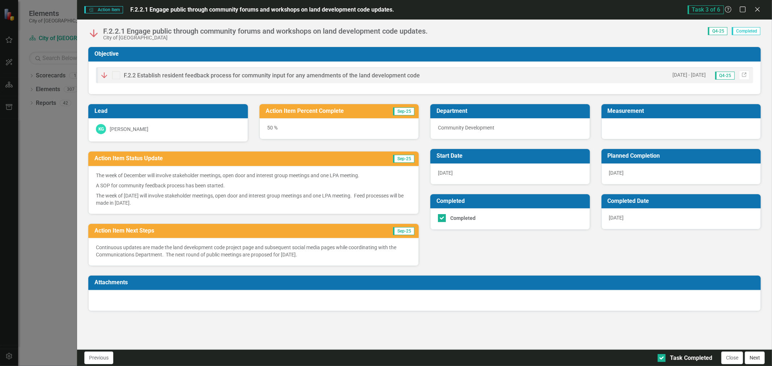
click at [755, 358] on button "Next" at bounding box center [755, 358] width 20 height 13
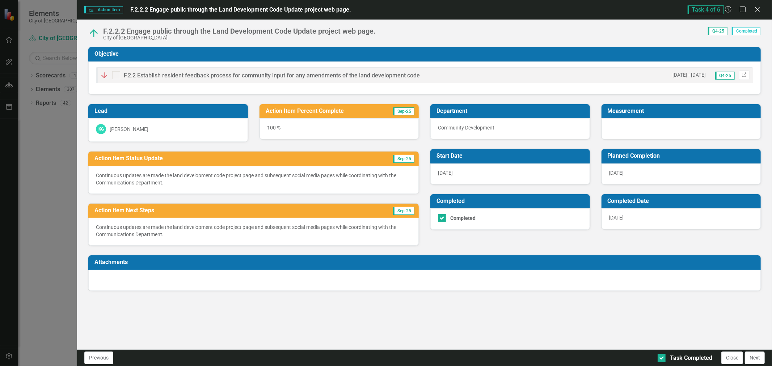
click at [755, 358] on button "Next" at bounding box center [755, 358] width 20 height 13
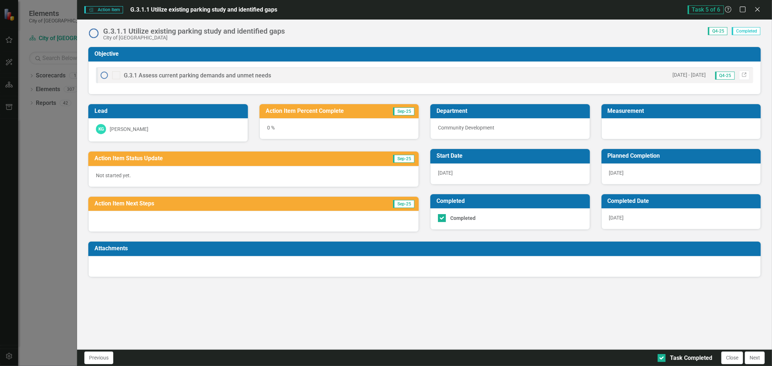
click at [755, 358] on button "Next" at bounding box center [755, 358] width 20 height 13
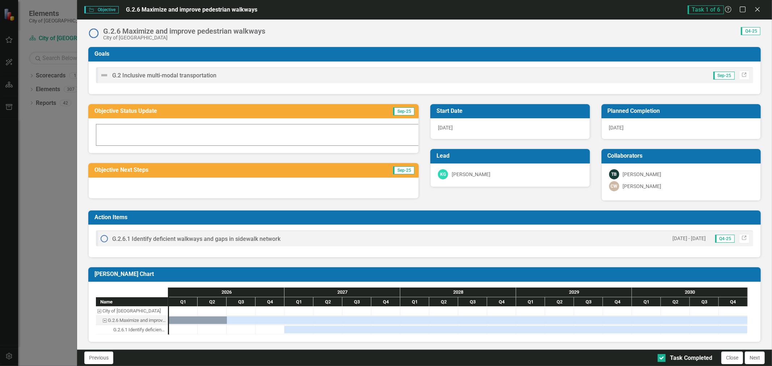
click at [755, 358] on button "Next" at bounding box center [755, 358] width 20 height 13
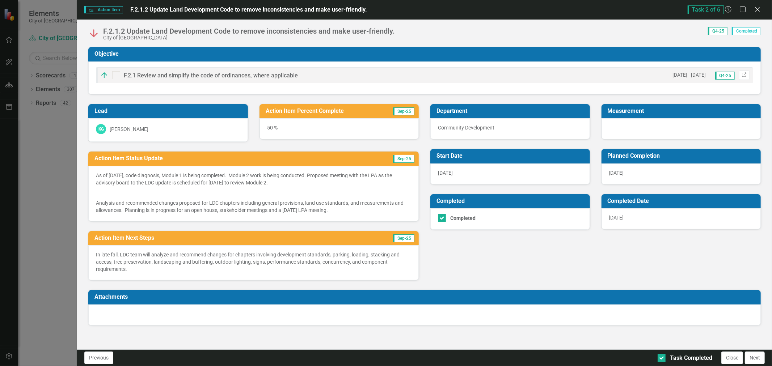
click at [755, 358] on button "Next" at bounding box center [755, 358] width 20 height 13
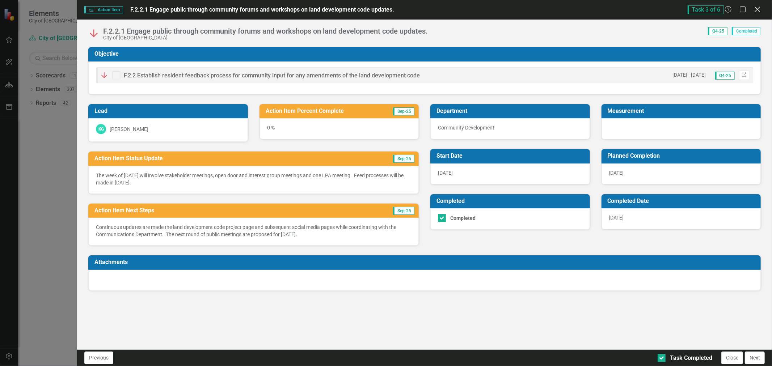
click at [756, 12] on icon "Close" at bounding box center [757, 9] width 9 height 7
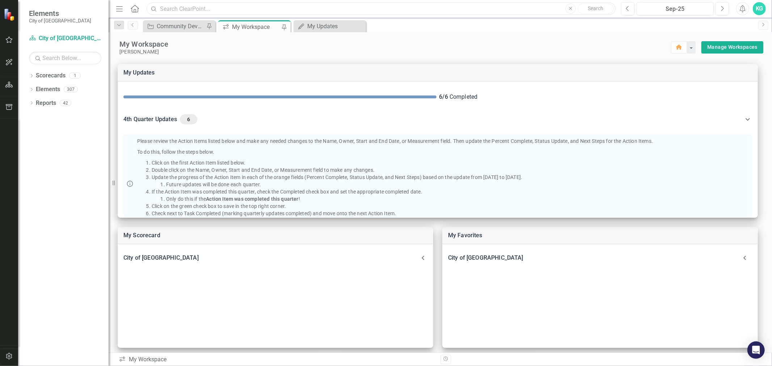
click at [212, 6] on input "text" at bounding box center [381, 9] width 469 height 13
type input "kathy gademer"
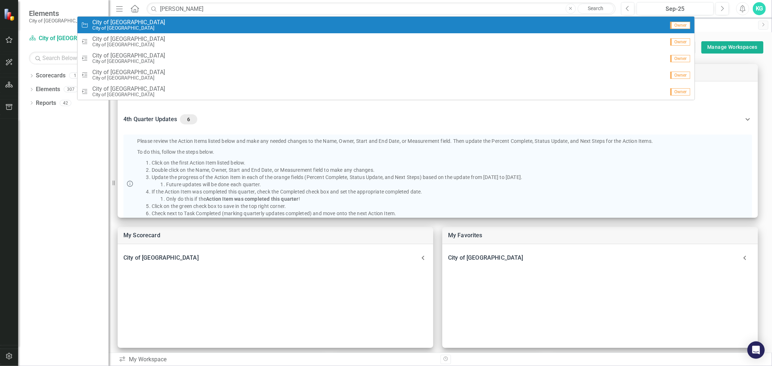
click at [95, 23] on span "City of [GEOGRAPHIC_DATA]" at bounding box center [128, 22] width 73 height 7
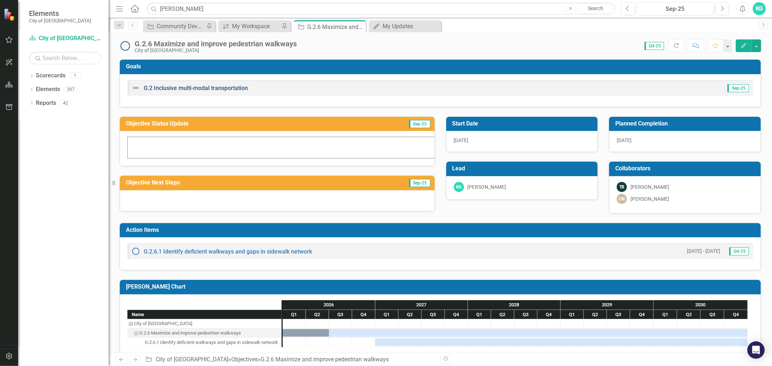
click at [186, 87] on link "G.2 Inclusive multi-modal transportation" at bounding box center [196, 88] width 104 height 7
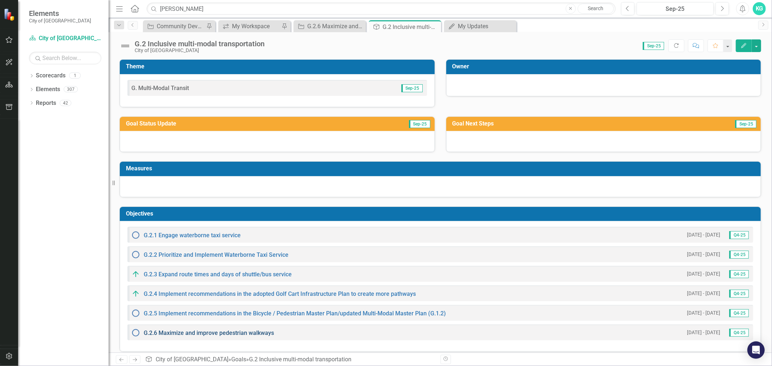
click at [175, 331] on link "G.2.6 Maximize and improve pedestrian walkways" at bounding box center [209, 333] width 130 height 7
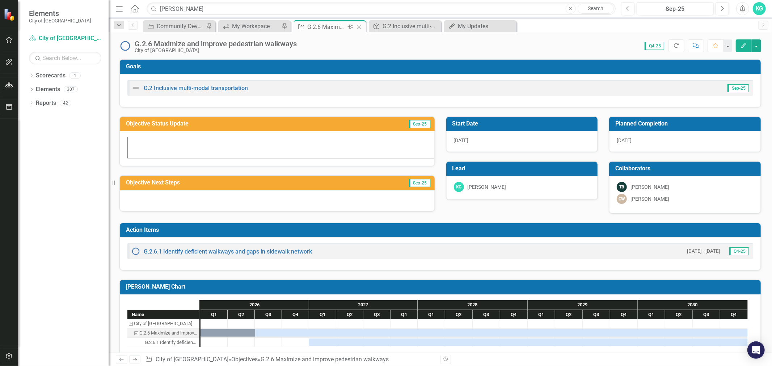
click at [356, 27] on icon "Close" at bounding box center [359, 27] width 7 height 6
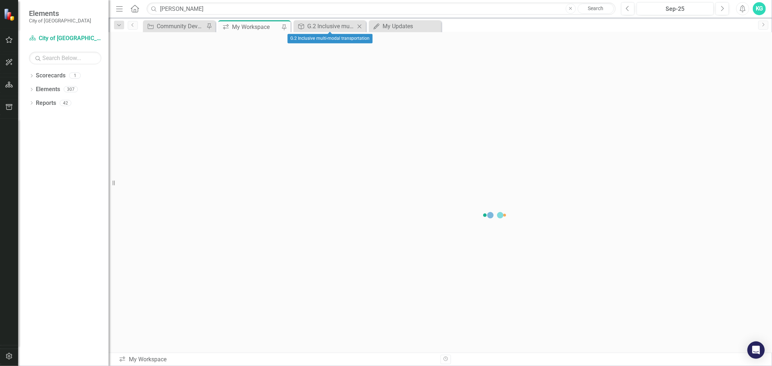
click at [357, 26] on icon "Close" at bounding box center [359, 27] width 7 height 6
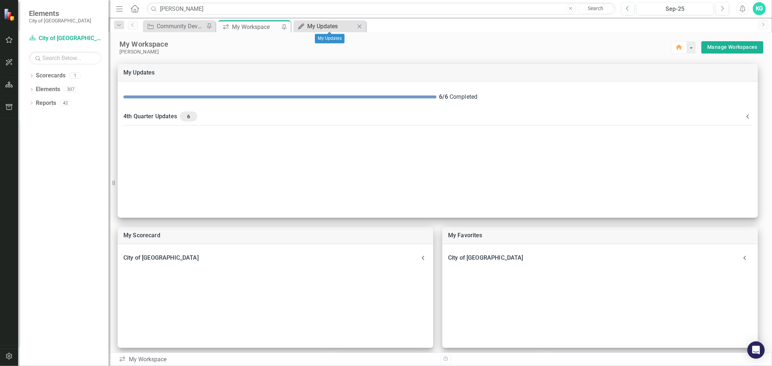
click at [330, 23] on div "My Updates" at bounding box center [331, 26] width 48 height 9
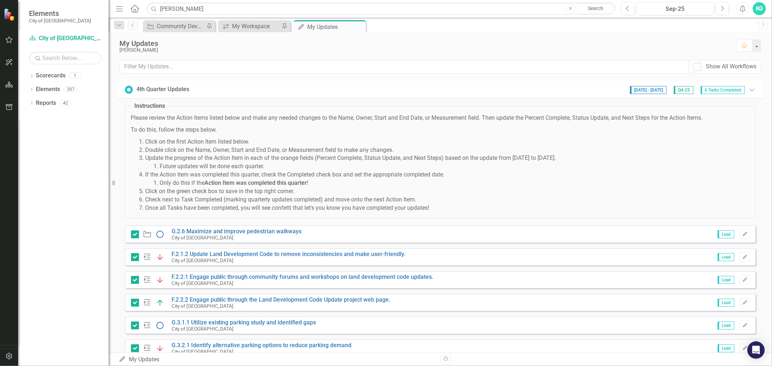
scroll to position [26, 0]
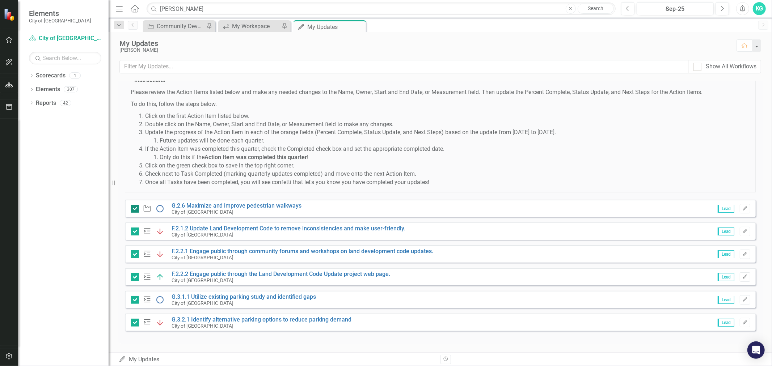
click at [135, 210] on div at bounding box center [135, 209] width 8 height 8
click at [135, 210] on input "checkbox" at bounding box center [133, 207] width 5 height 5
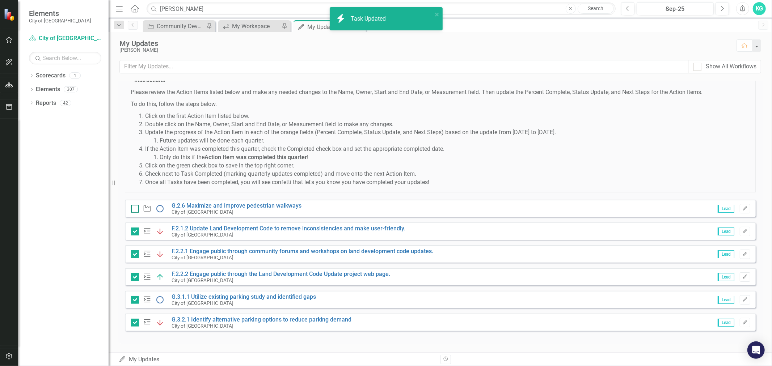
click at [133, 209] on div at bounding box center [135, 209] width 8 height 8
click at [133, 209] on input "checkbox" at bounding box center [133, 207] width 5 height 5
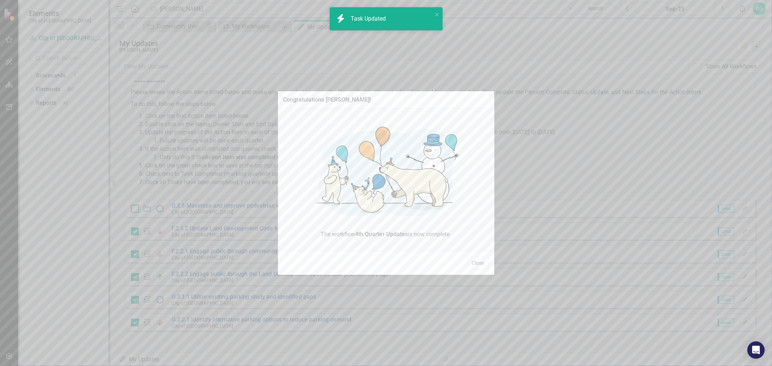
checkbox input "true"
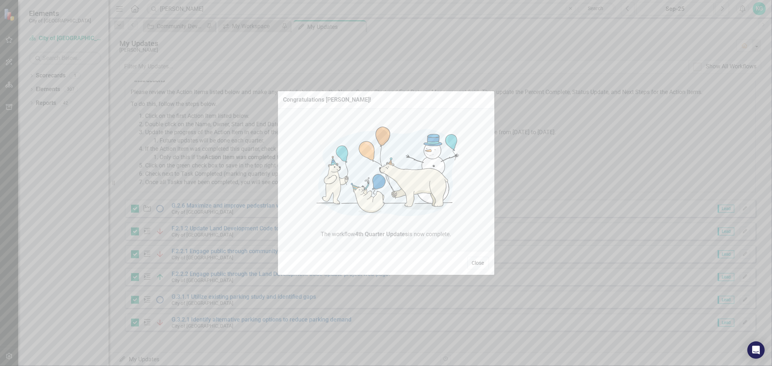
click at [475, 263] on button "Close" at bounding box center [478, 263] width 22 height 13
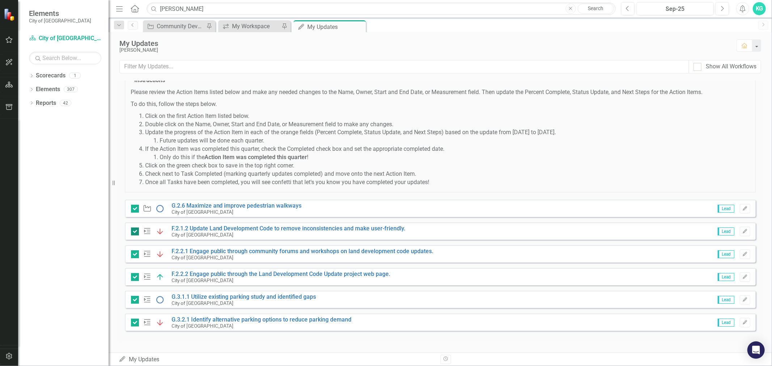
click at [136, 232] on div at bounding box center [135, 232] width 8 height 8
click at [136, 232] on input "checkbox" at bounding box center [133, 230] width 5 height 5
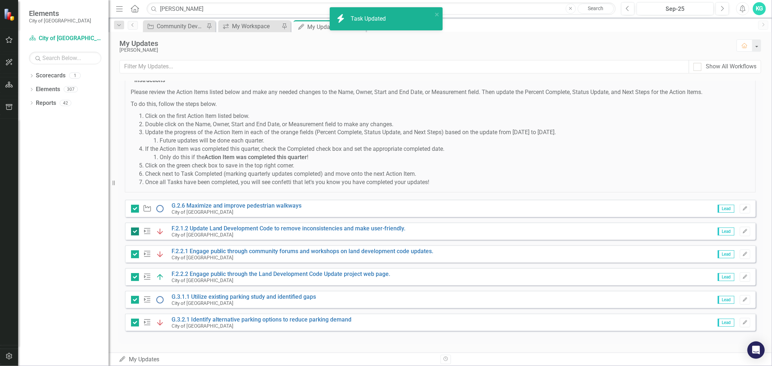
click at [136, 232] on div at bounding box center [135, 232] width 8 height 8
click at [136, 232] on input "checkbox" at bounding box center [133, 230] width 5 height 5
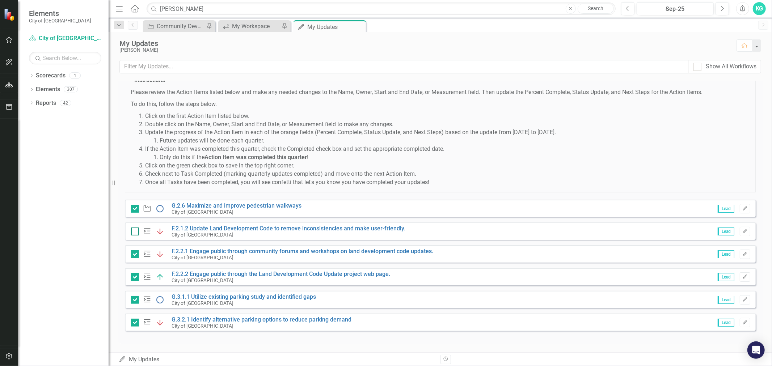
click at [135, 232] on div at bounding box center [135, 232] width 8 height 8
click at [135, 232] on input "checkbox" at bounding box center [133, 230] width 5 height 5
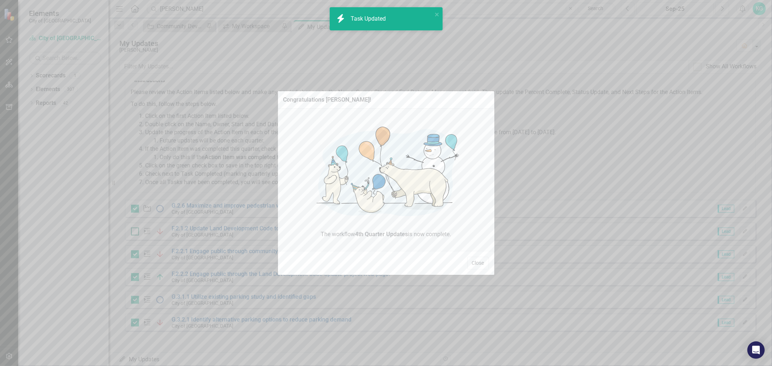
checkbox input "true"
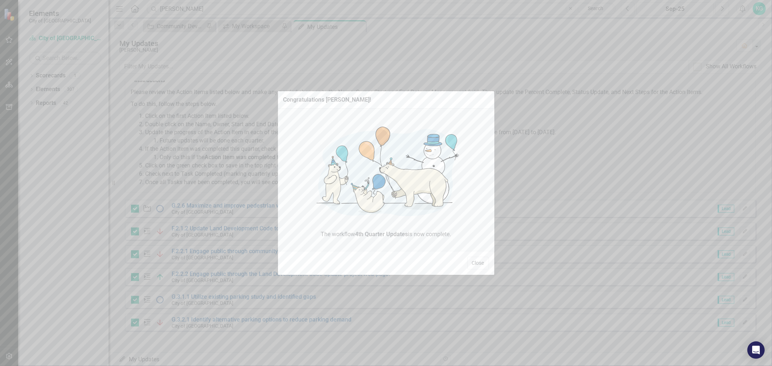
drag, startPoint x: 478, startPoint y: 265, endPoint x: 468, endPoint y: 260, distance: 11.2
click at [477, 265] on button "Close" at bounding box center [478, 263] width 22 height 13
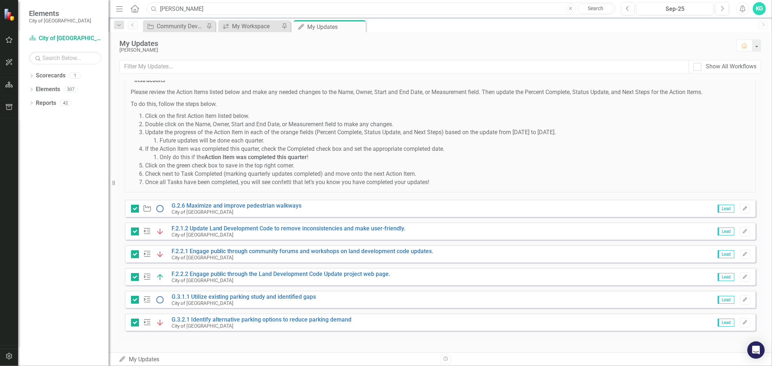
click at [205, 11] on input "kathy gademer" at bounding box center [381, 9] width 469 height 13
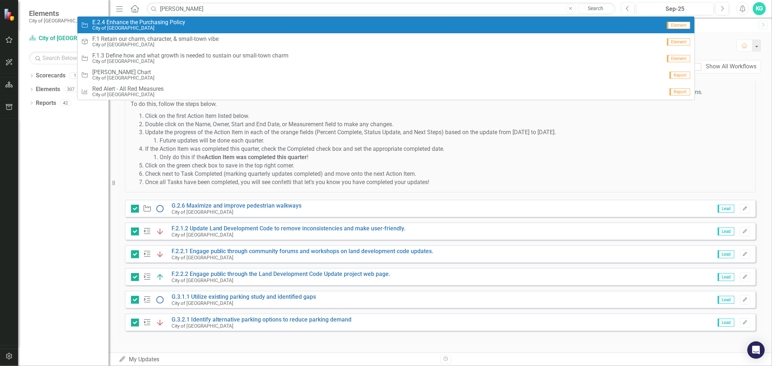
click at [136, 31] on link "Objective E.2.4 Enhance the Purchasing Policy City of Dunedin Element" at bounding box center [385, 25] width 617 height 17
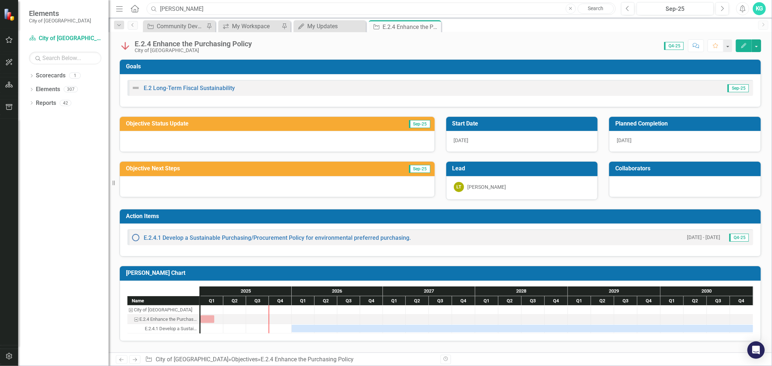
click at [194, 11] on input "joan mchale" at bounding box center [381, 9] width 469 height 13
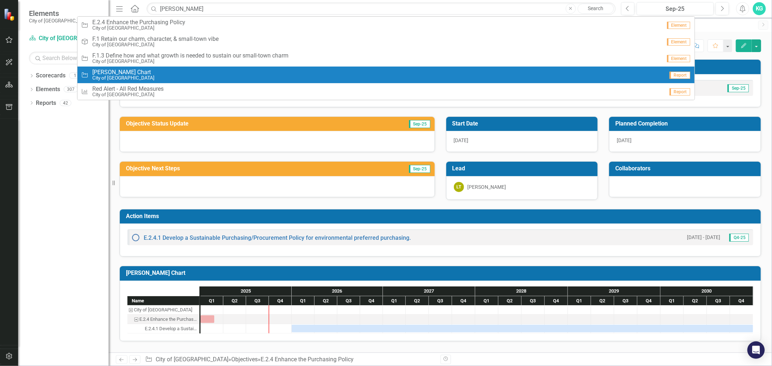
click at [114, 70] on span "[PERSON_NAME] Chart" at bounding box center [123, 72] width 62 height 7
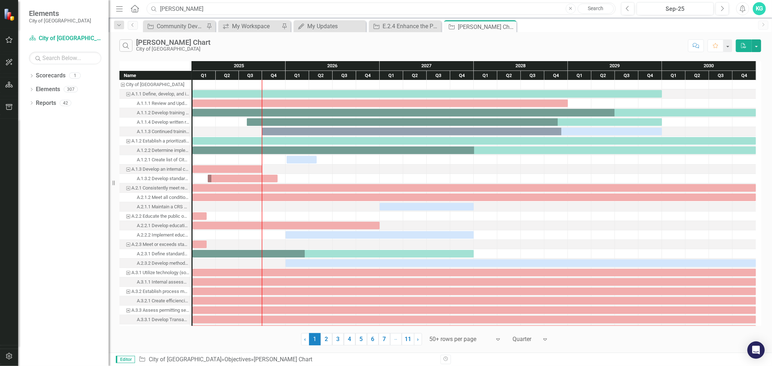
click at [210, 11] on input "joan mchale" at bounding box center [381, 9] width 469 height 13
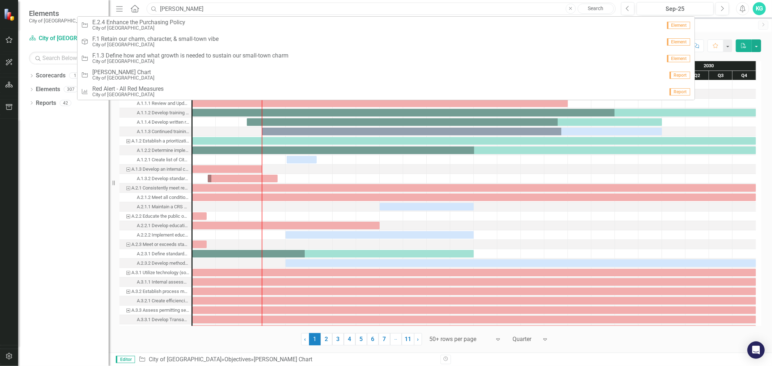
click at [210, 11] on input "joan mchale" at bounding box center [381, 9] width 469 height 13
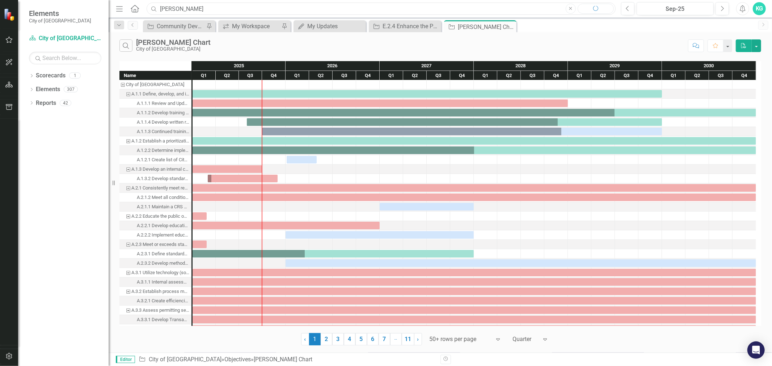
type input "Joan McHale"
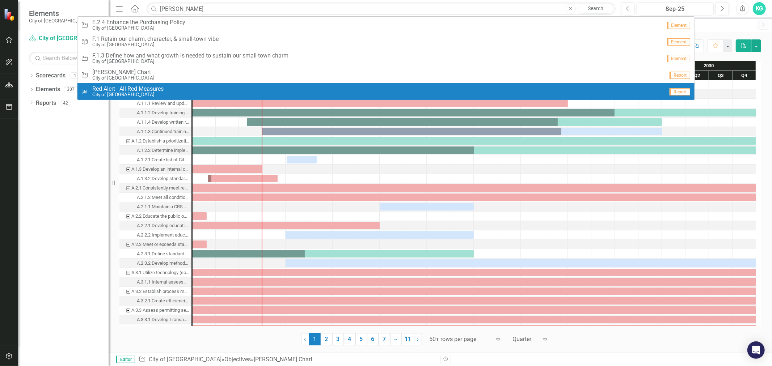
click at [76, 190] on div "Dropdown Scorecards 1 City of Dunedin Dropdown Elements 307 Dropdown Goal Goals…" at bounding box center [63, 218] width 91 height 297
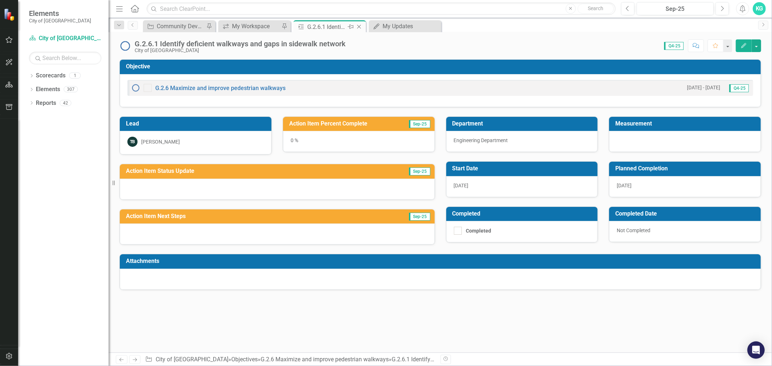
click at [360, 28] on icon at bounding box center [359, 27] width 4 height 4
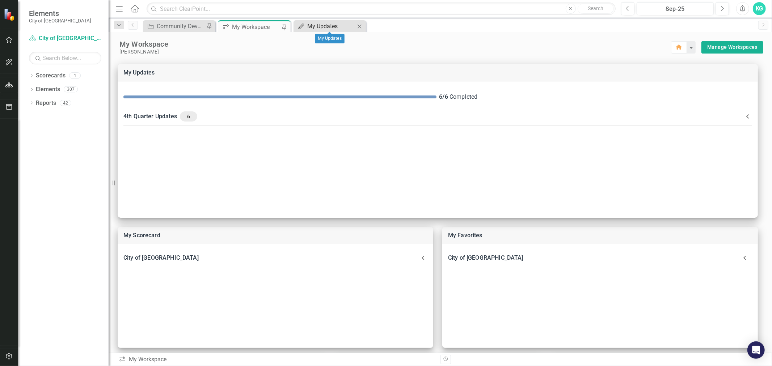
click at [307, 25] on div "My Updates" at bounding box center [331, 26] width 48 height 9
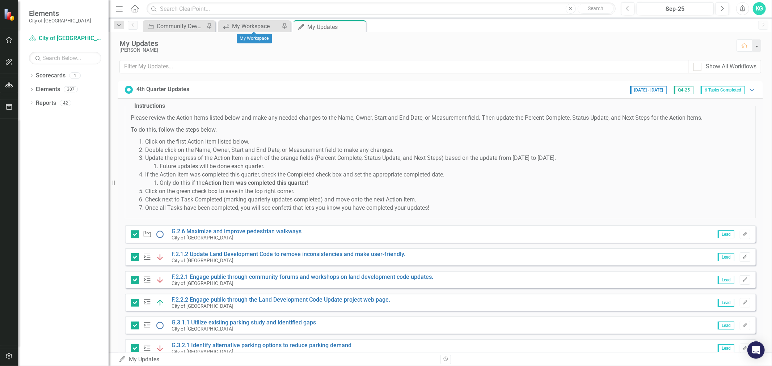
click at [232, 21] on div "icon.workspace My Workspace Pin" at bounding box center [254, 26] width 72 height 12
click at [247, 25] on div "My Workspace" at bounding box center [256, 26] width 48 height 9
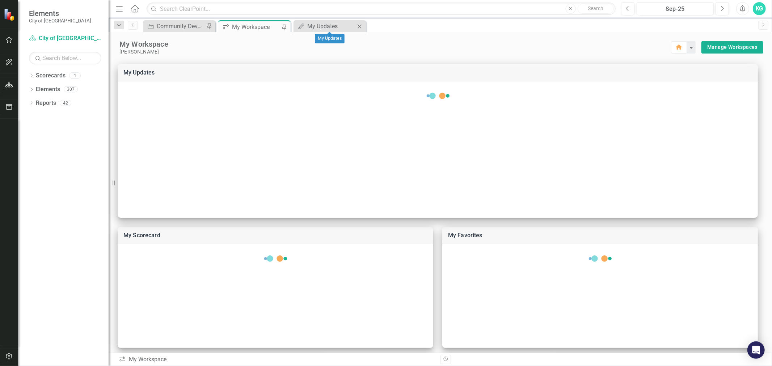
click at [358, 25] on icon at bounding box center [360, 26] width 4 height 4
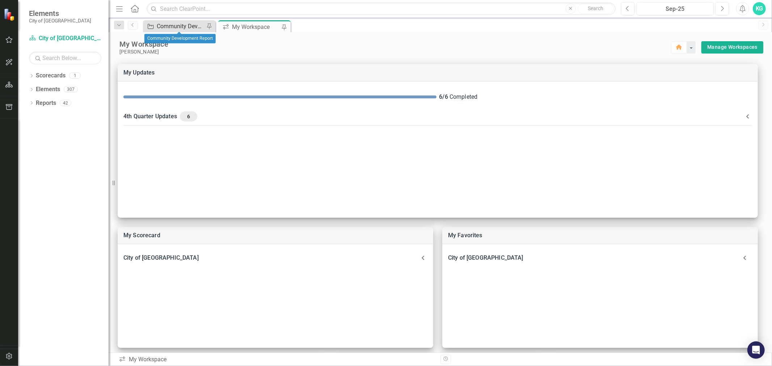
click at [180, 27] on div "Community Development Report" at bounding box center [181, 26] width 48 height 9
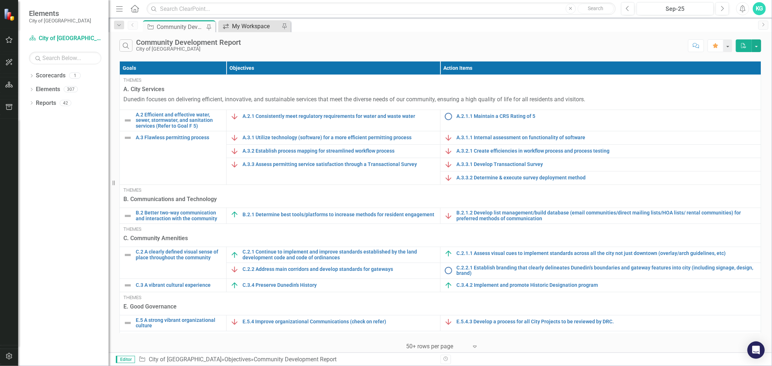
click at [229, 29] on div "icon.workspace" at bounding box center [224, 26] width 9 height 9
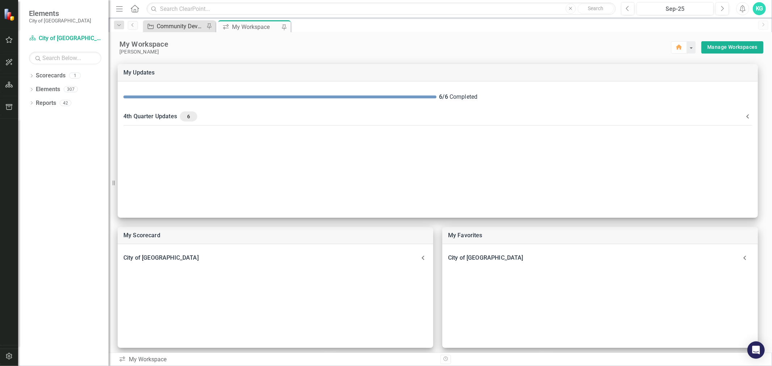
click at [185, 26] on div "Community Development Report" at bounding box center [181, 26] width 48 height 9
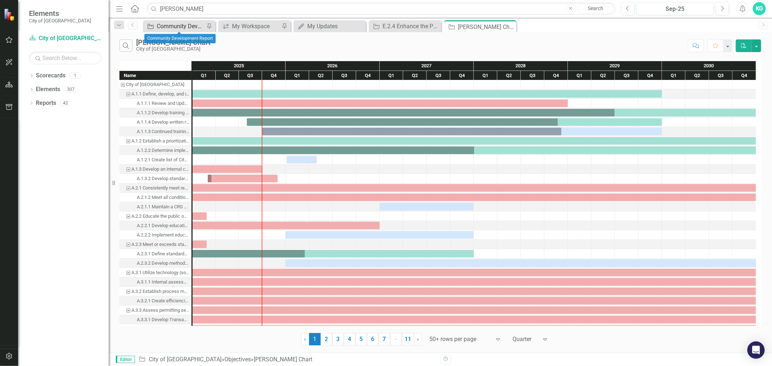
click at [185, 25] on div "Community Development Report" at bounding box center [181, 26] width 48 height 9
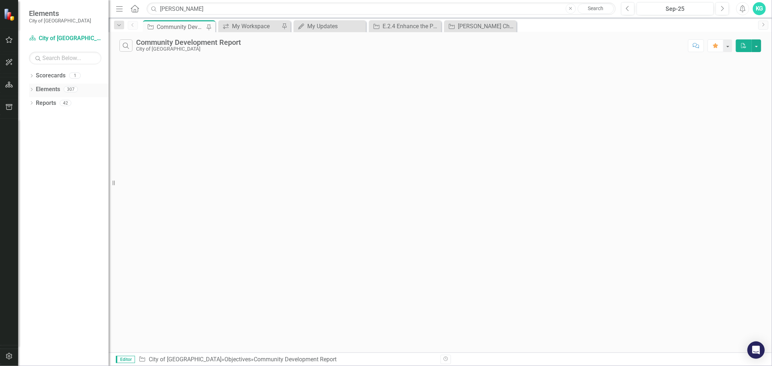
click at [56, 92] on link "Elements" at bounding box center [48, 89] width 24 height 8
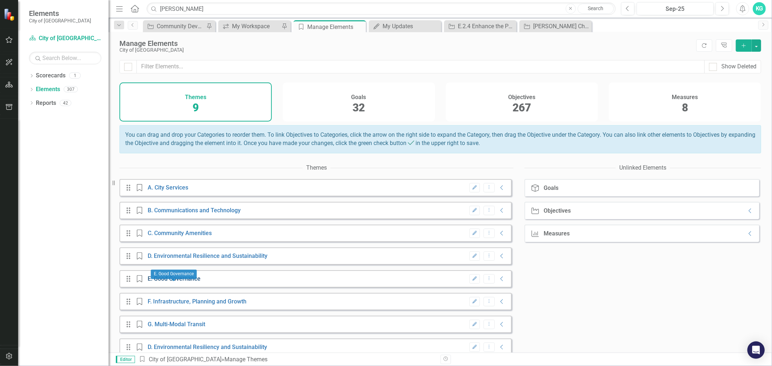
click at [167, 282] on link "E. Good Governance" at bounding box center [174, 279] width 53 height 7
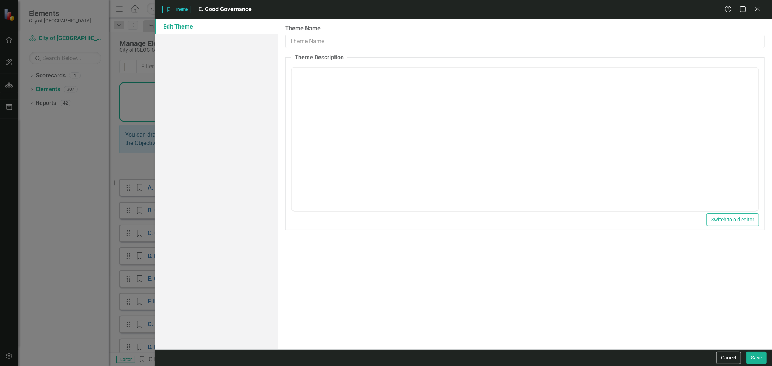
type input "E. Good Governance"
click at [761, 5] on div "Theme Theme E. Good Governance Help Maximize Close" at bounding box center [464, 9] width 618 height 19
click at [761, 6] on icon "Close" at bounding box center [757, 8] width 9 height 7
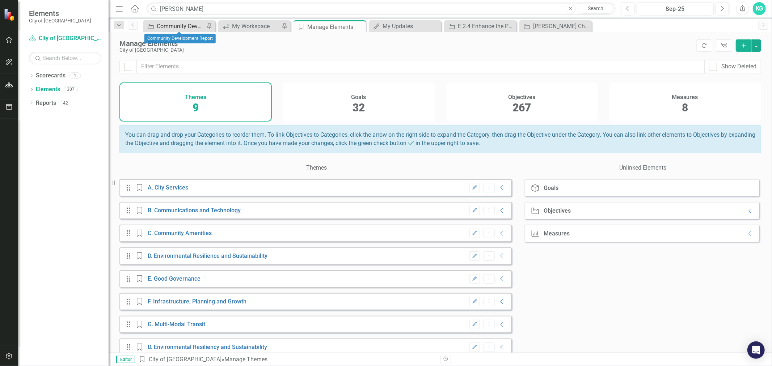
click at [190, 25] on div "Community Development Report" at bounding box center [181, 26] width 48 height 9
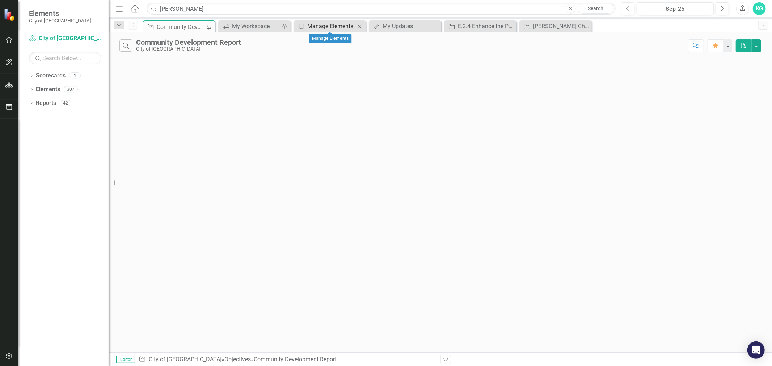
click at [317, 26] on div "Manage Elements" at bounding box center [331, 26] width 48 height 9
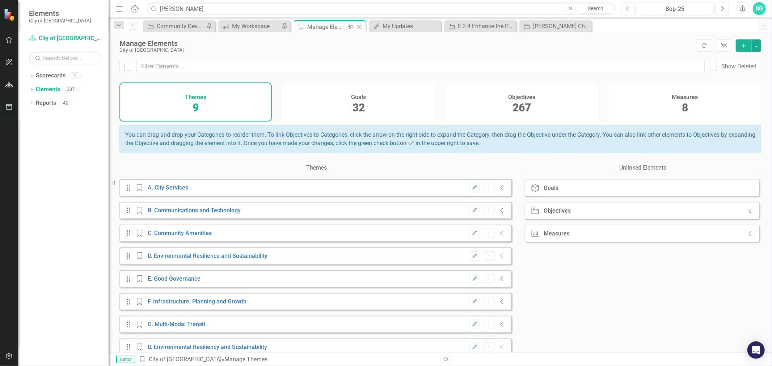
click at [360, 28] on icon "Close" at bounding box center [359, 27] width 7 height 6
click at [360, 24] on icon "Close" at bounding box center [359, 27] width 7 height 6
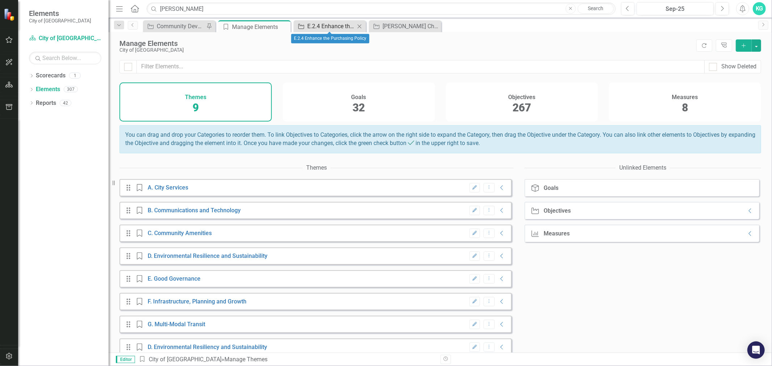
click at [344, 28] on div "E.2.4 Enhance the Purchasing Policy" at bounding box center [331, 26] width 48 height 9
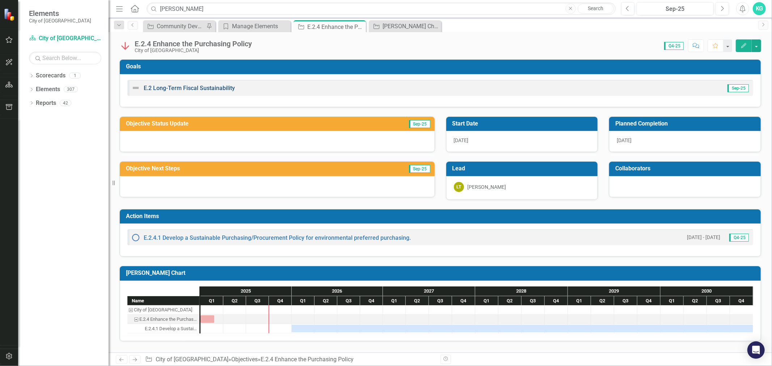
click at [170, 89] on link "E.2 Long-Term Fiscal Sustainability" at bounding box center [189, 88] width 91 height 7
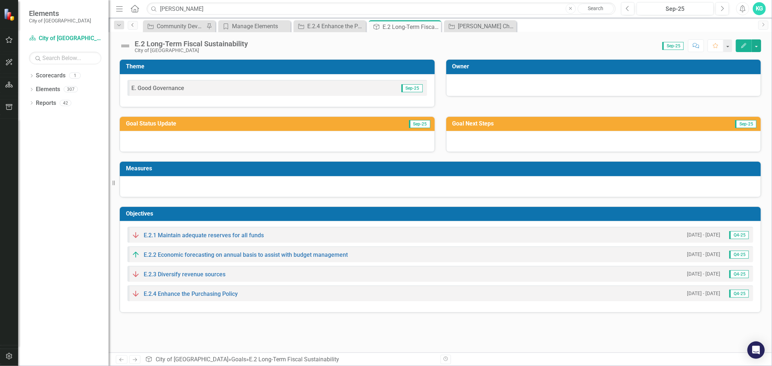
click at [134, 25] on icon "Previous" at bounding box center [133, 25] width 6 height 4
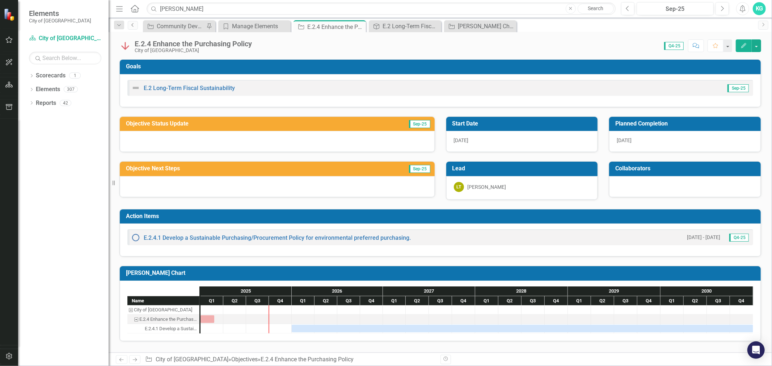
click at [133, 25] on icon "Previous" at bounding box center [133, 25] width 6 height 4
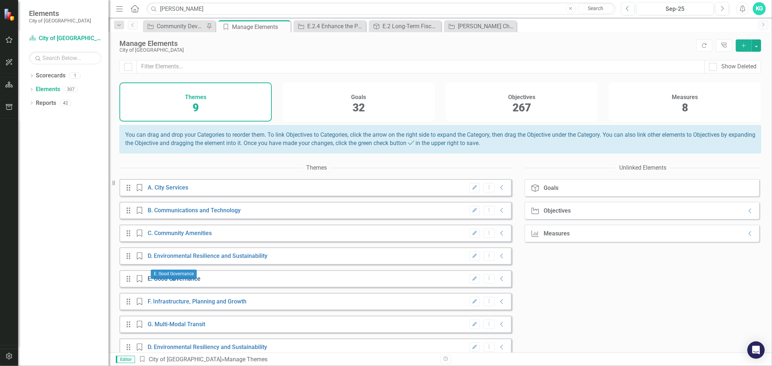
click at [178, 282] on link "E. Good Governance" at bounding box center [174, 279] width 53 height 7
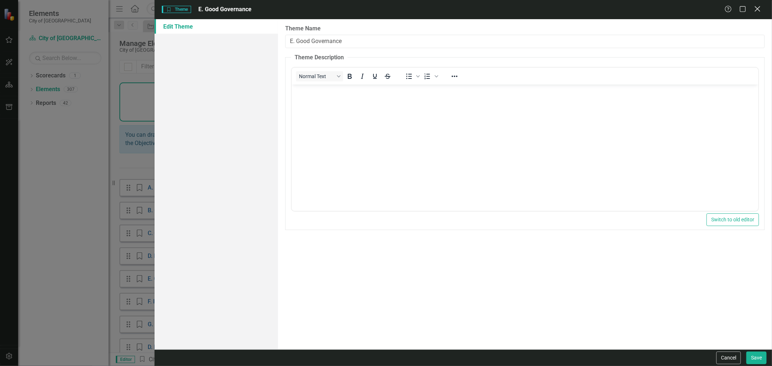
click at [760, 6] on icon "Close" at bounding box center [757, 8] width 9 height 7
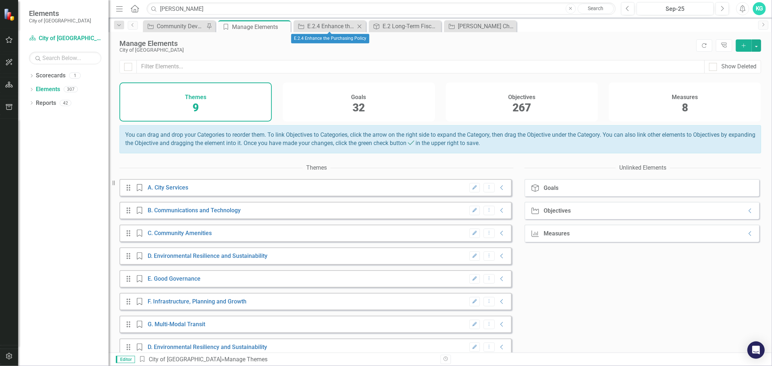
click at [360, 24] on icon "Close" at bounding box center [359, 27] width 7 height 6
click at [0, 0] on icon "Close" at bounding box center [0, 0] width 0 height 0
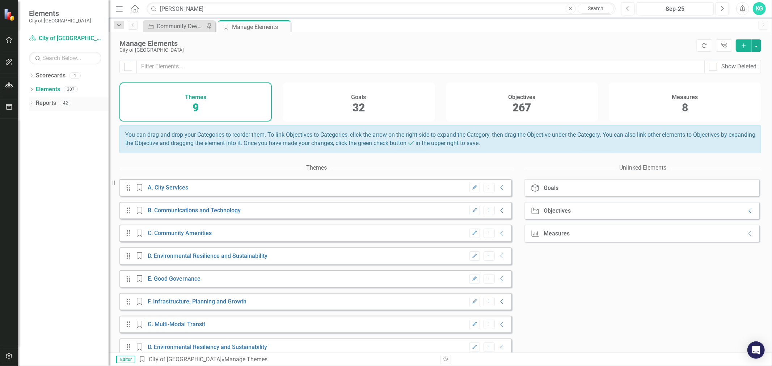
click at [50, 103] on link "Reports" at bounding box center [46, 103] width 20 height 8
click at [71, 89] on div "307" at bounding box center [71, 90] width 14 height 6
click at [72, 93] on div "Elements 307" at bounding box center [72, 91] width 73 height 14
click at [72, 85] on div "Elements 307" at bounding box center [72, 91] width 73 height 14
click at [71, 87] on div "307" at bounding box center [71, 90] width 14 height 6
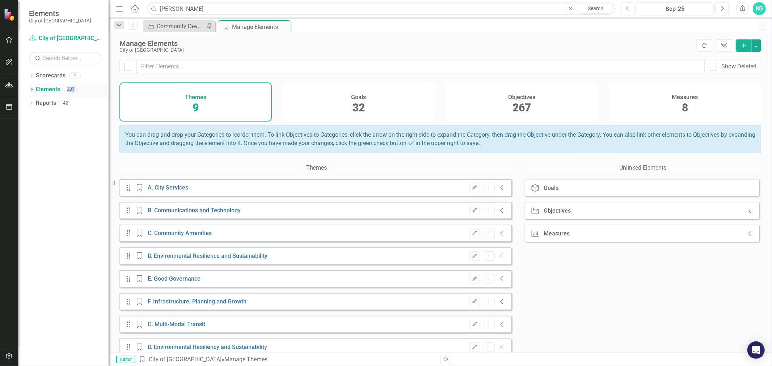
click at [71, 87] on div "307" at bounding box center [71, 90] width 14 height 6
click at [486, 281] on icon "Dropdown Menu" at bounding box center [489, 278] width 6 height 5
click at [41, 179] on div "Dropdown Scorecards 1 City of Dunedin Dropdown Elements 307 Dropdown Goal Goals…" at bounding box center [63, 218] width 91 height 297
click at [175, 26] on div "Community Development Report" at bounding box center [181, 26] width 48 height 9
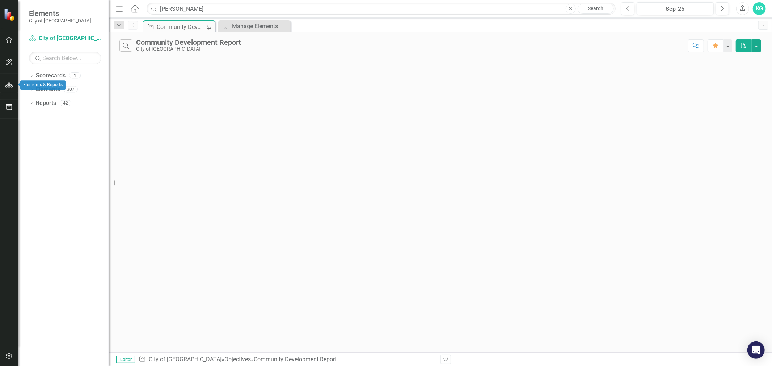
click at [10, 85] on icon "button" at bounding box center [9, 85] width 8 height 6
click at [58, 40] on link "Scorecard City of Dunedin" at bounding box center [65, 38] width 72 height 8
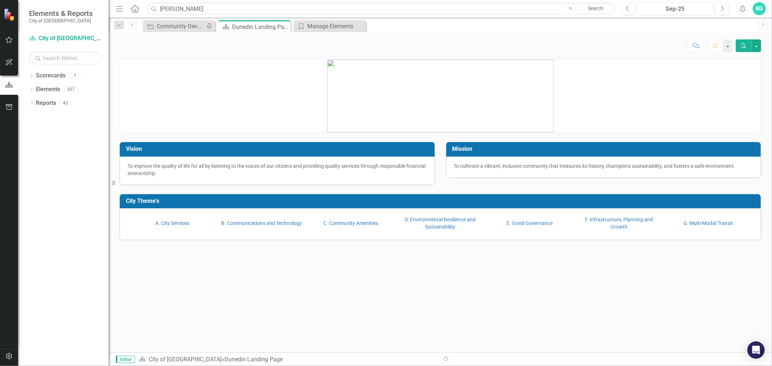
click at [570, 8] on icon "Close" at bounding box center [570, 9] width 3 height 4
click at [519, 221] on link "E. Good Governance" at bounding box center [530, 224] width 46 height 6
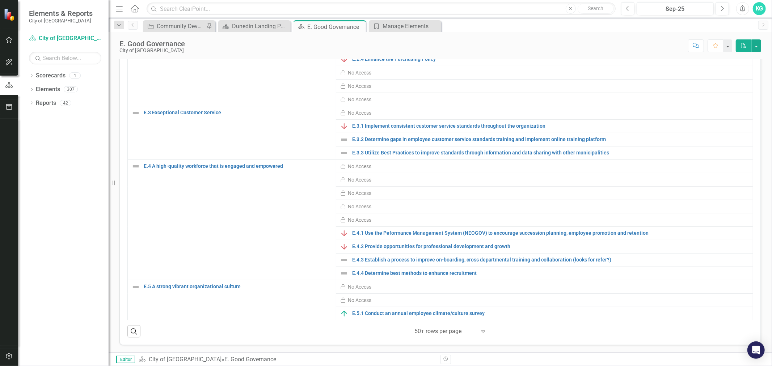
scroll to position [195, 0]
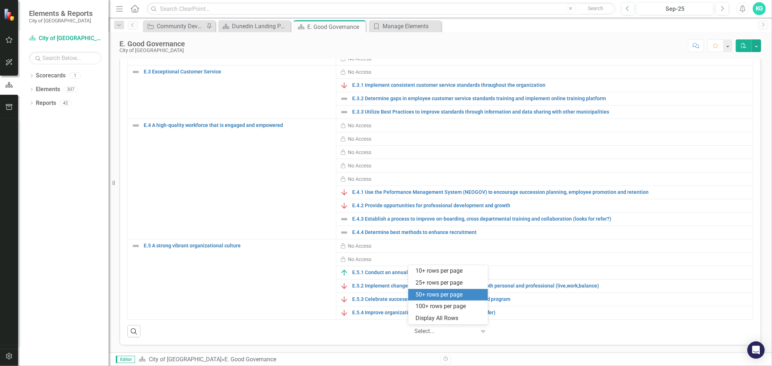
click at [480, 330] on icon "Expand" at bounding box center [483, 332] width 7 height 6
click at [468, 305] on div "100+ rows per page" at bounding box center [450, 307] width 68 height 8
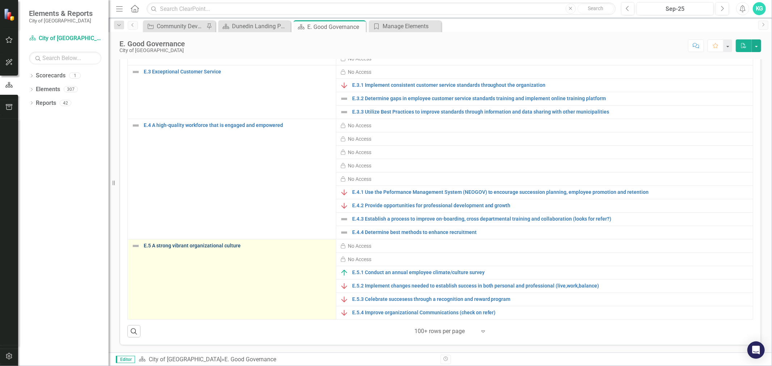
click at [222, 243] on link "E.5 A strong vibrant organizational culture" at bounding box center [238, 245] width 189 height 5
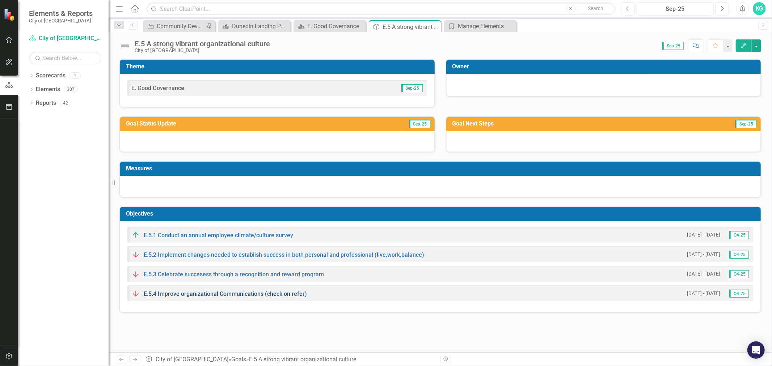
click at [232, 294] on link "E.5.4 Improve organizational Communications (check on refer)" at bounding box center [225, 294] width 163 height 7
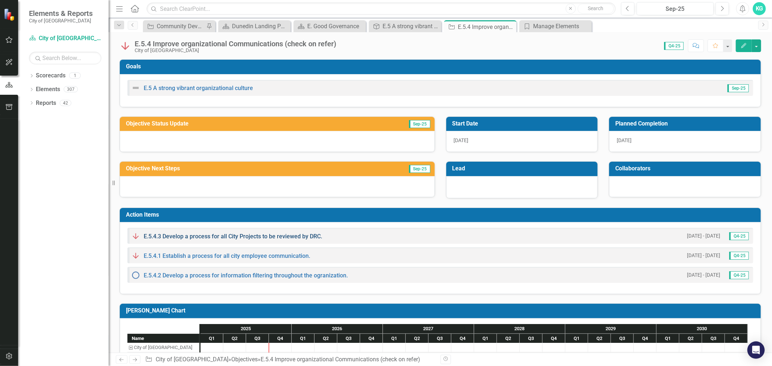
click at [278, 236] on link "E.5.4.3 Develop a process for all City Projects to be reviewed by DRC." at bounding box center [233, 236] width 179 height 7
